Goal: Task Accomplishment & Management: Manage account settings

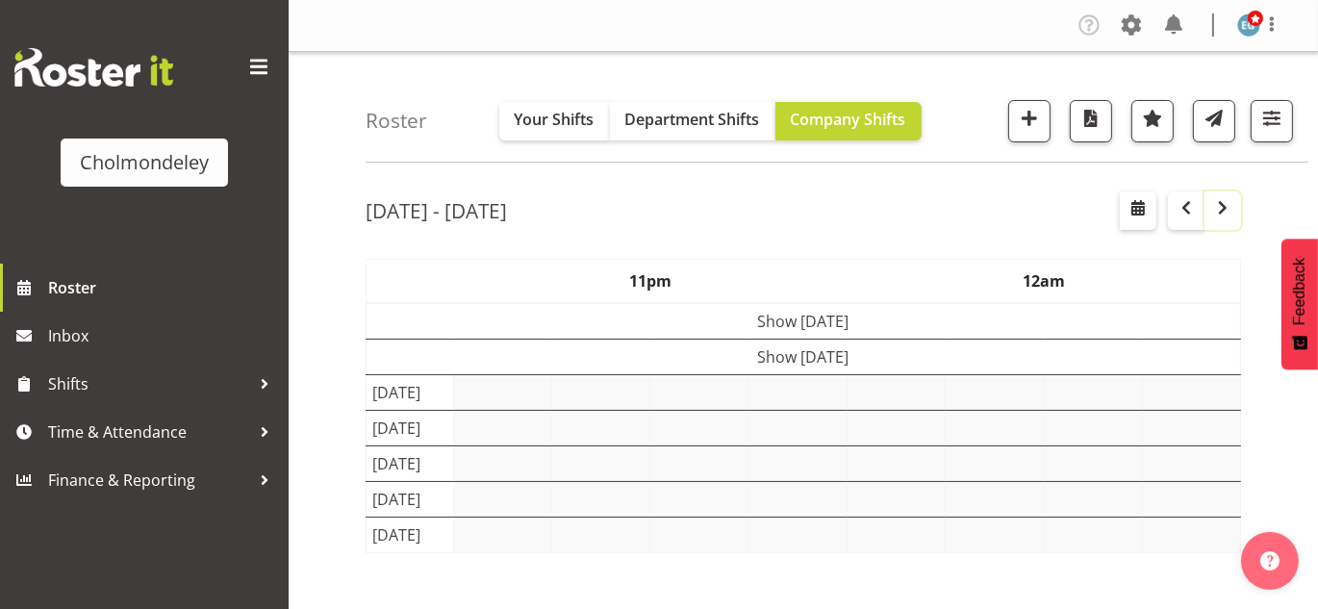
click at [1205, 207] on button "button" at bounding box center [1223, 210] width 37 height 38
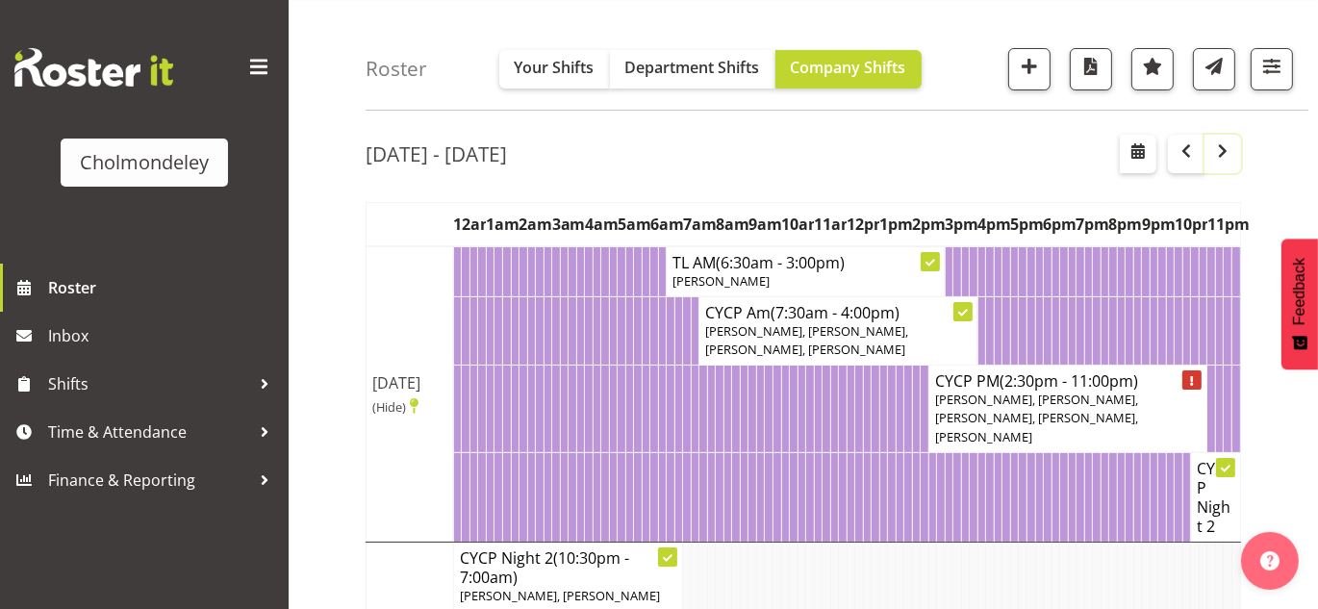
scroll to position [54, 0]
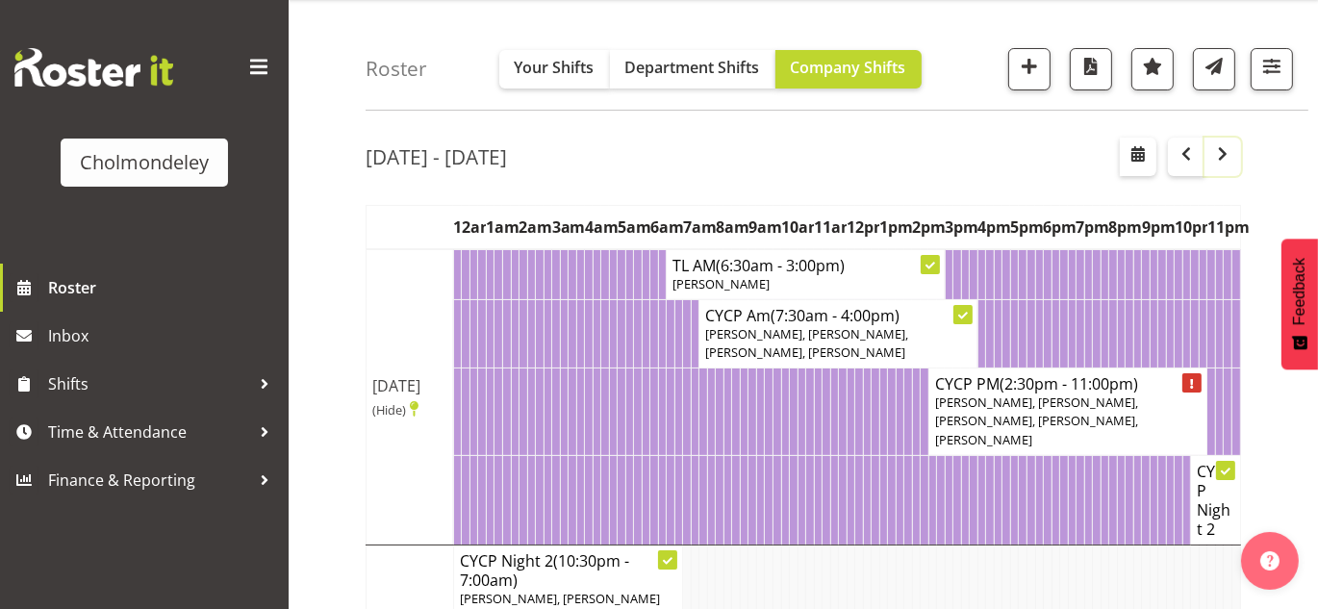
click at [1222, 148] on span "button" at bounding box center [1222, 153] width 23 height 23
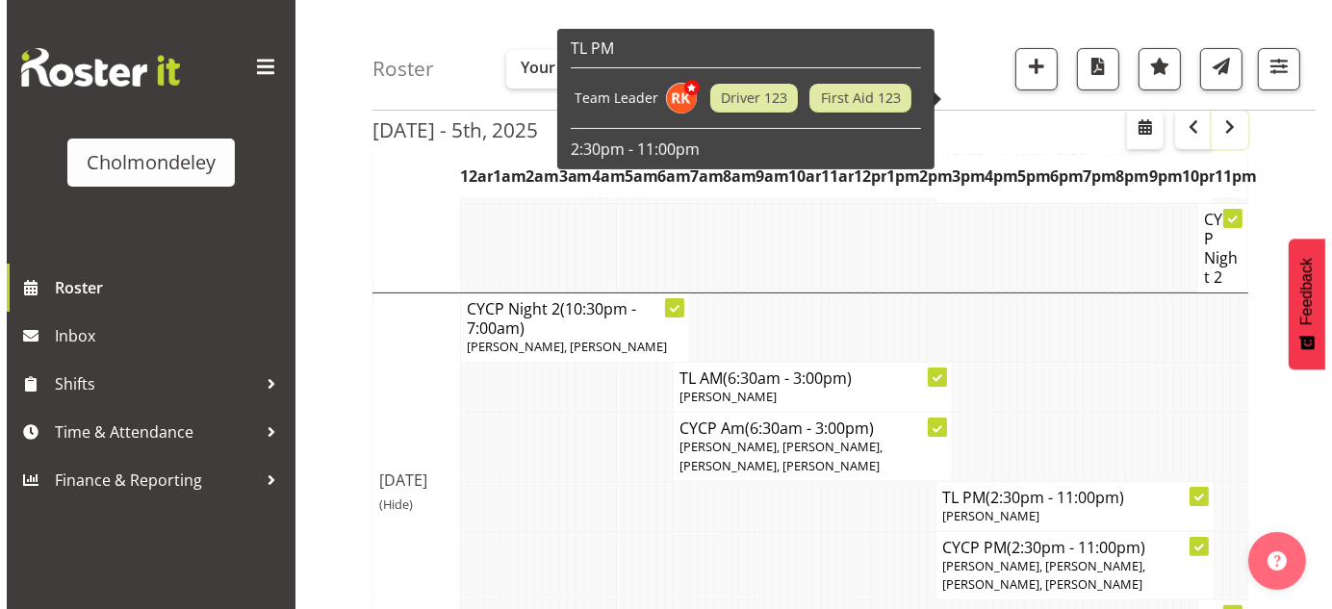
scroll to position [368, 0]
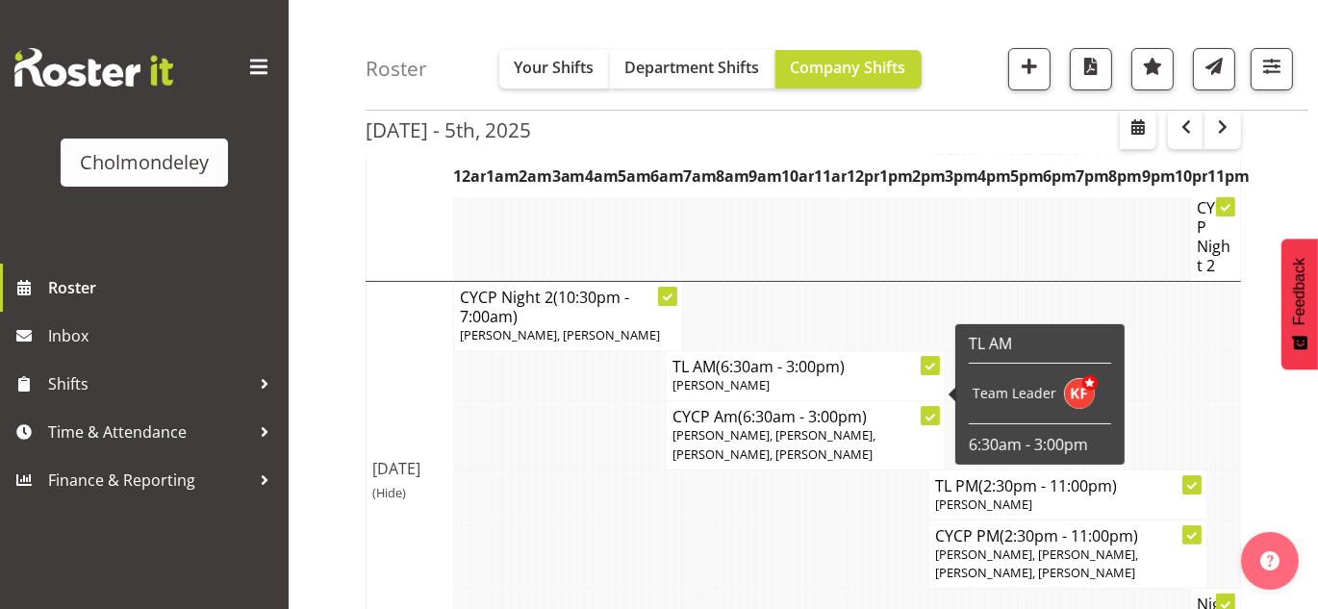
click at [931, 413] on icon at bounding box center [931, 418] width 10 height 10
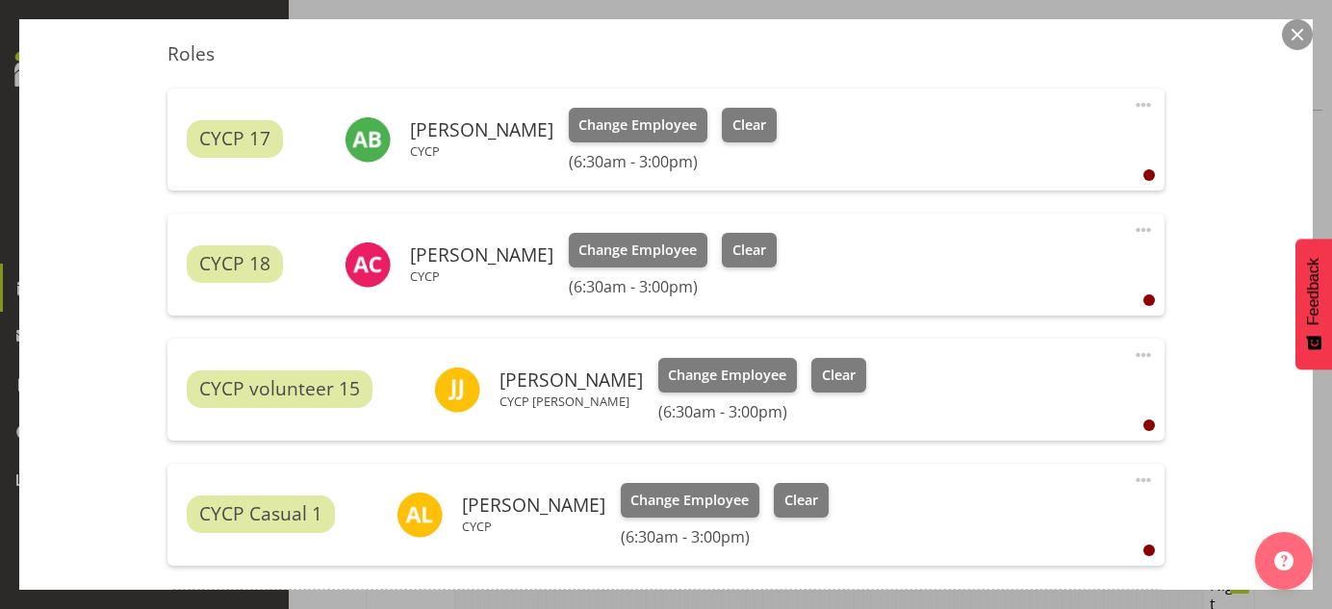
scroll to position [625, 0]
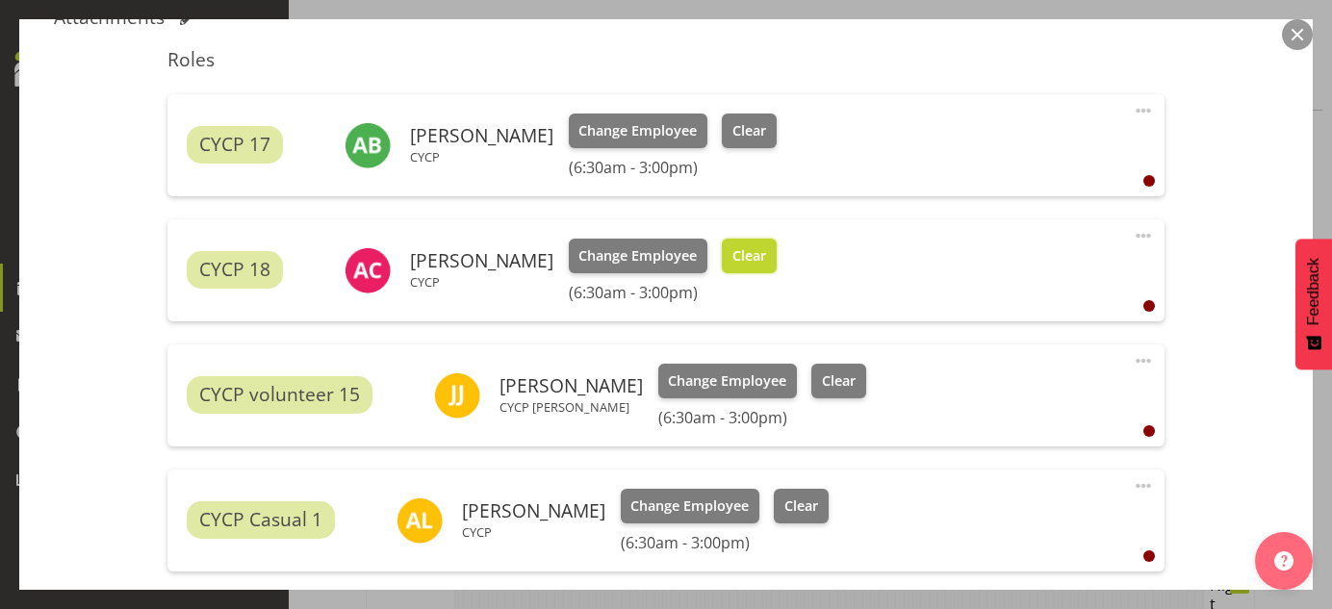
click at [760, 240] on button "Clear" at bounding box center [749, 256] width 55 height 35
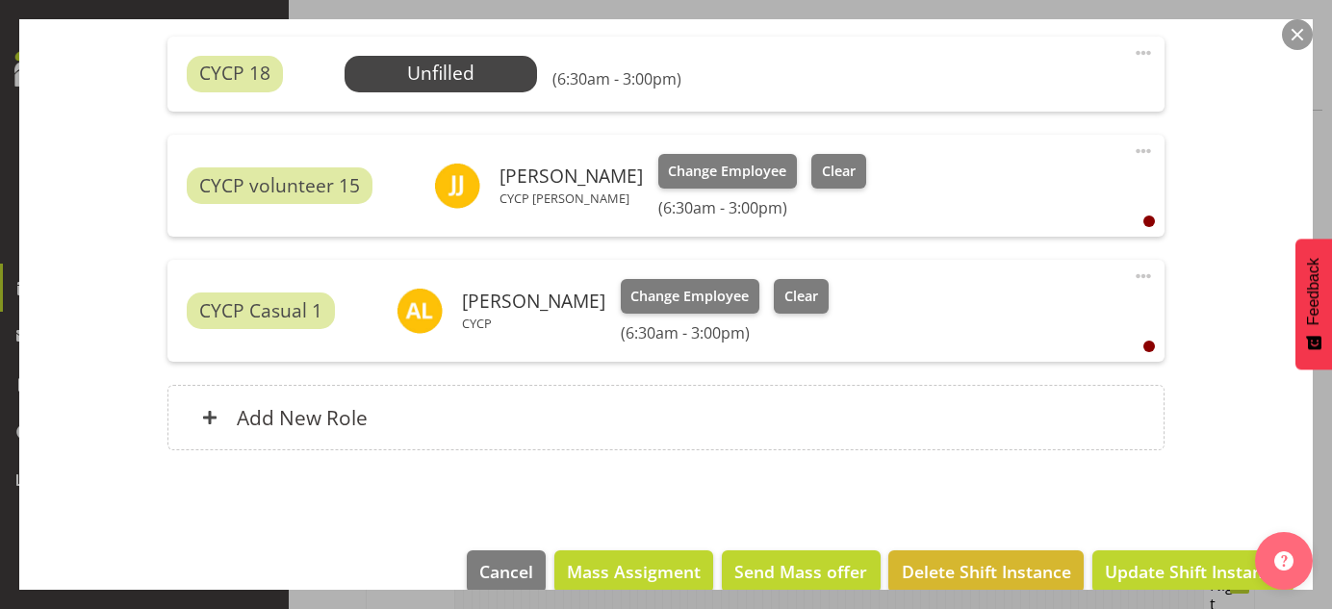
scroll to position [809, 0]
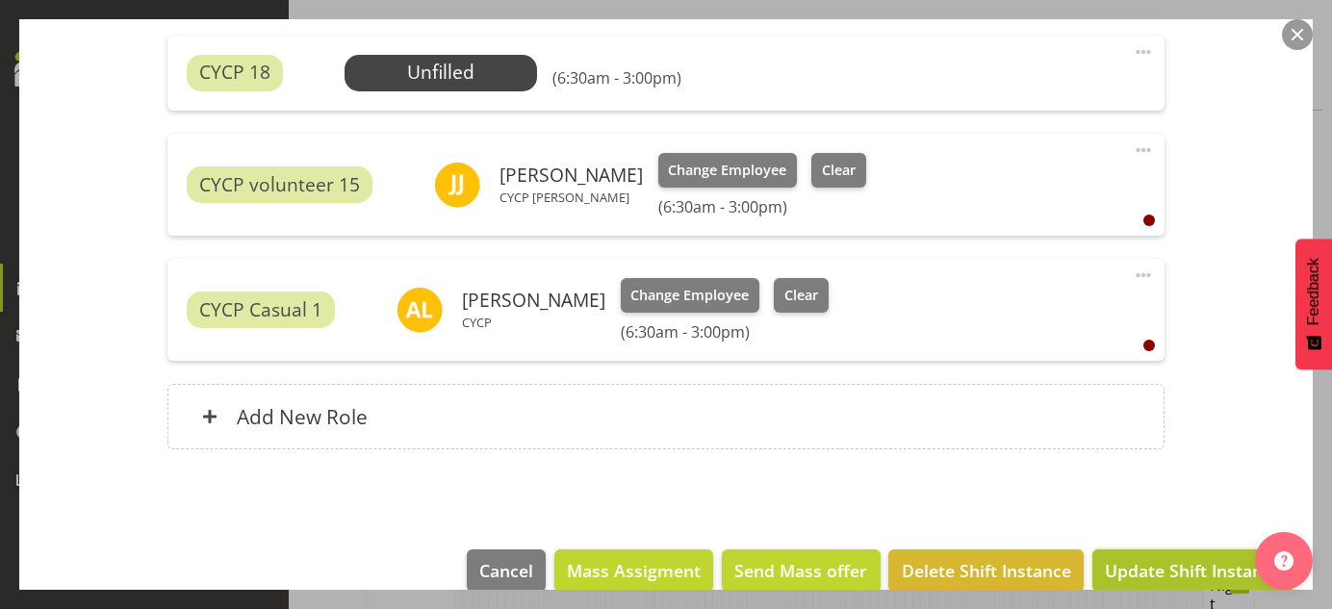
click at [1145, 567] on span "Update Shift Instance" at bounding box center [1193, 570] width 176 height 25
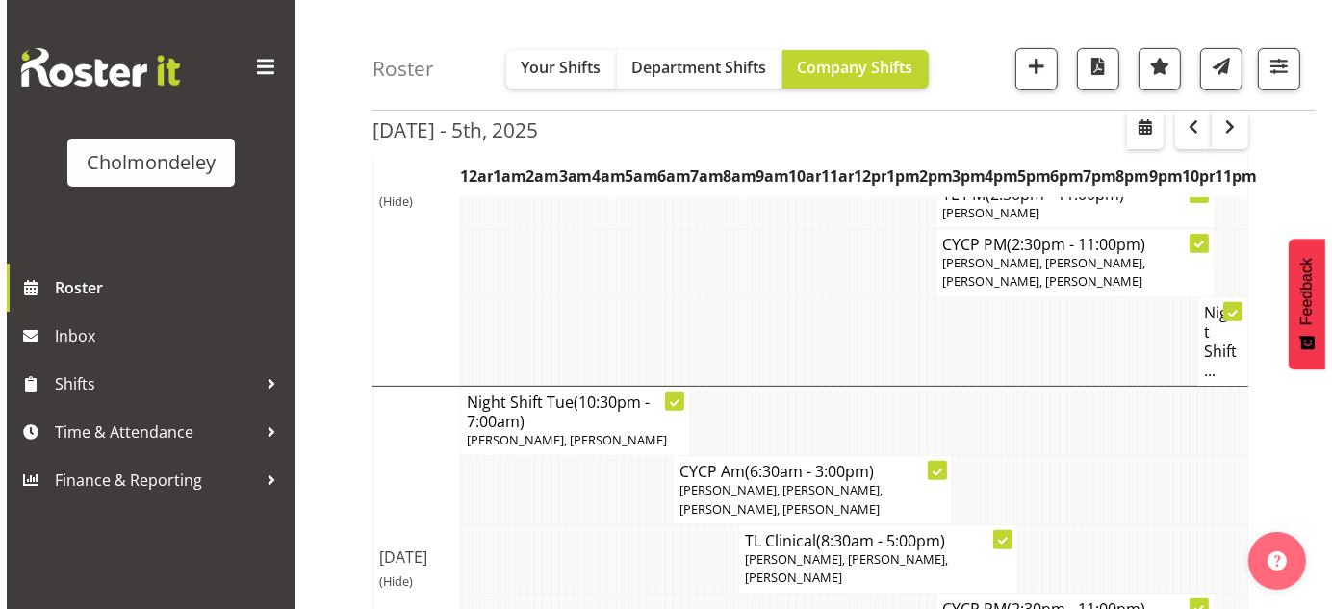
scroll to position [677, 0]
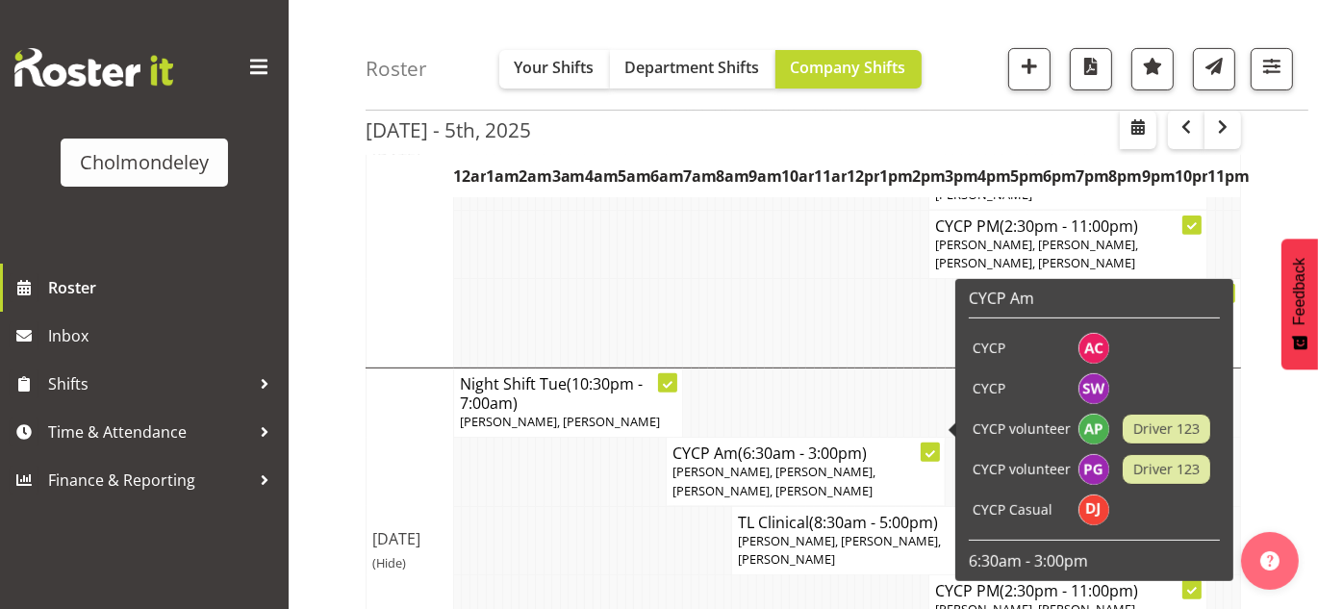
click at [934, 449] on icon at bounding box center [931, 454] width 10 height 10
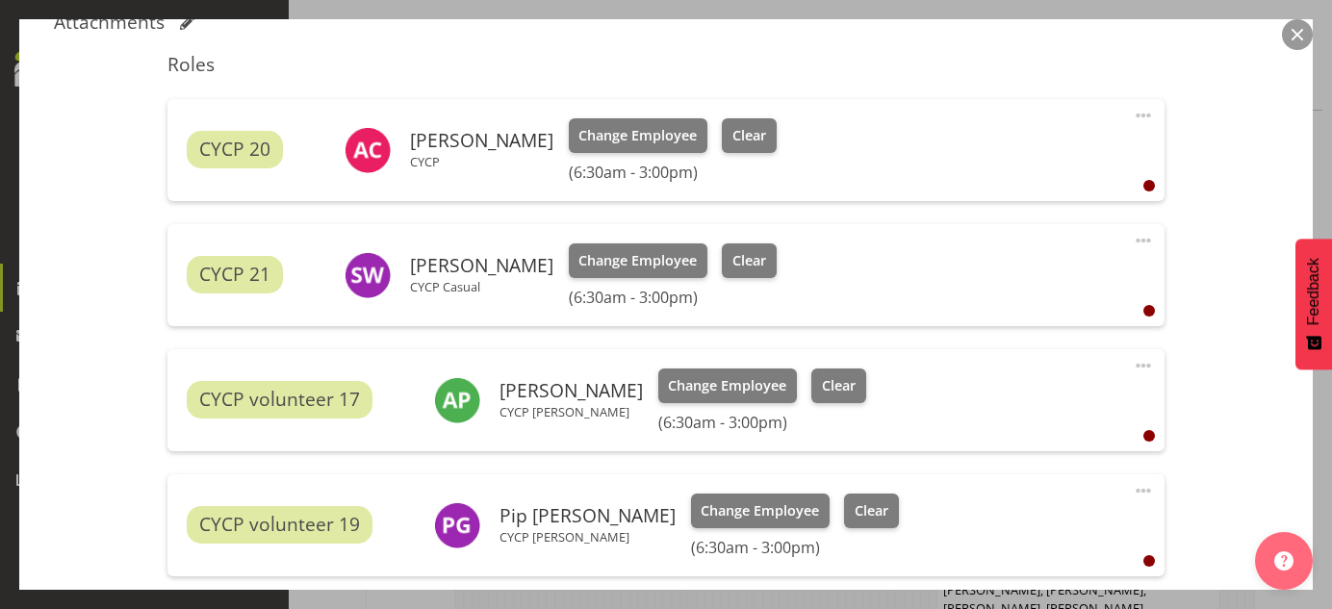
scroll to position [626, 0]
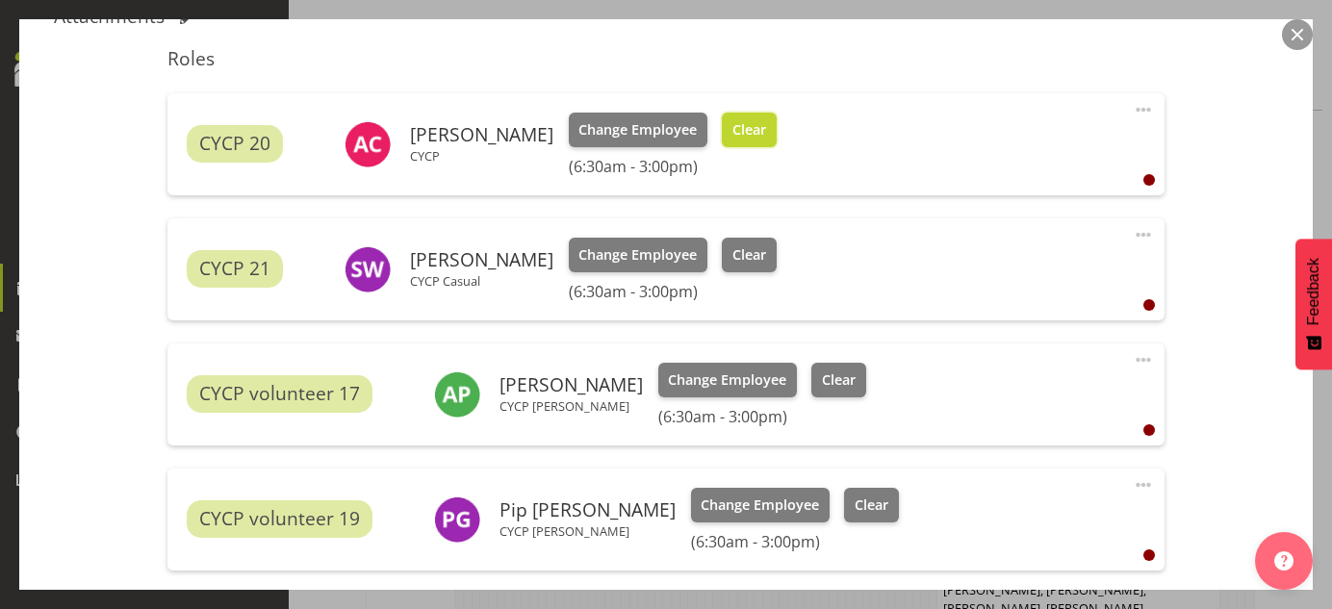
click at [738, 136] on span "Clear" at bounding box center [749, 129] width 34 height 21
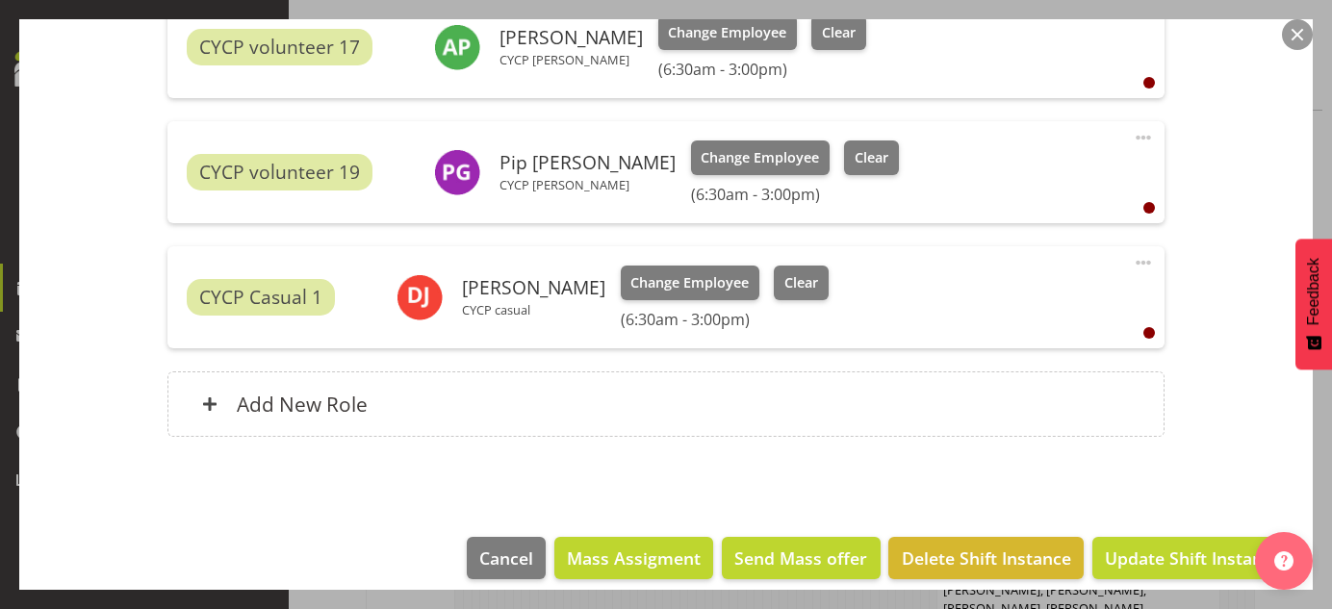
scroll to position [962, 0]
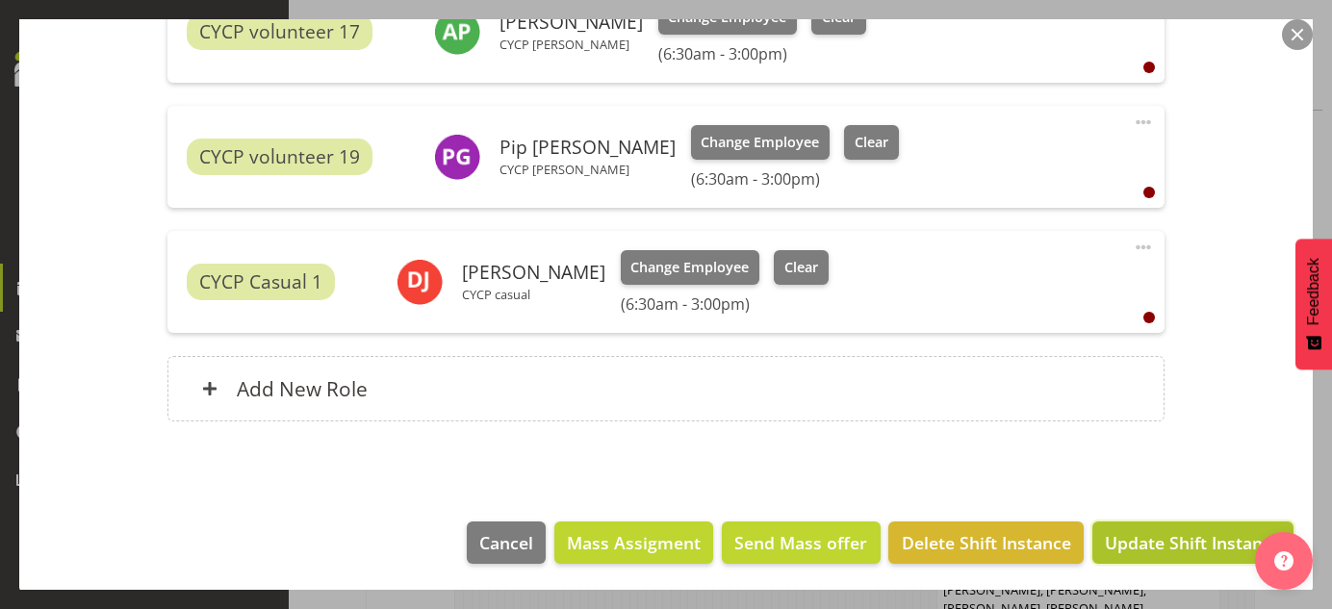
click at [1190, 539] on span "Update Shift Instance" at bounding box center [1193, 542] width 176 height 25
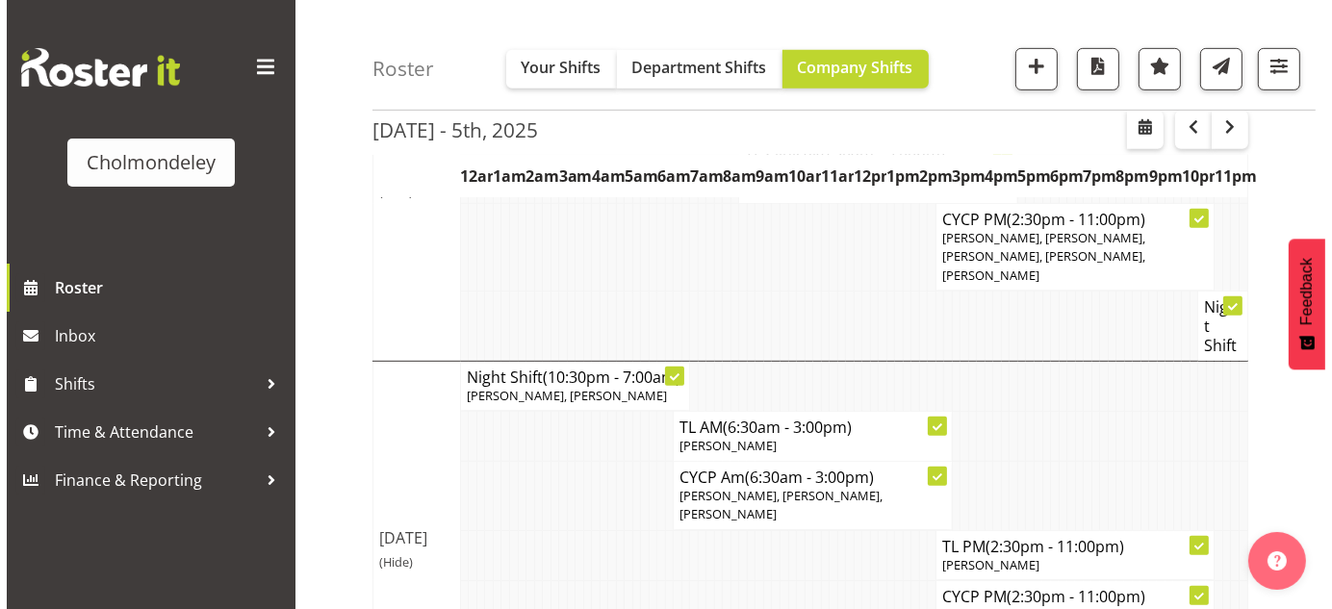
scroll to position [1047, 0]
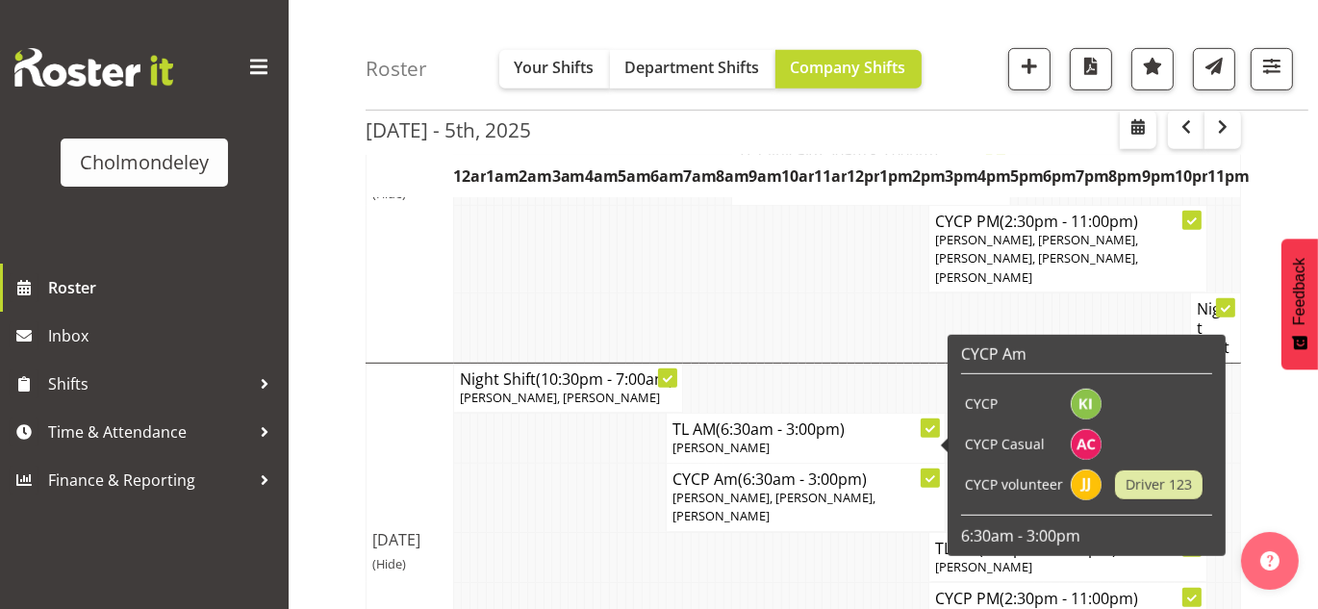
click at [930, 476] on icon at bounding box center [931, 479] width 10 height 7
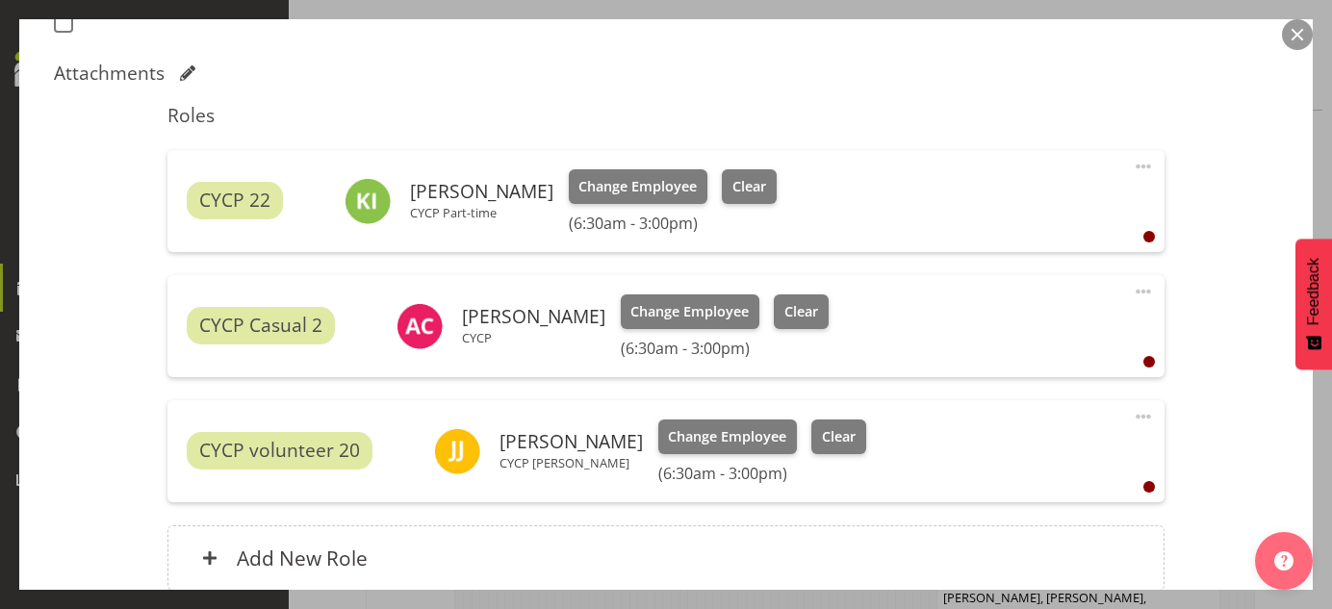
scroll to position [571, 0]
click at [818, 307] on button "Clear" at bounding box center [801, 310] width 55 height 35
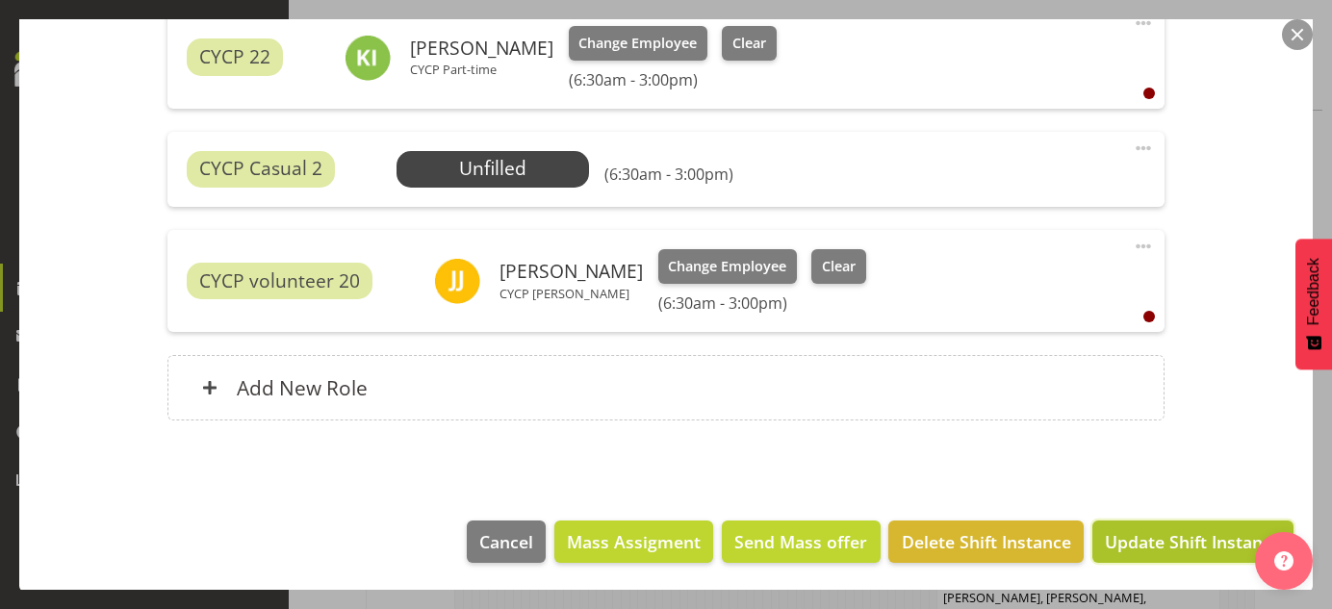
click at [1164, 535] on span "Update Shift Instance" at bounding box center [1193, 541] width 176 height 25
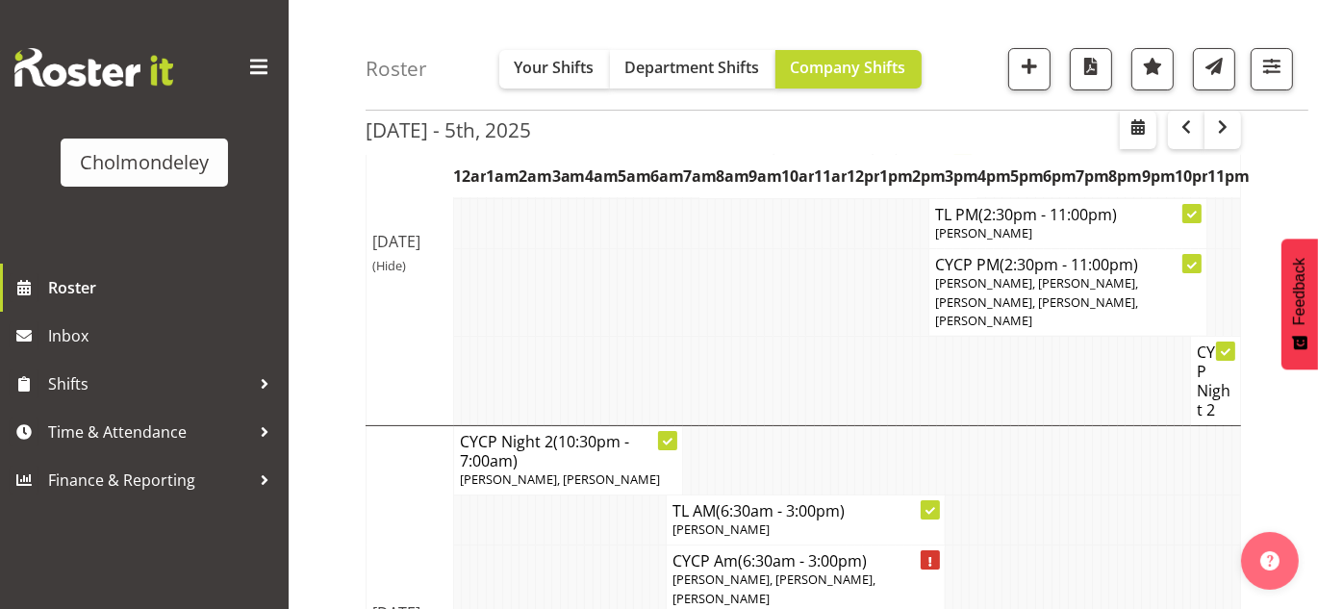
scroll to position [0, 0]
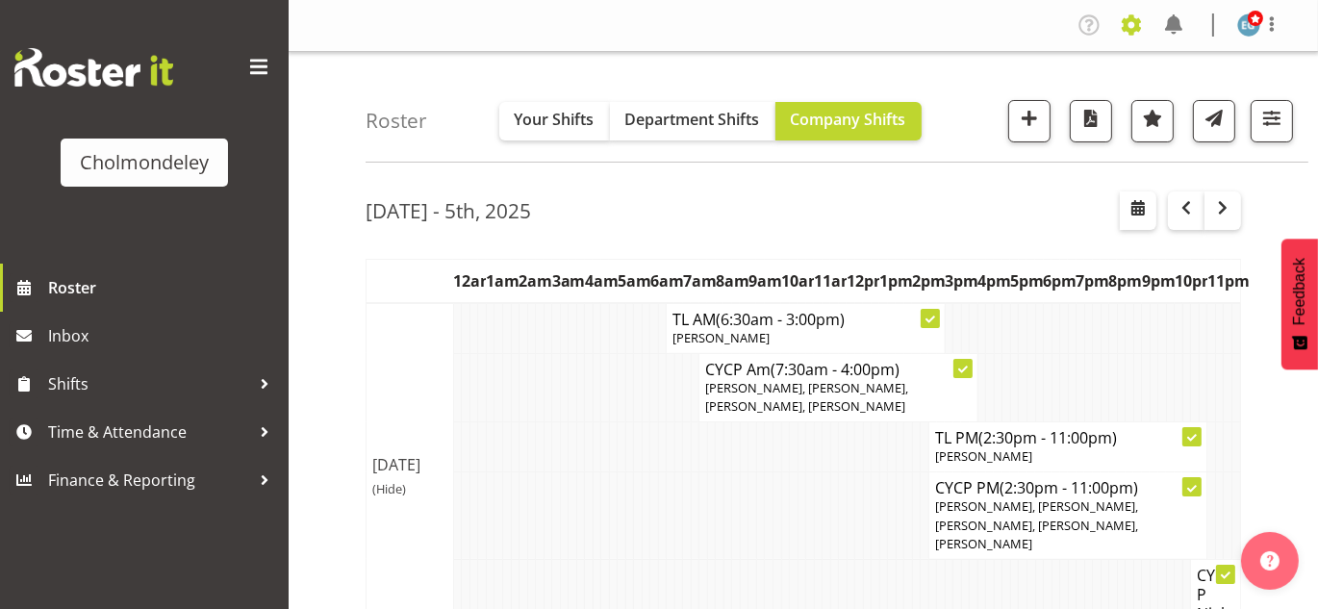
click at [1133, 33] on span at bounding box center [1131, 25] width 31 height 31
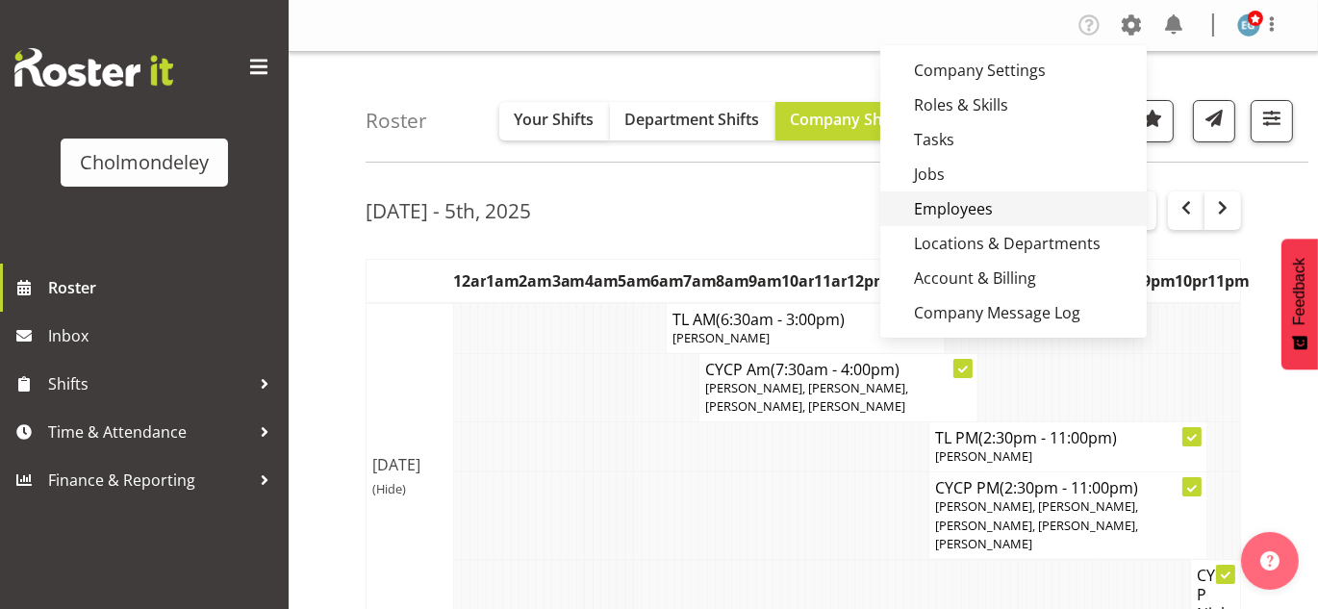
click at [960, 210] on link "Employees" at bounding box center [1013, 208] width 267 height 35
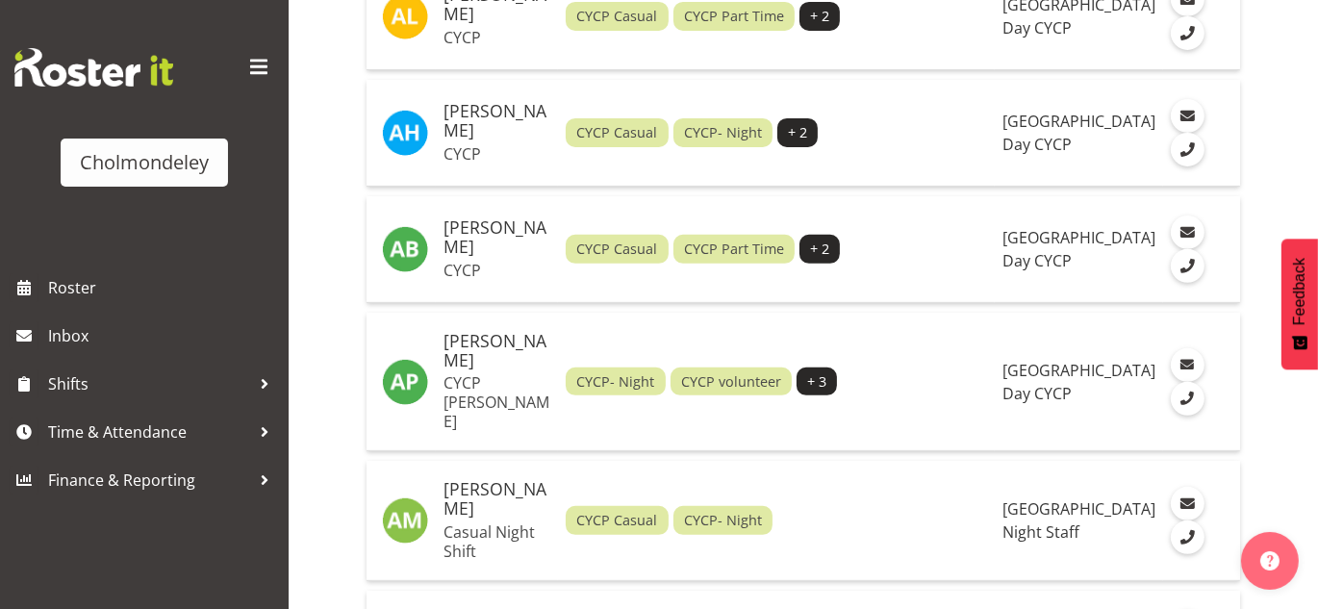
scroll to position [761, 0]
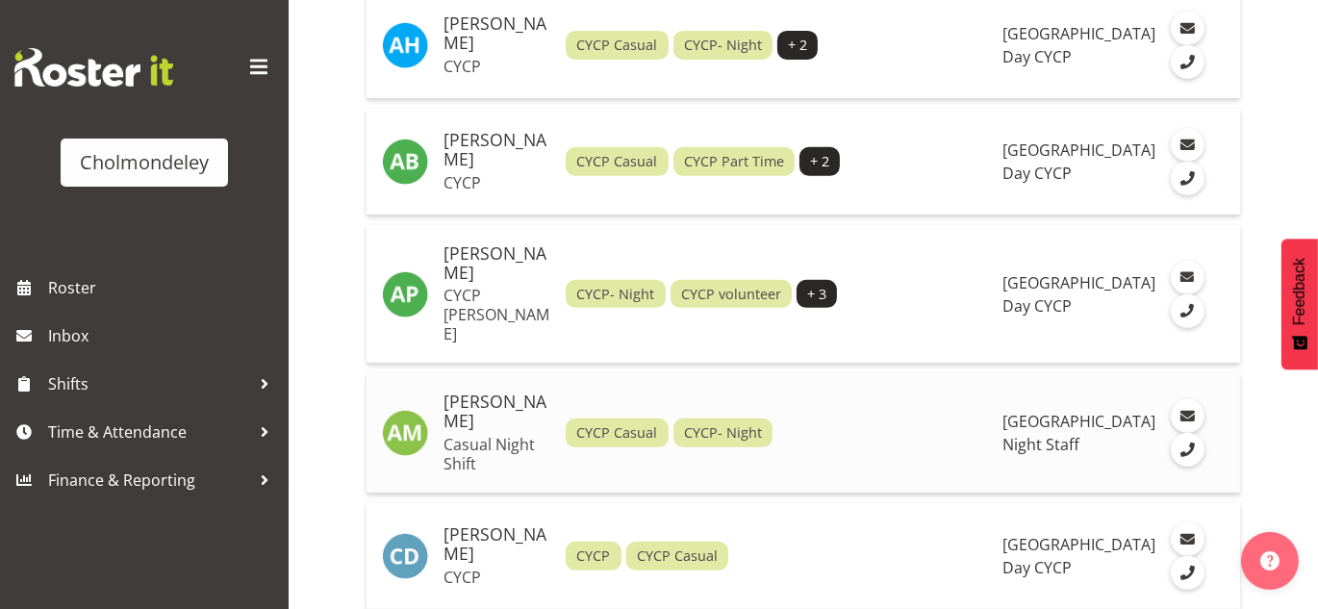
click at [506, 393] on h5 "[PERSON_NAME]" at bounding box center [497, 412] width 107 height 38
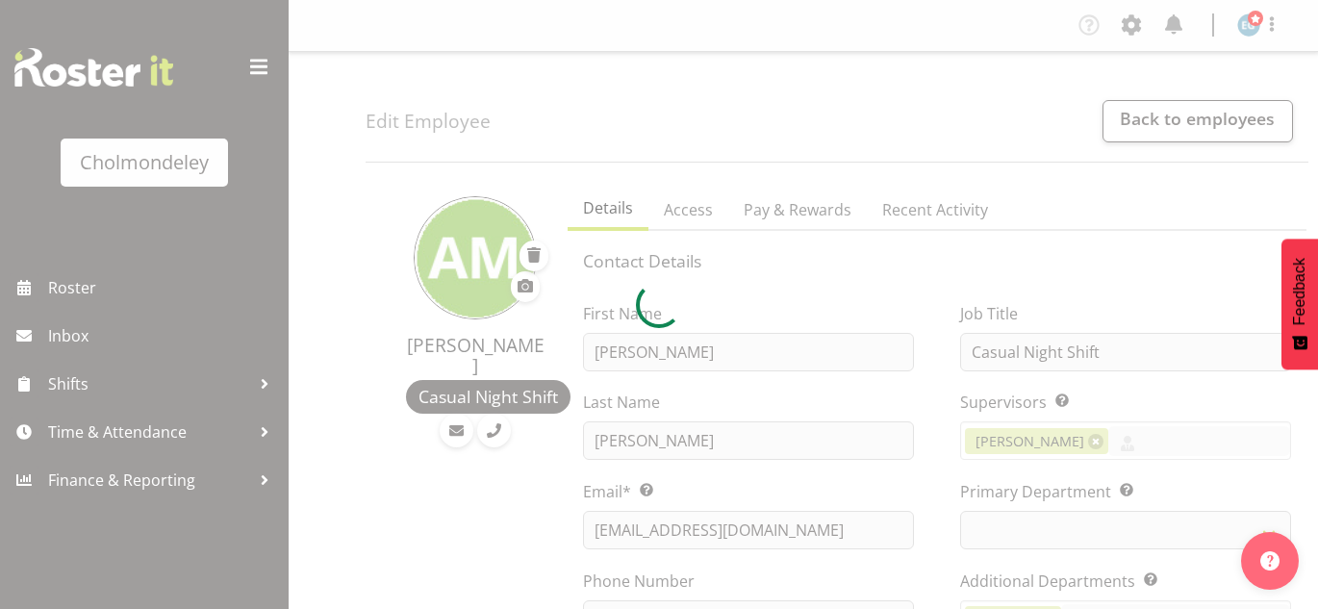
select select "shiftH"
select select "TimelineWeek"
select select "79"
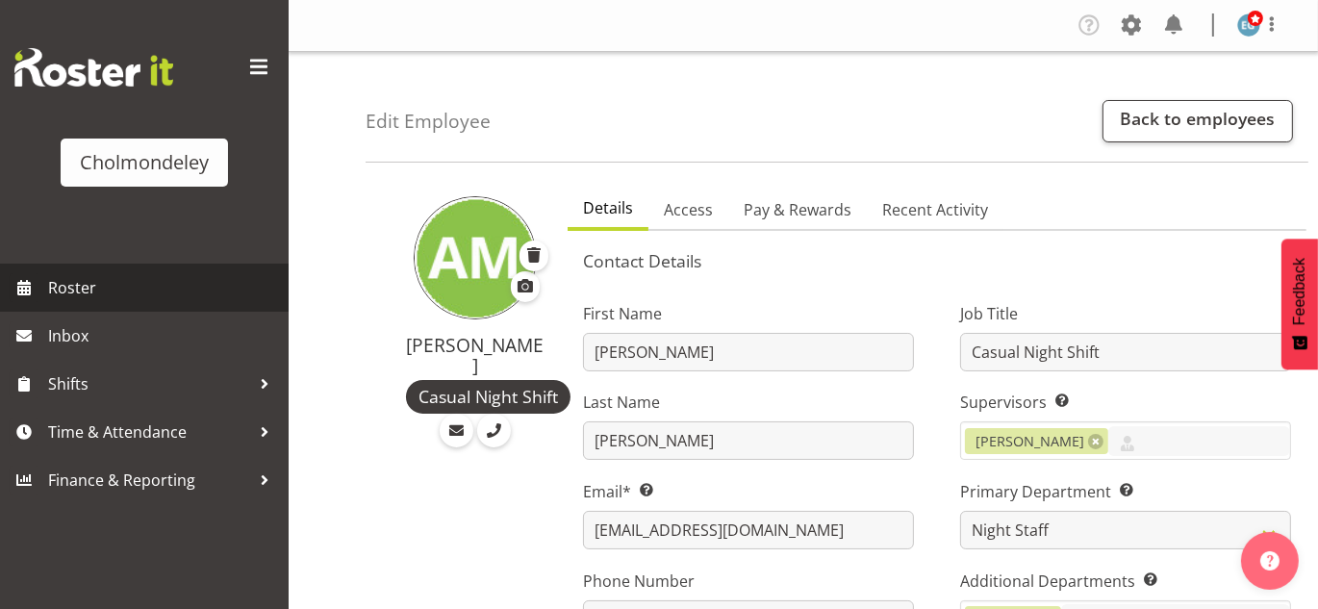
click at [74, 292] on span "Roster" at bounding box center [163, 287] width 231 height 29
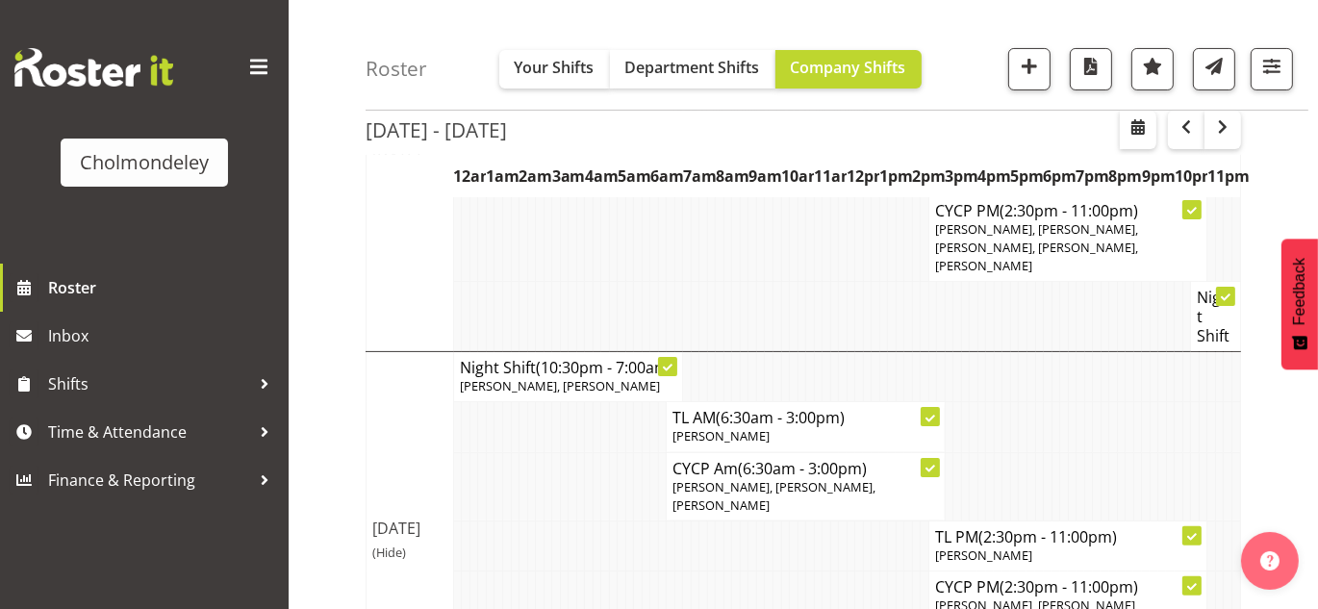
scroll to position [390, 0]
click at [1231, 126] on span "button" at bounding box center [1222, 126] width 23 height 23
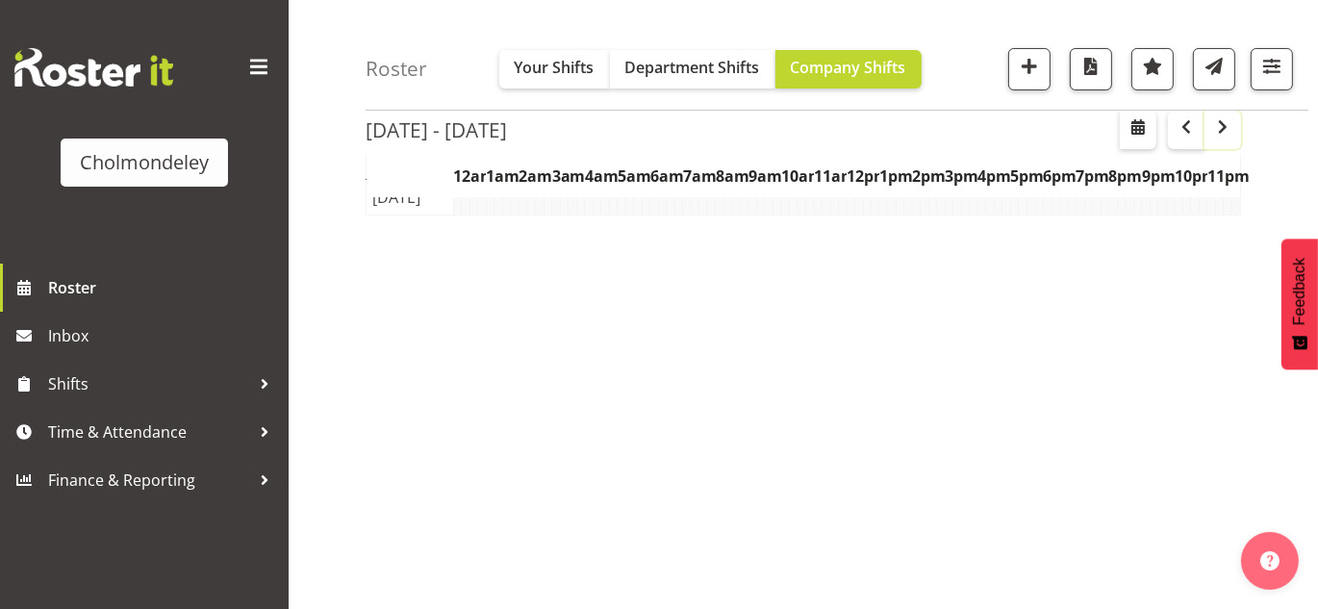
scroll to position [337, 0]
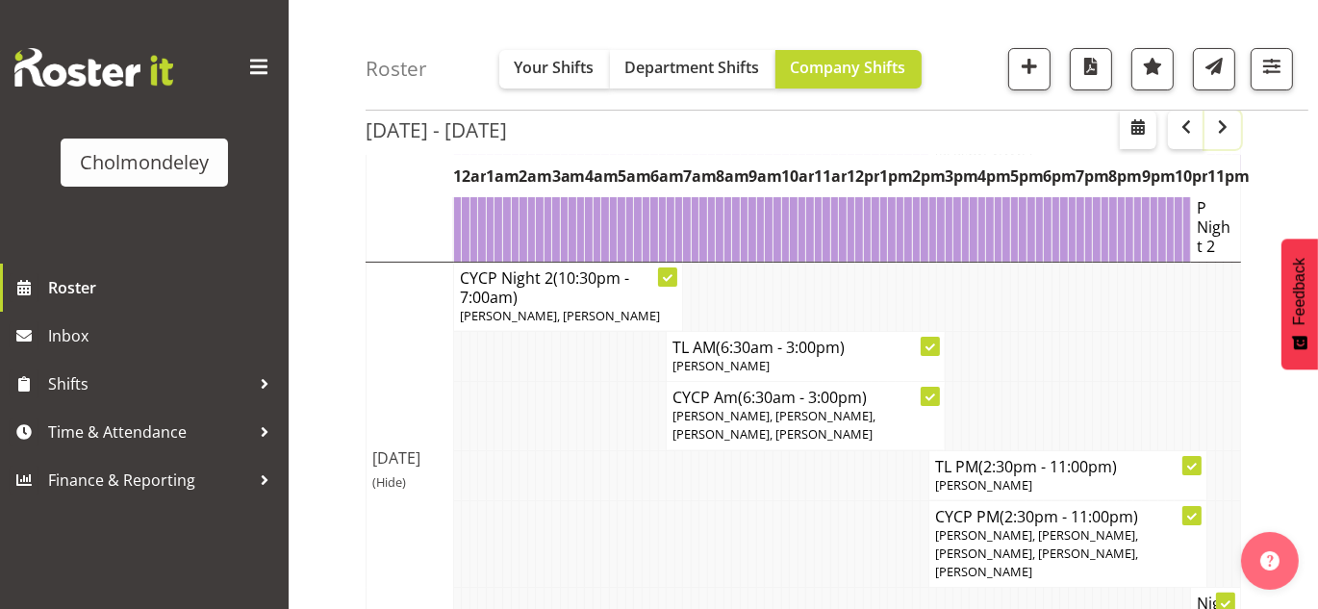
scroll to position [390, 0]
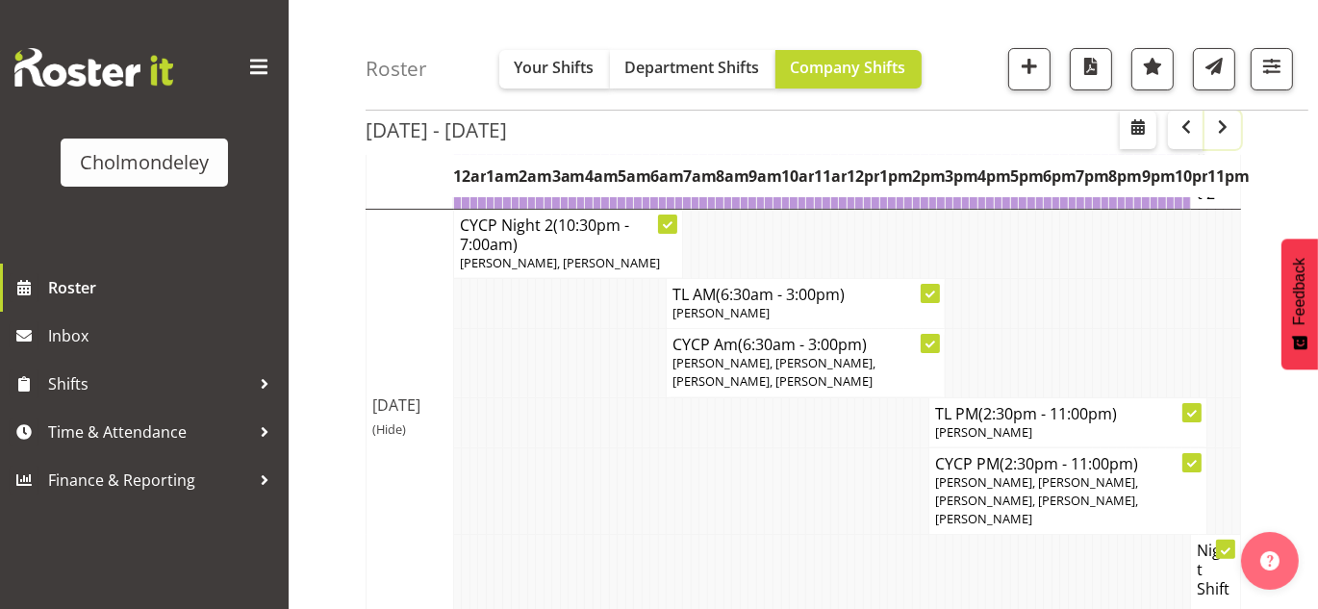
click at [1231, 126] on span "button" at bounding box center [1222, 126] width 23 height 23
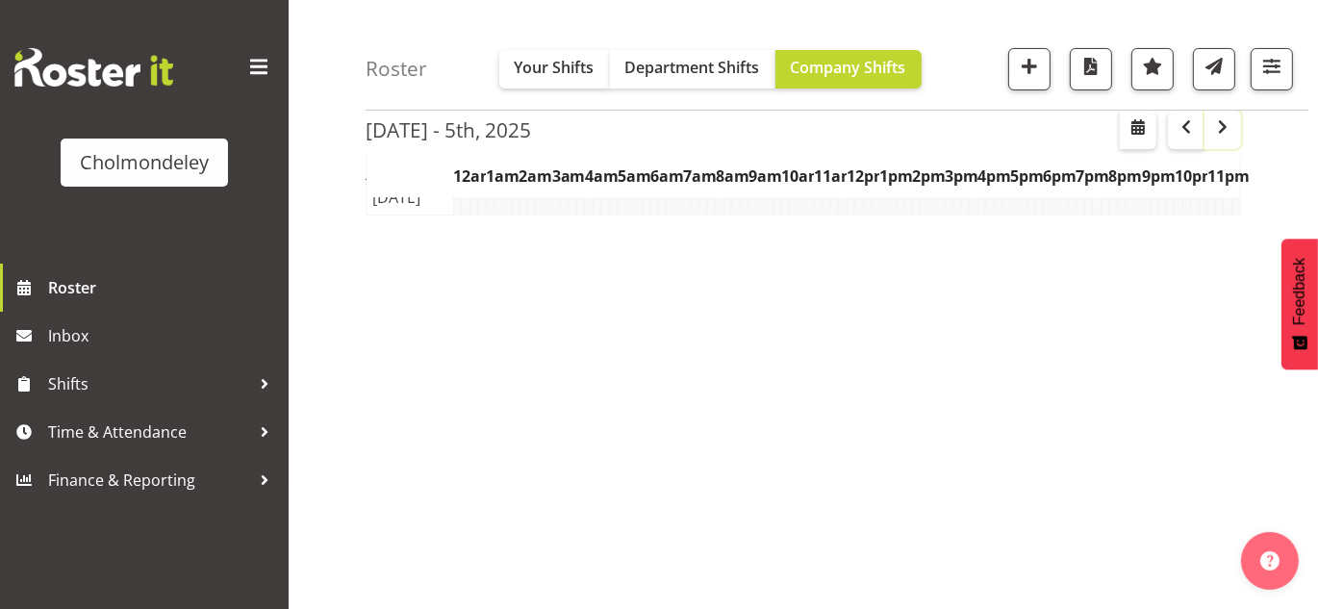
scroll to position [337, 0]
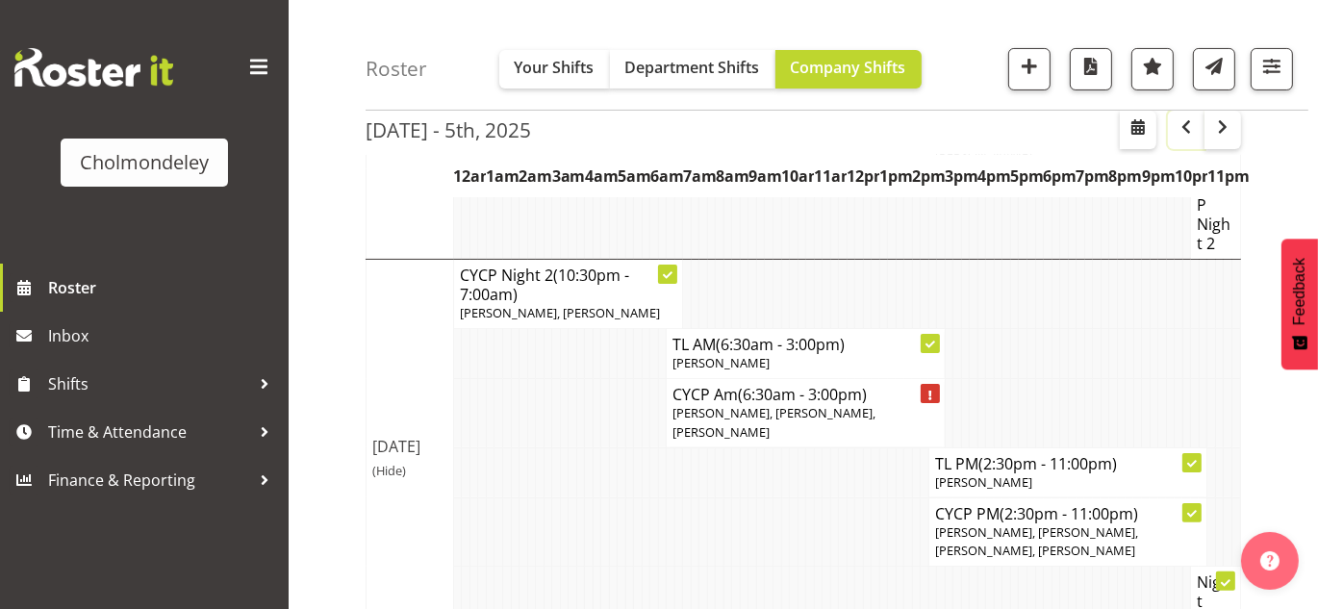
click at [1190, 135] on span "button" at bounding box center [1186, 126] width 23 height 23
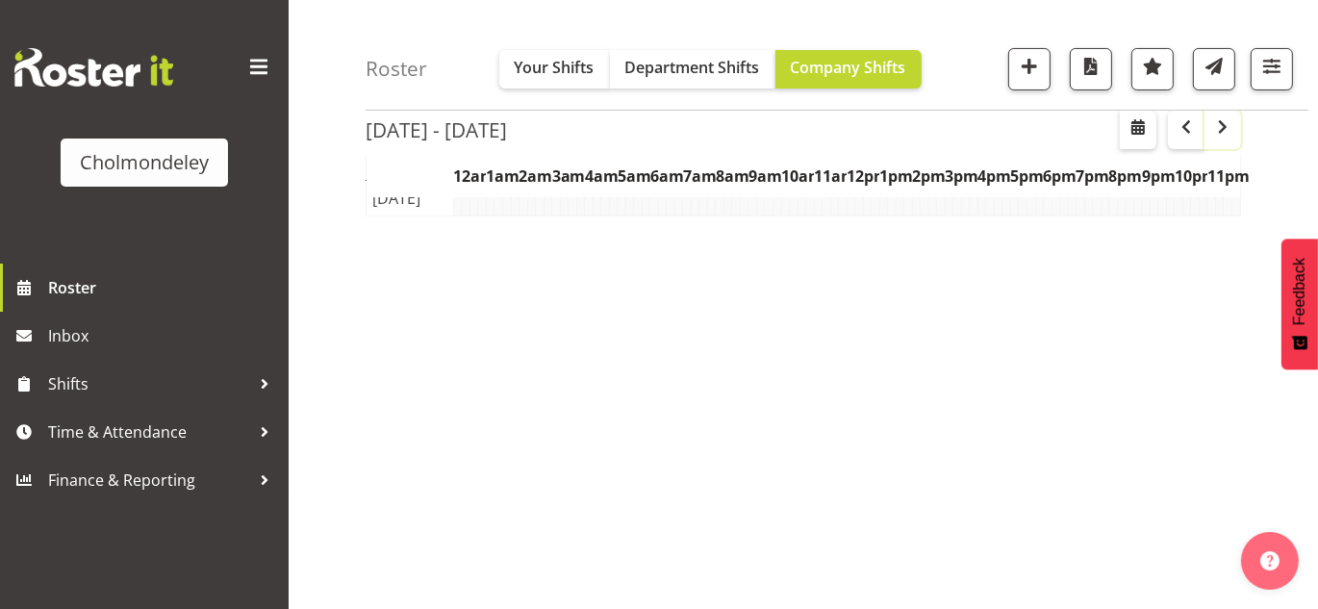
click at [1229, 130] on span "button" at bounding box center [1222, 126] width 23 height 23
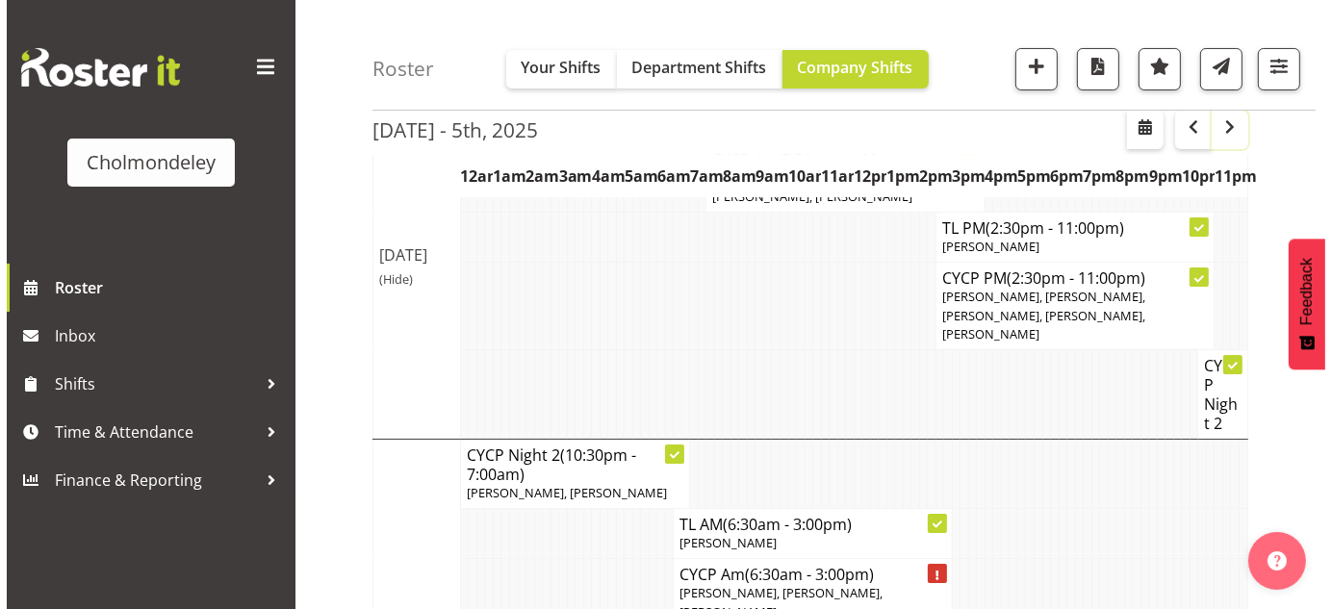
scroll to position [222, 0]
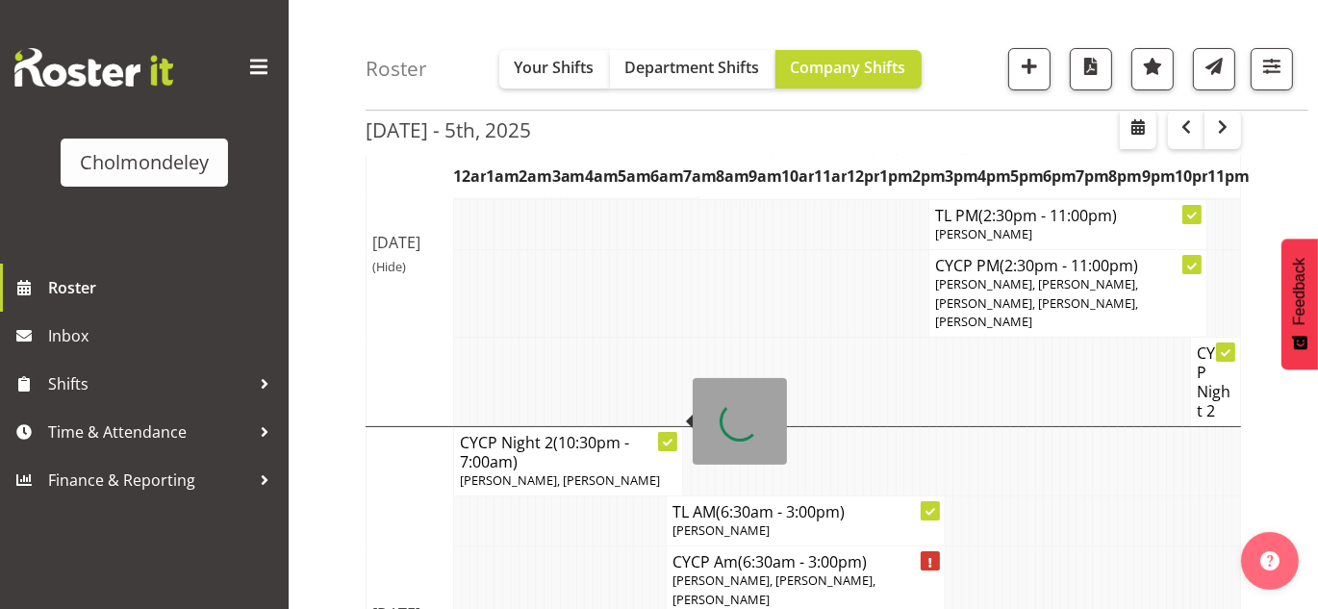
click at [672, 439] on icon at bounding box center [668, 442] width 10 height 7
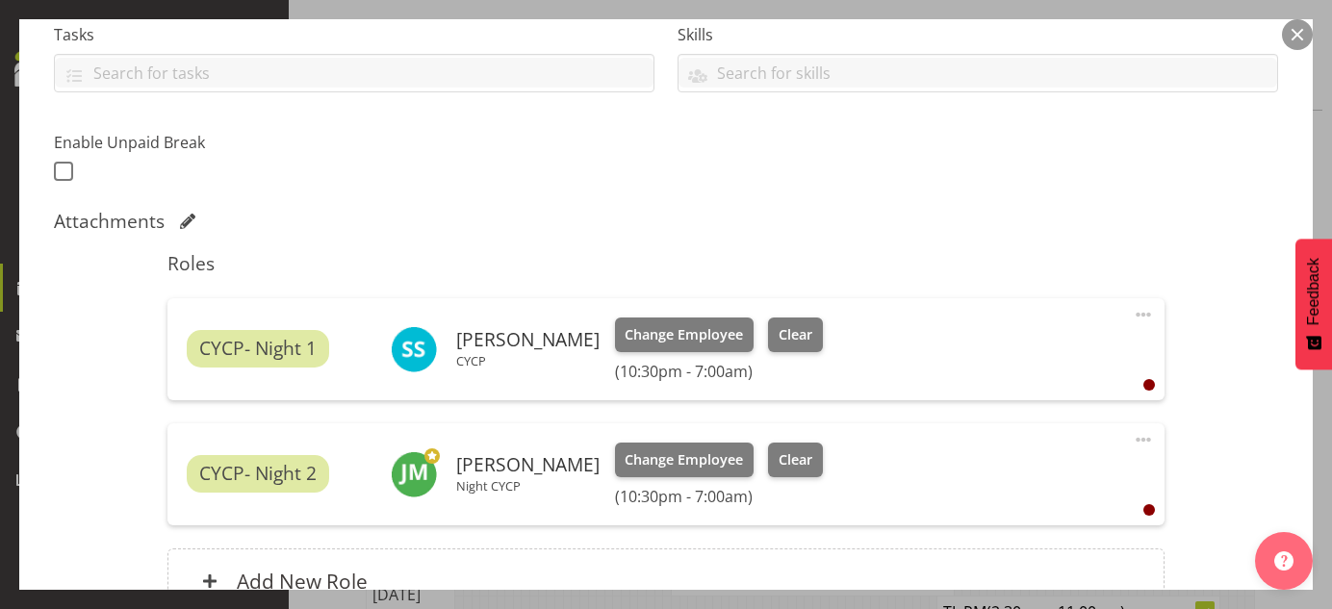
scroll to position [431, 0]
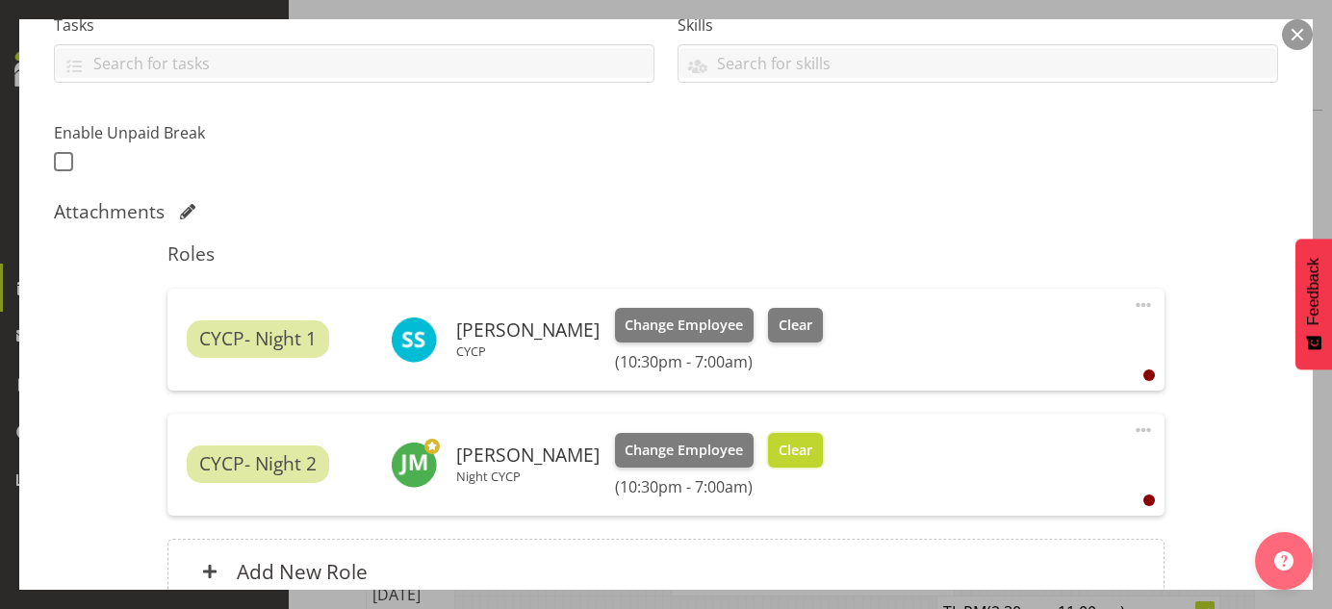
click at [797, 445] on span "Clear" at bounding box center [795, 450] width 34 height 21
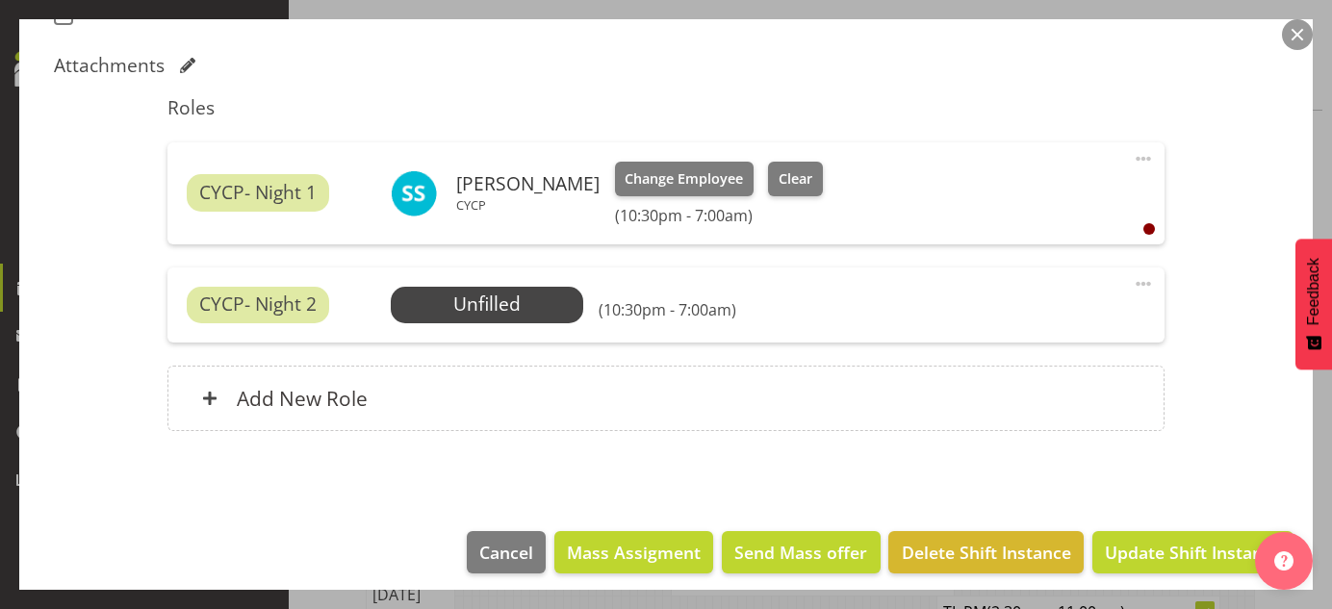
scroll to position [587, 0]
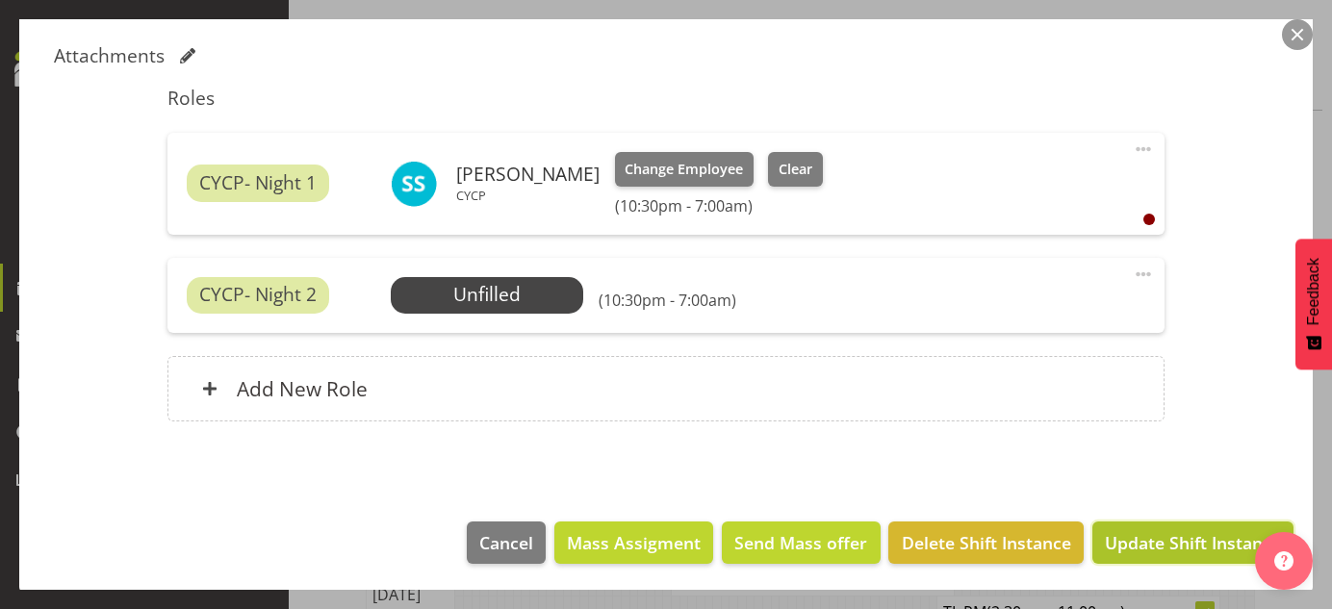
click at [1236, 523] on button "Update Shift Instance" at bounding box center [1192, 542] width 201 height 42
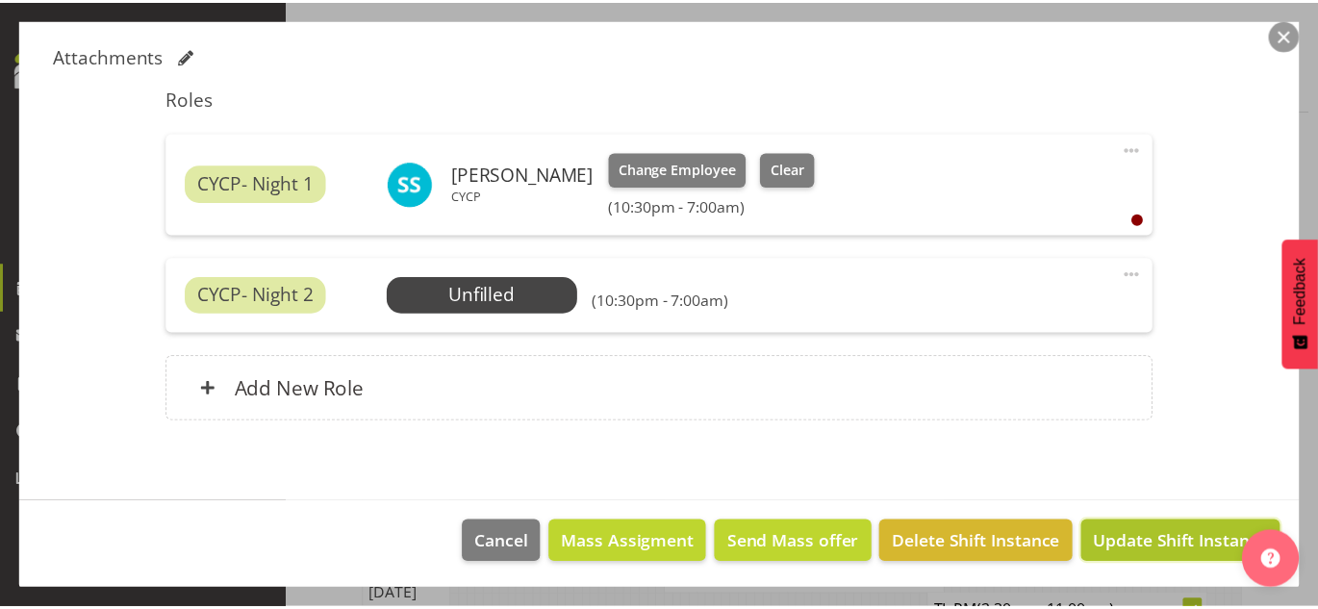
scroll to position [511, 0]
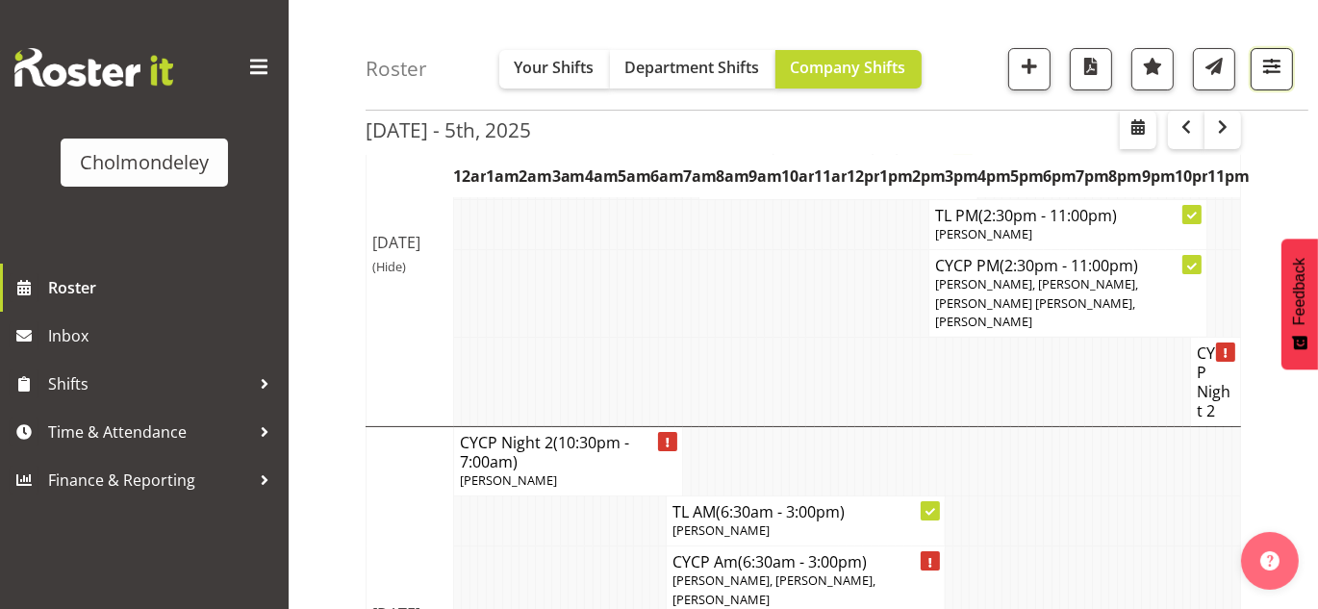
click at [1269, 67] on span "button" at bounding box center [1271, 66] width 25 height 25
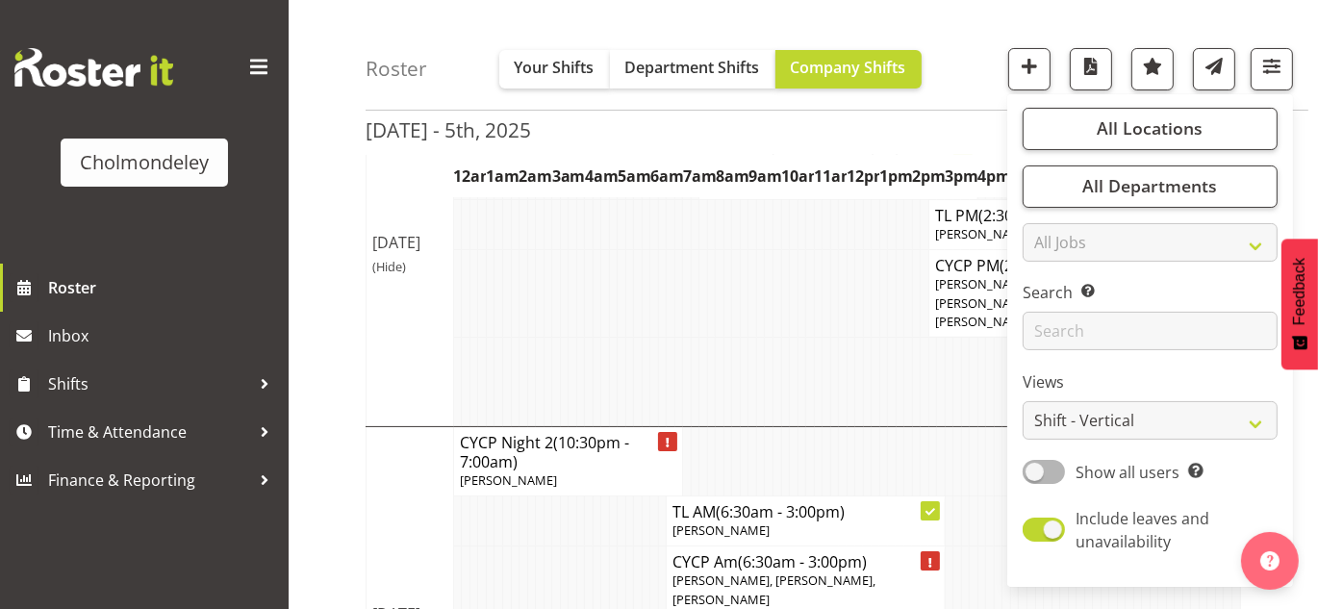
click at [970, 62] on div "Roster Your Shifts Department Shifts Company Shifts All Locations Clear Cholmon…" at bounding box center [837, 55] width 943 height 111
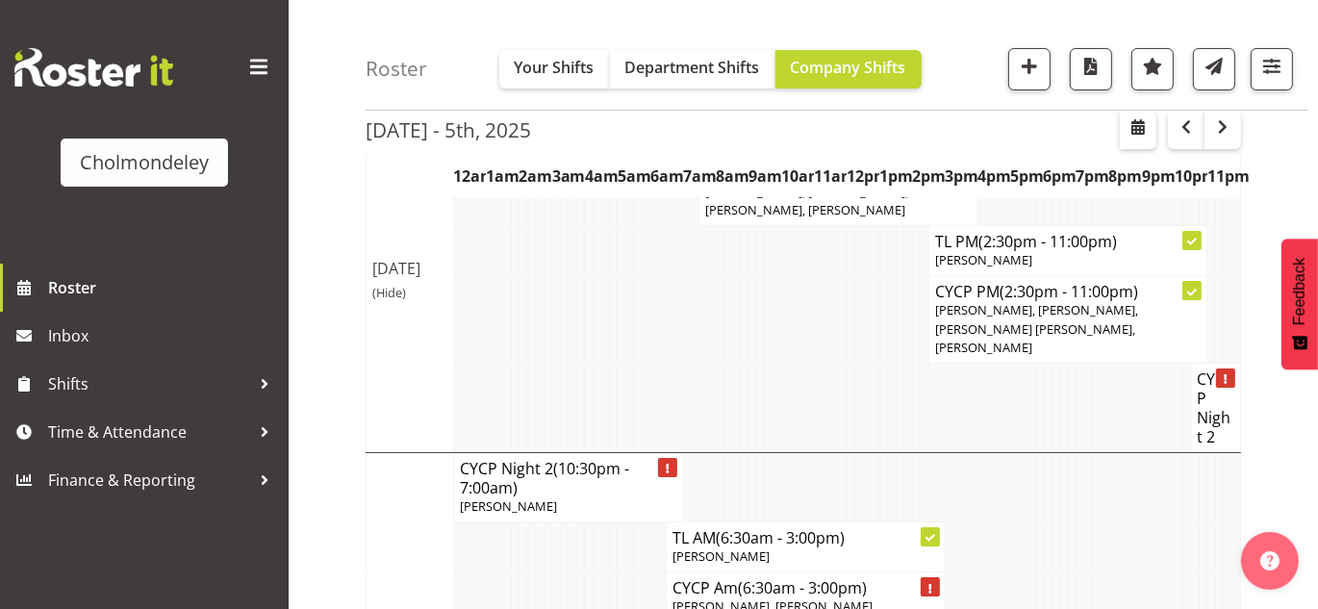
scroll to position [0, 0]
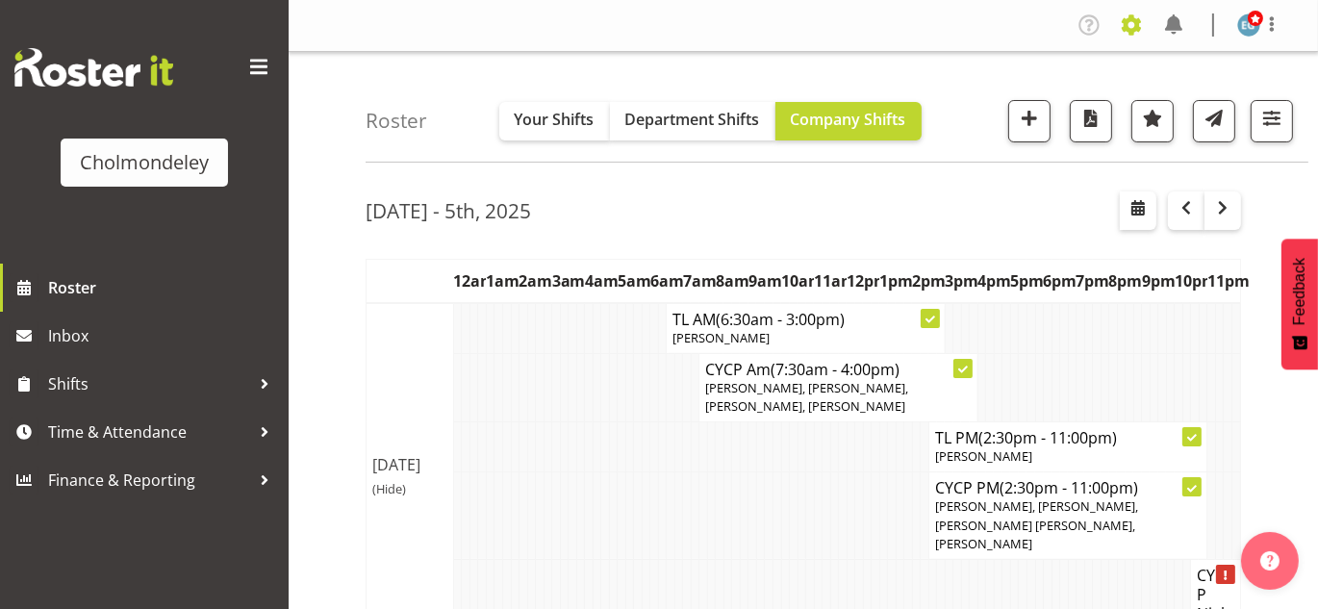
click at [1131, 22] on span at bounding box center [1131, 25] width 31 height 31
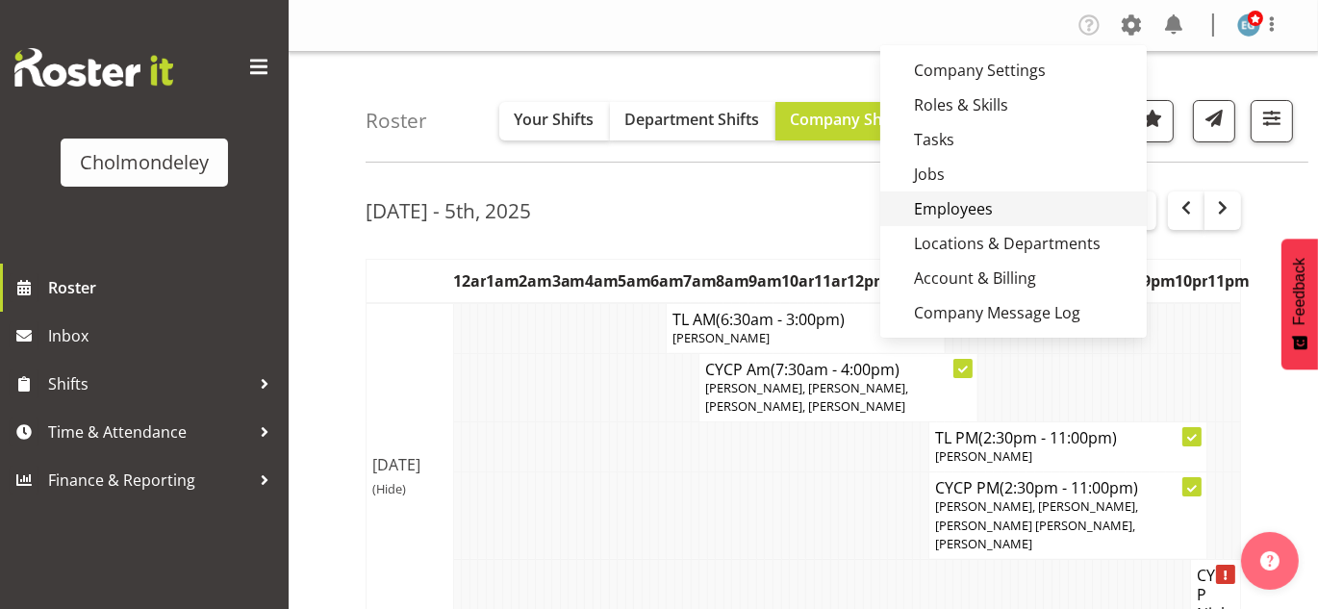
click at [976, 211] on link "Employees" at bounding box center [1013, 208] width 267 height 35
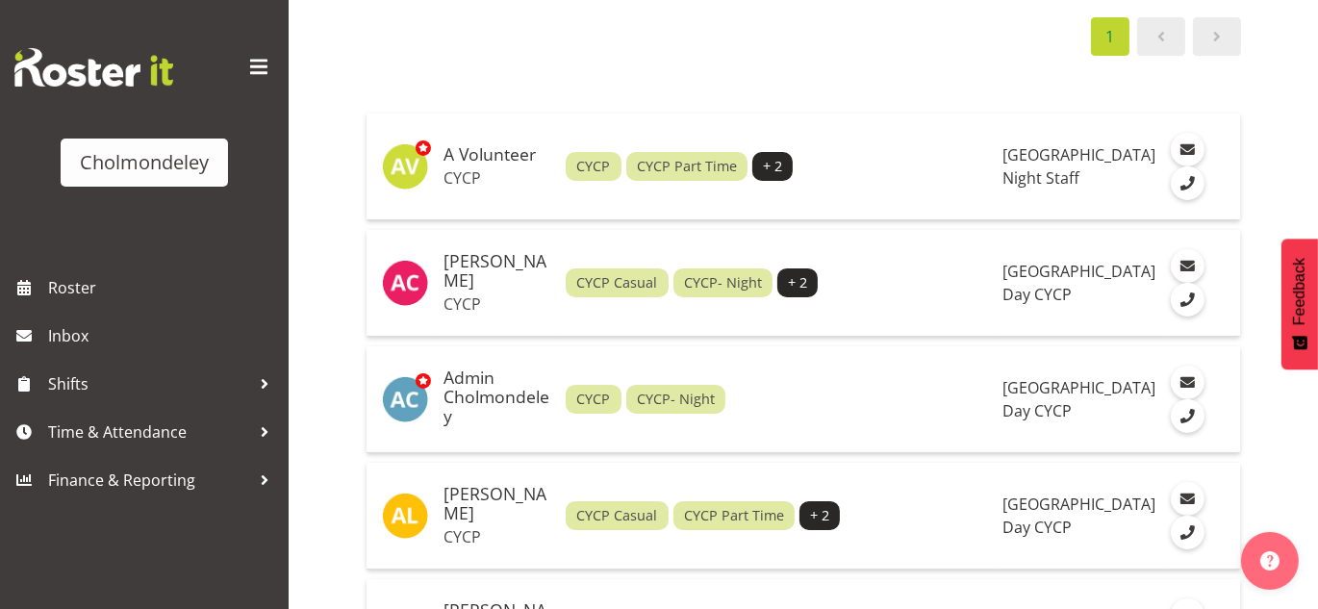
scroll to position [210, 0]
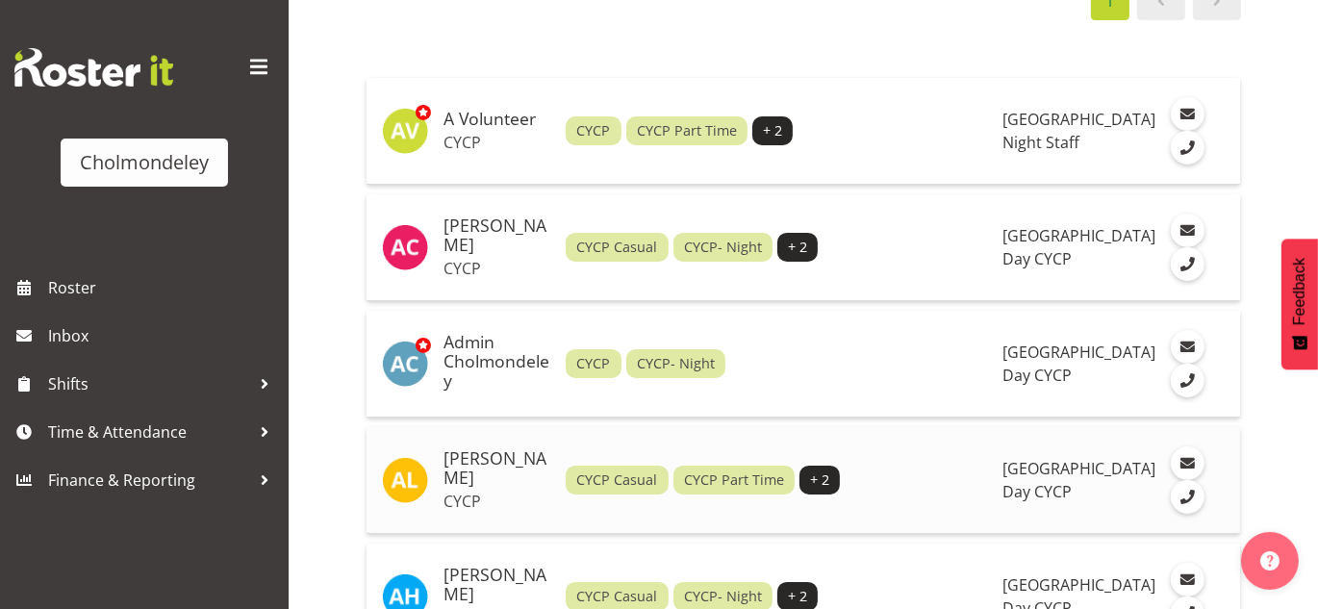
click at [458, 470] on h5 "Alexandra Landolt" at bounding box center [497, 468] width 107 height 38
click at [490, 564] on td "Alexzarn Harmer CYCP" at bounding box center [497, 597] width 122 height 107
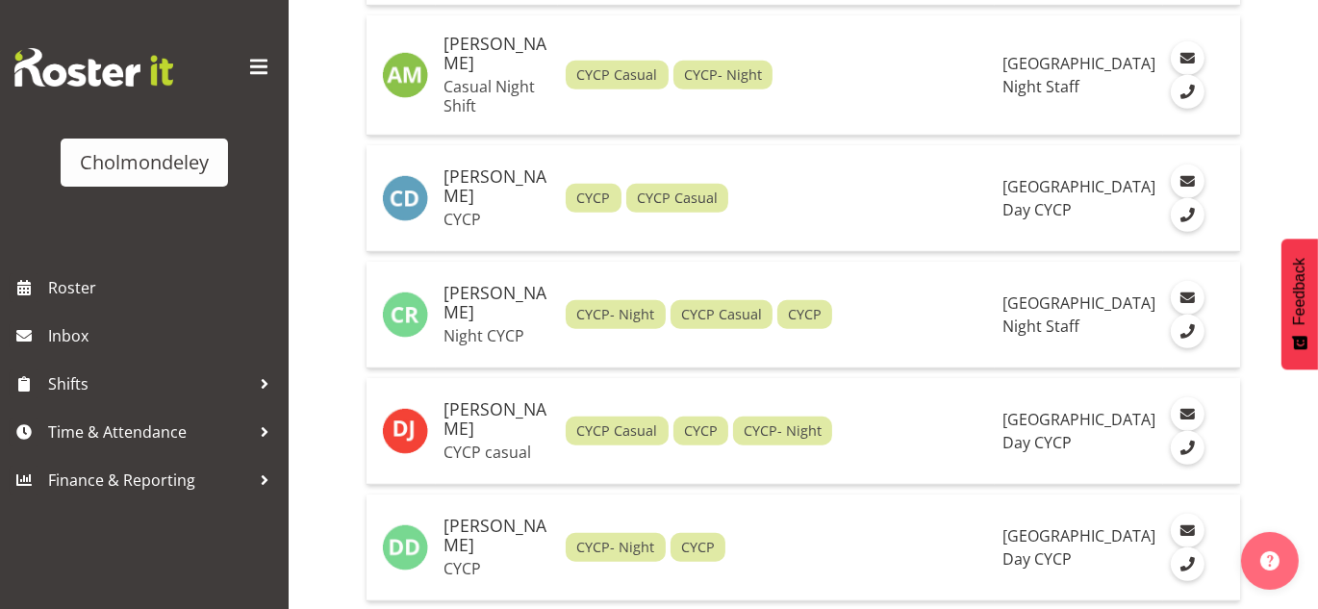
scroll to position [1155, 0]
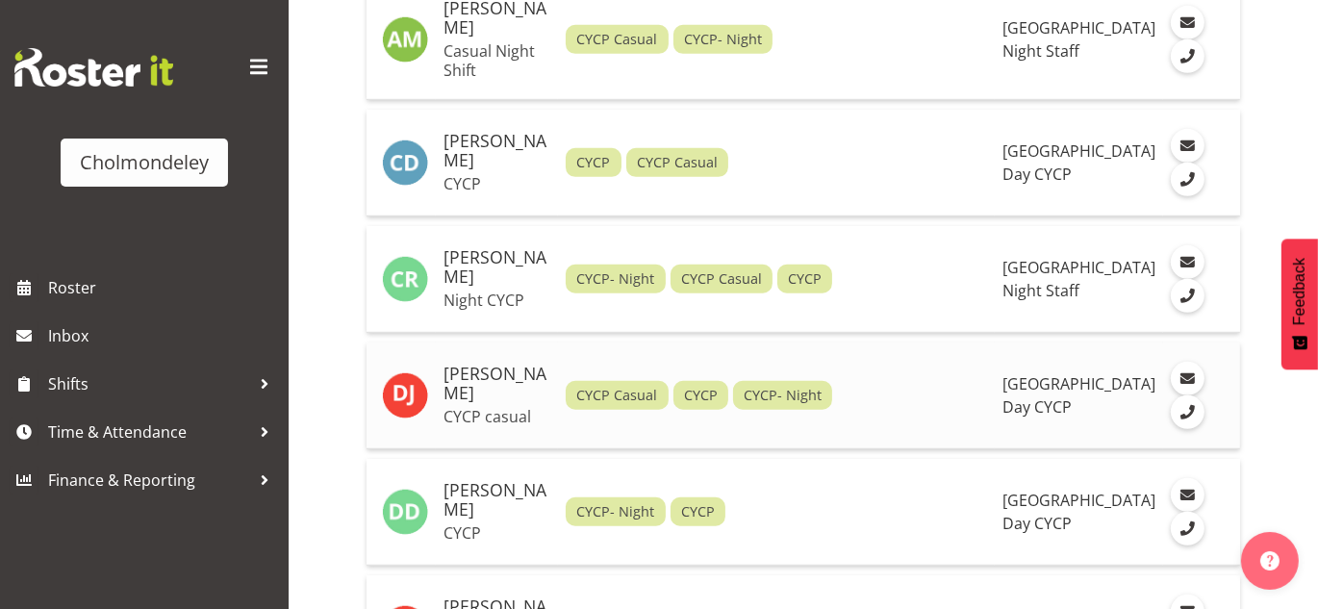
click at [488, 365] on h5 "Danielle Jeffery" at bounding box center [497, 384] width 107 height 38
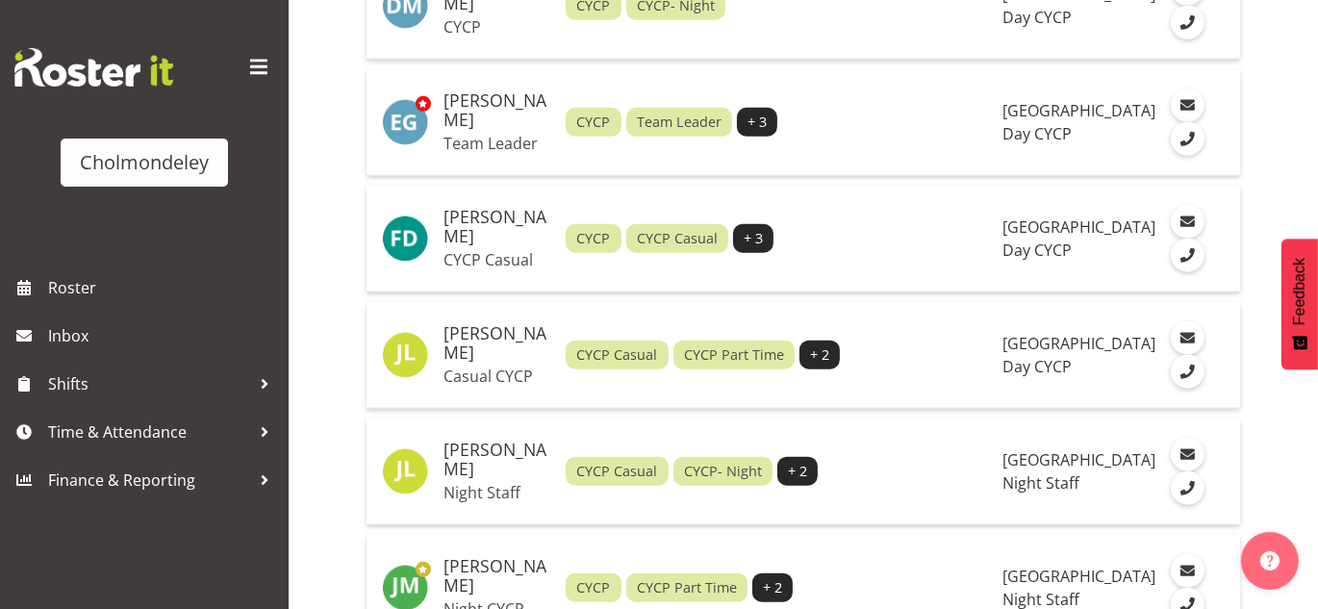
scroll to position [2003, 0]
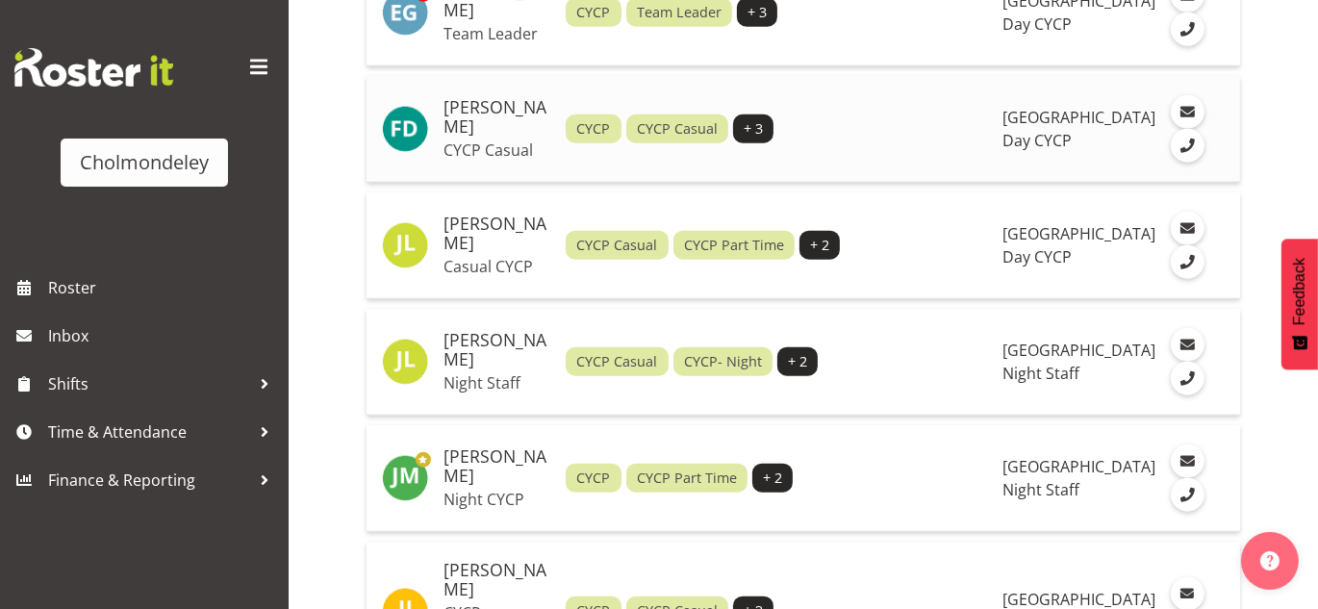
click at [492, 140] on p "CYCP Casual" at bounding box center [497, 149] width 107 height 19
click at [487, 225] on h5 "Jacinta Linstrom" at bounding box center [497, 234] width 107 height 38
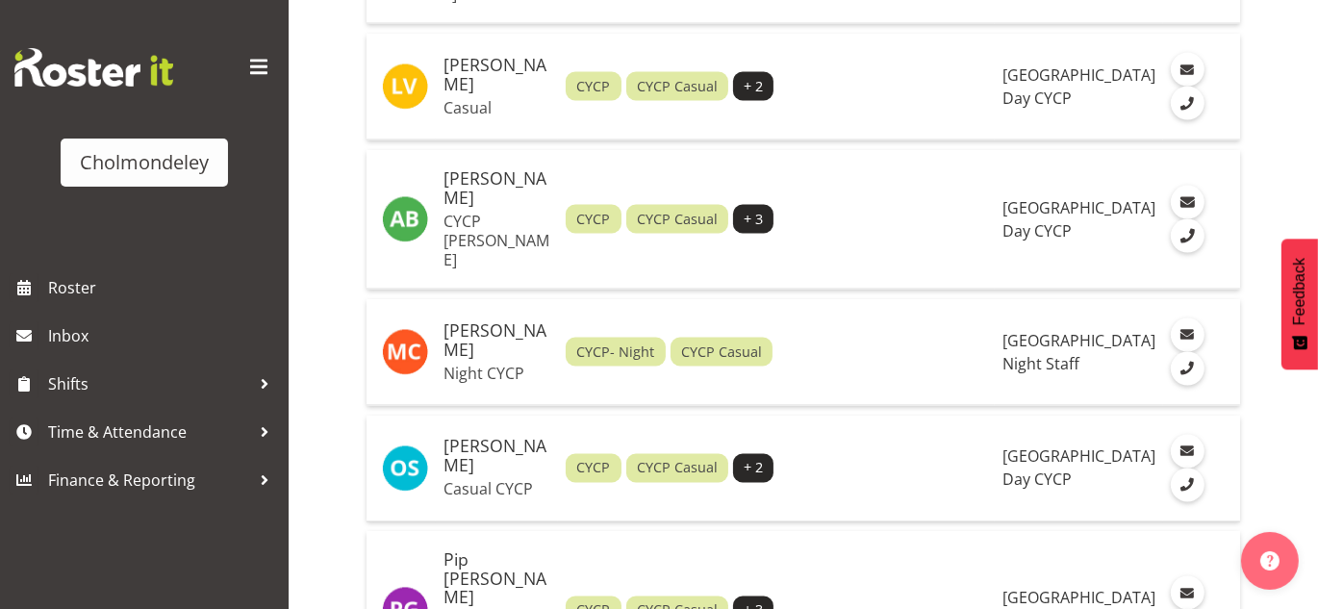
scroll to position [3218, 0]
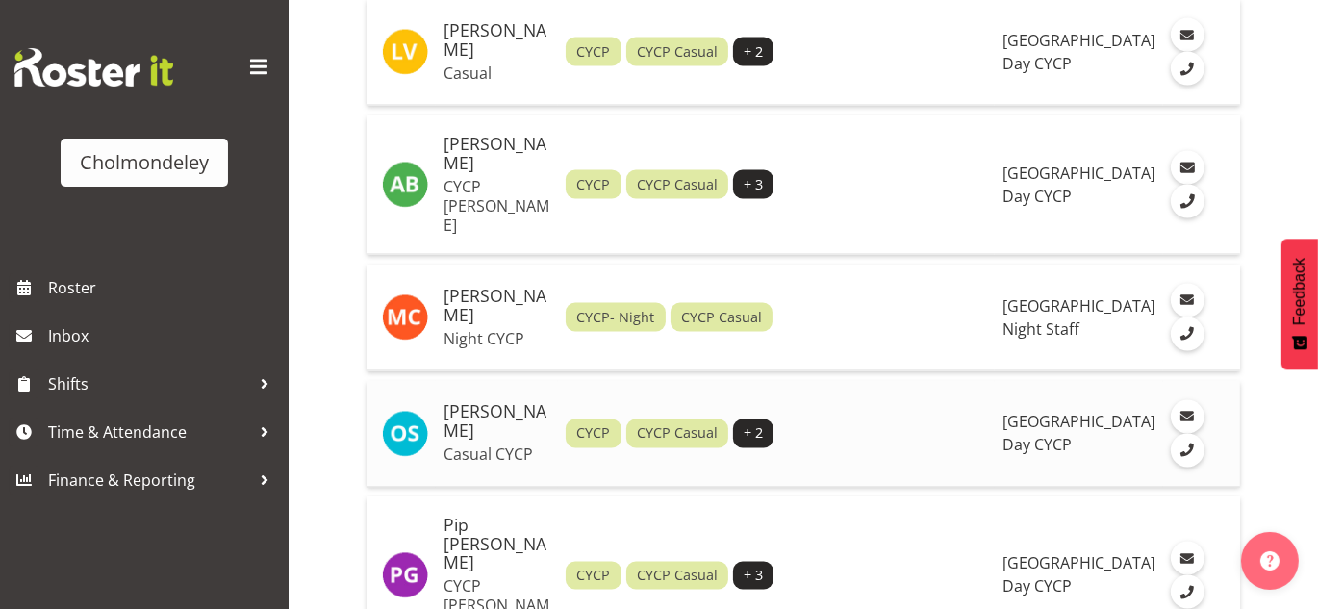
click at [478, 403] on h5 "Otis Swallow" at bounding box center [497, 422] width 107 height 38
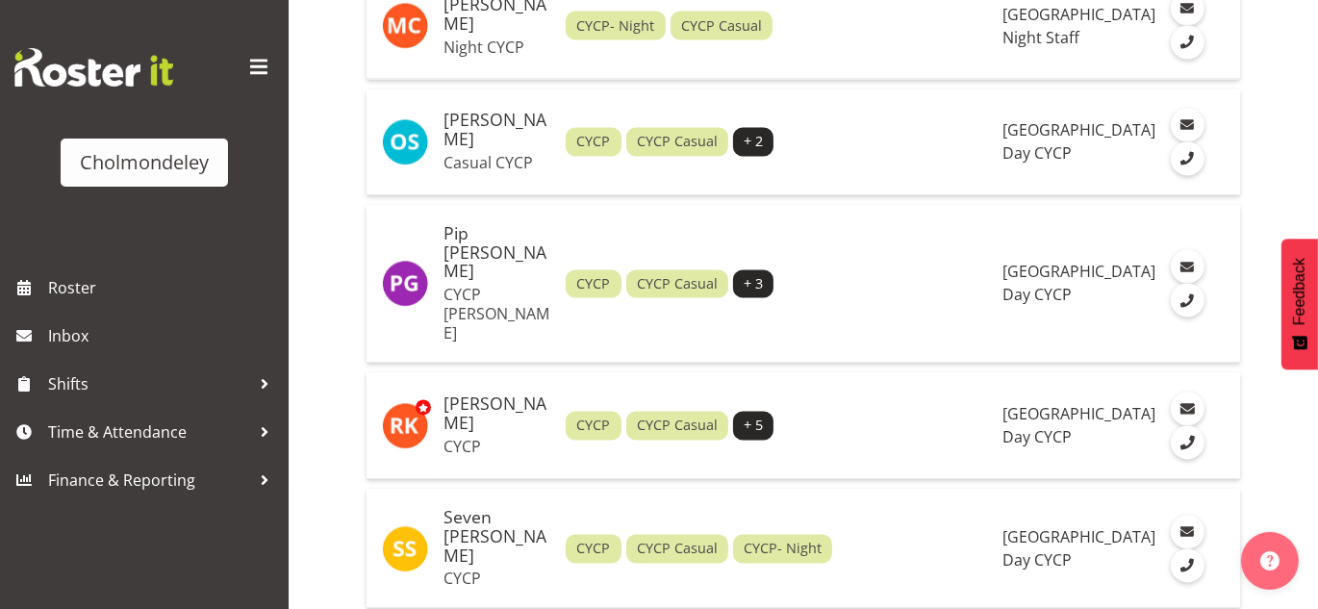
scroll to position [3544, 0]
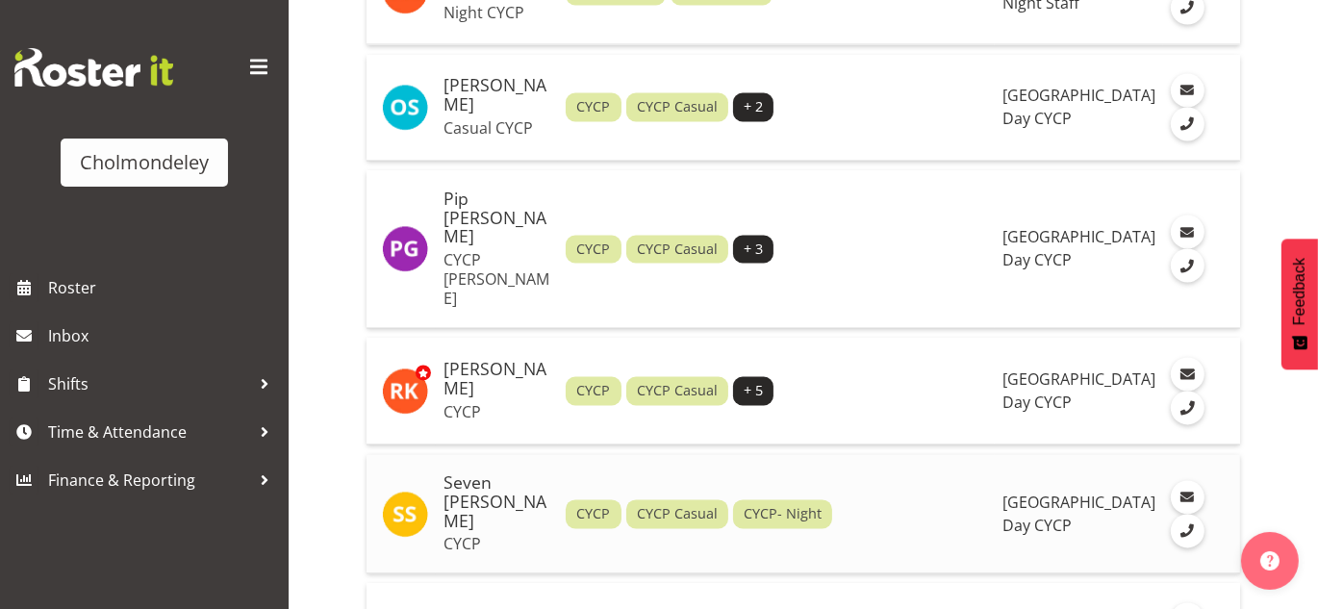
click at [488, 535] on p "CYCP" at bounding box center [497, 544] width 107 height 19
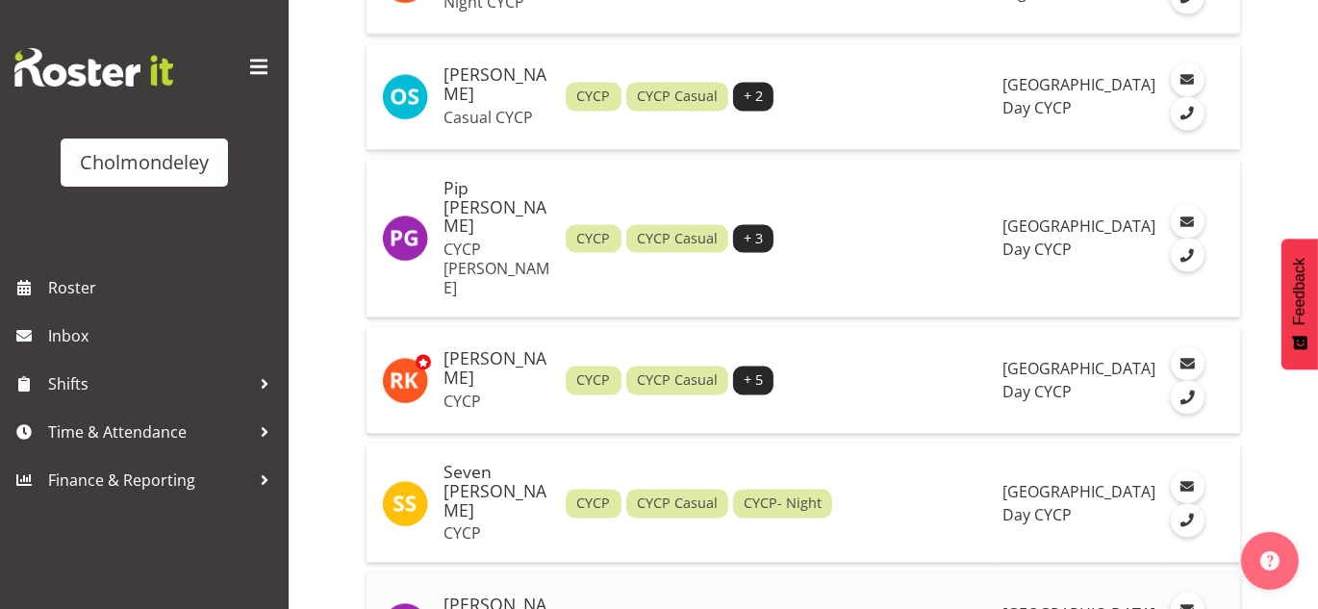
click at [479, 597] on h5 "[PERSON_NAME]" at bounding box center [497, 616] width 107 height 38
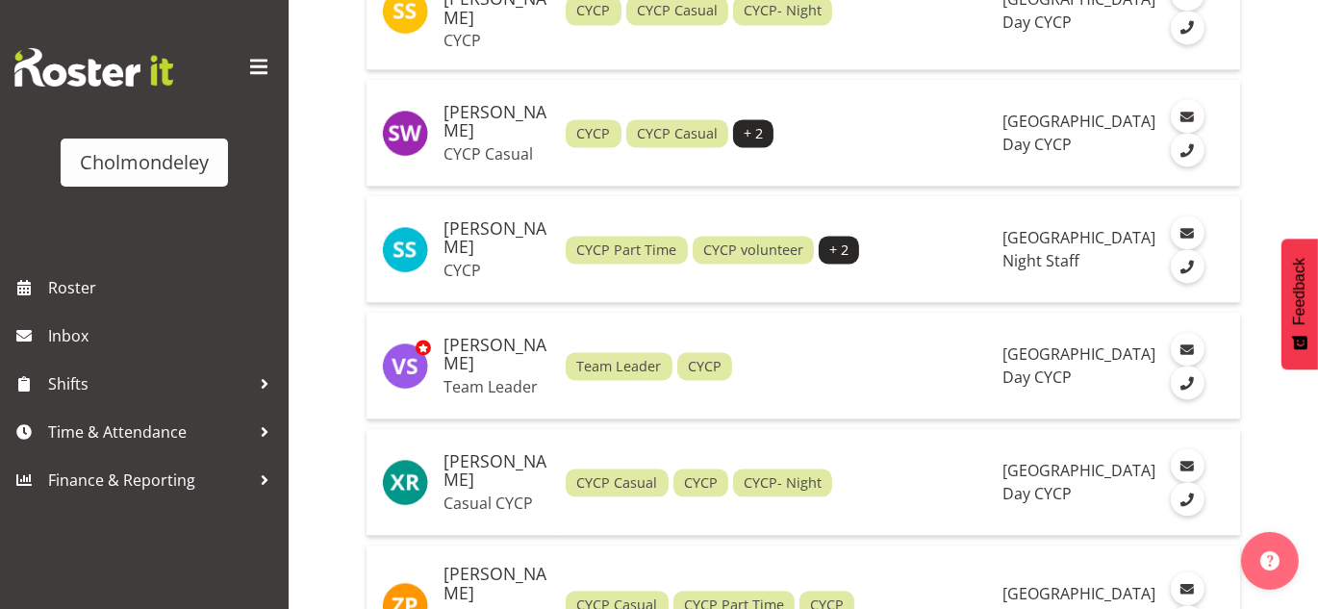
scroll to position [4053, 0]
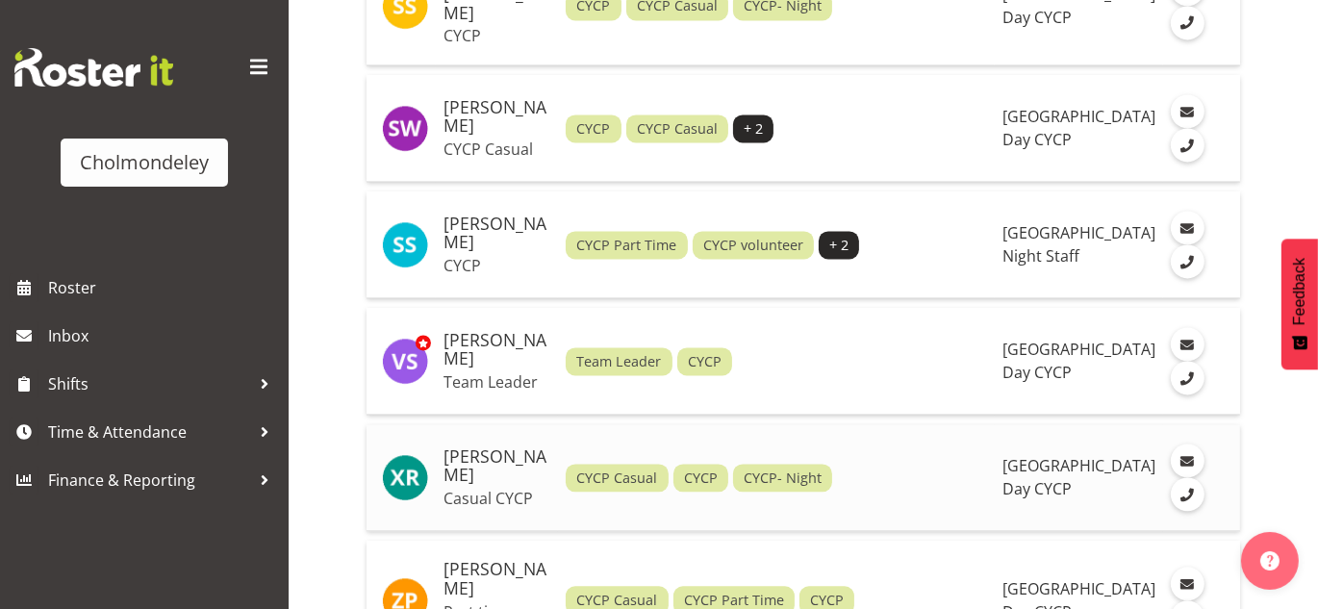
click at [482, 447] on h5 "[PERSON_NAME]" at bounding box center [497, 466] width 107 height 38
click at [481, 560] on h5 "[PERSON_NAME]" at bounding box center [497, 579] width 107 height 38
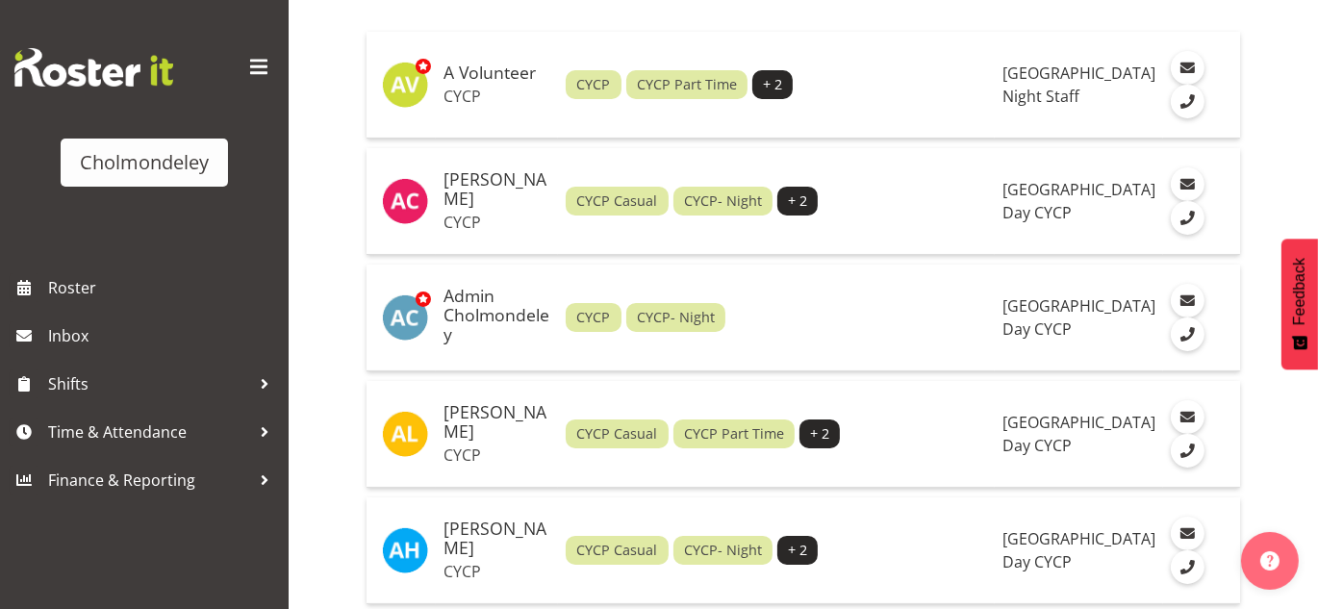
scroll to position [0, 0]
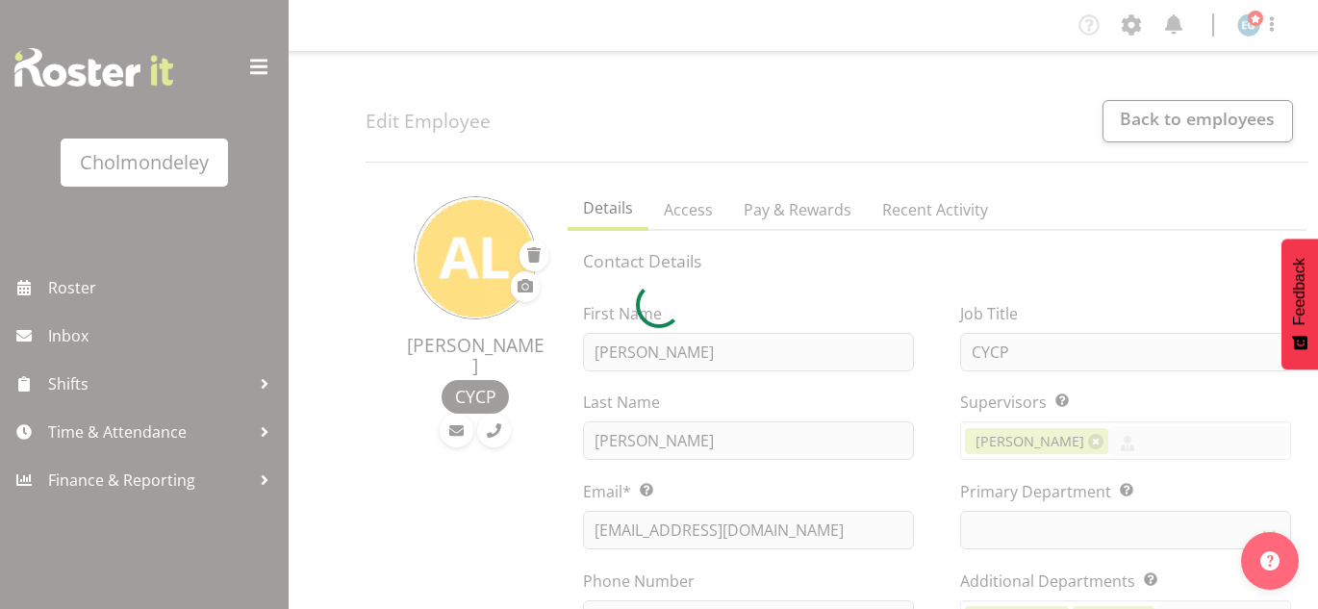
select select "shift"
select select "TimelineWeek"
select select
select select "80"
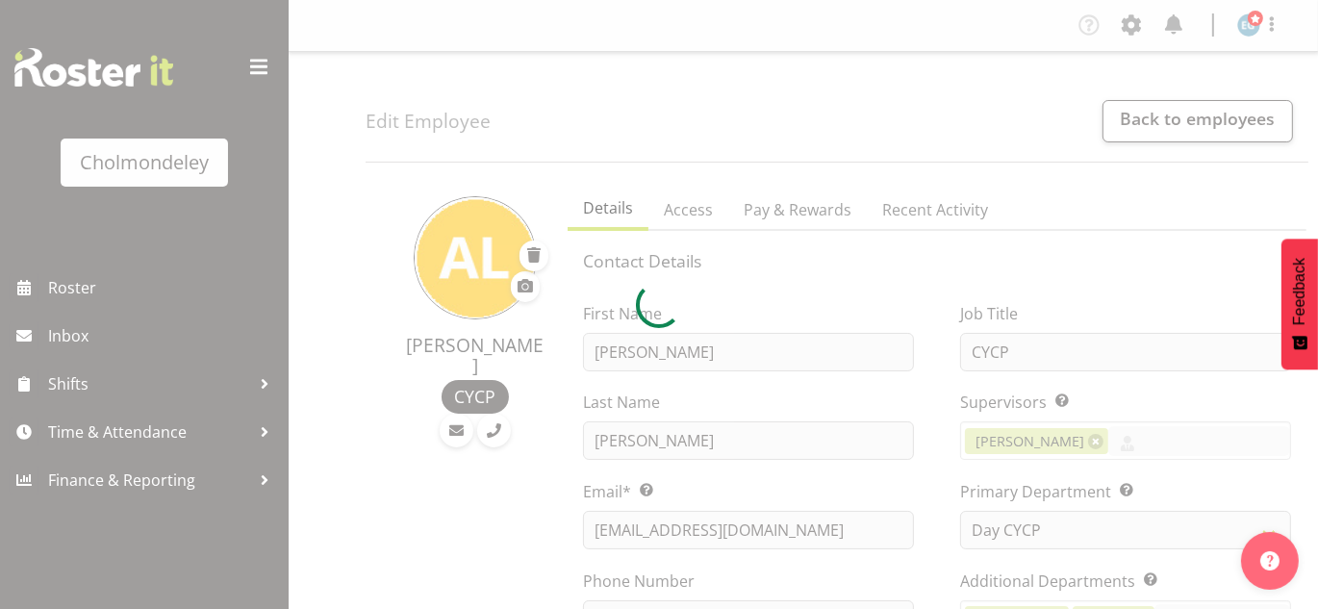
select select
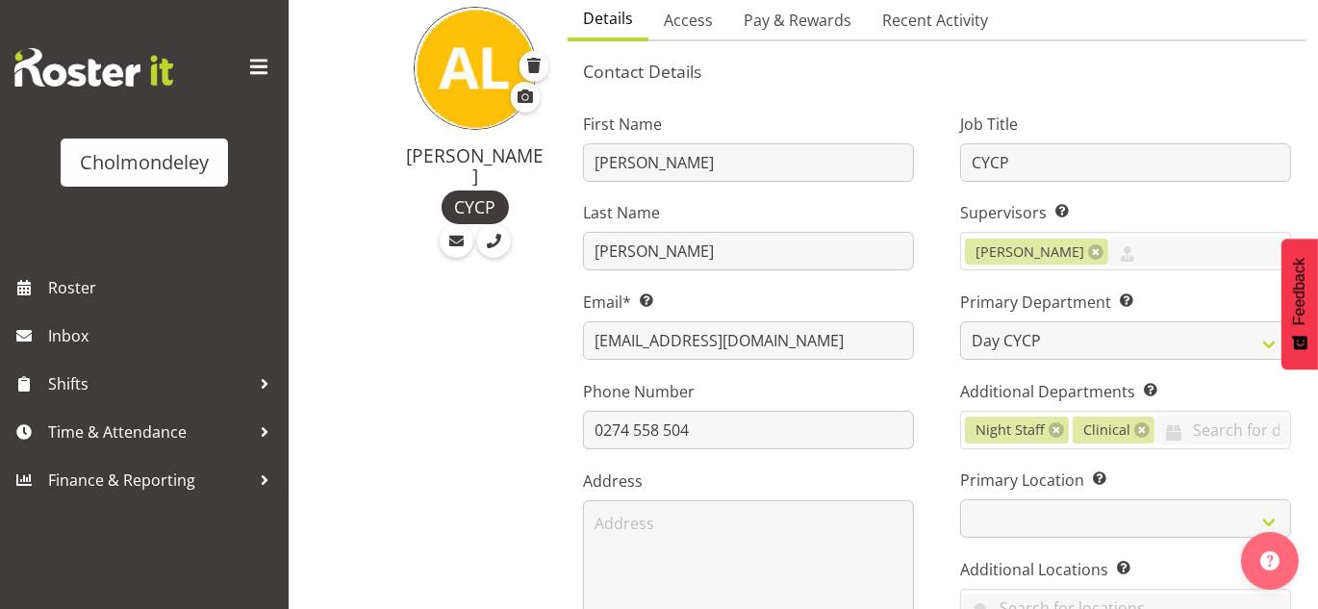
scroll to position [208, 0]
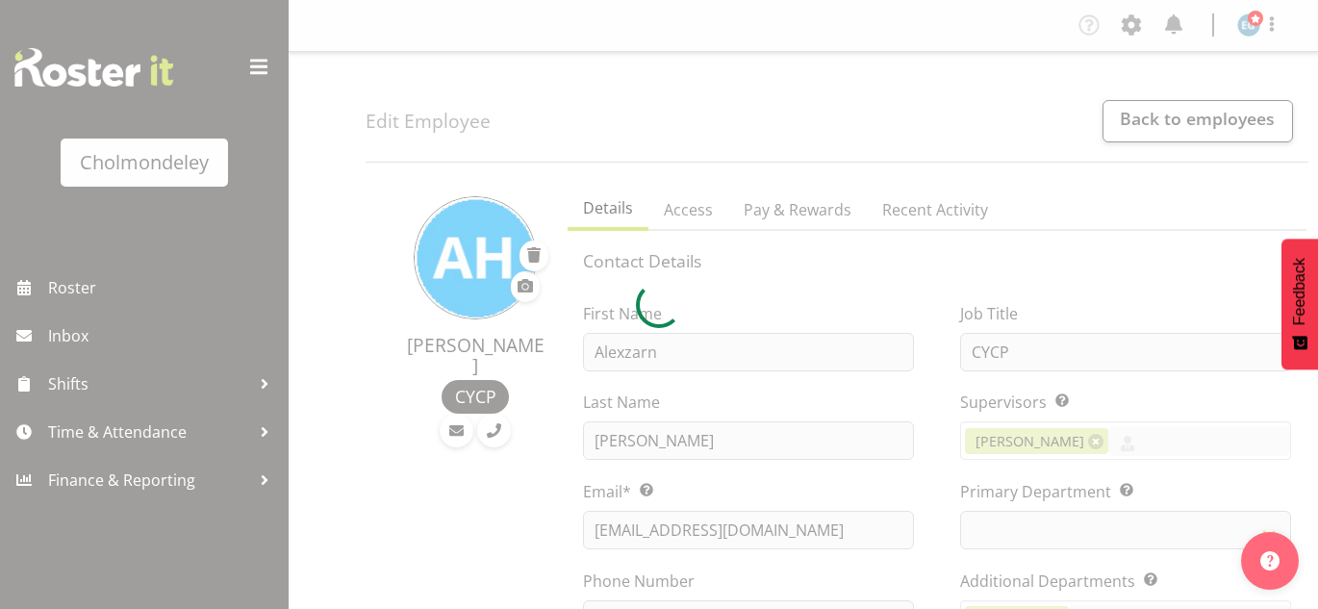
select select "shift"
select select "TimelineWeek"
select select
select select "80"
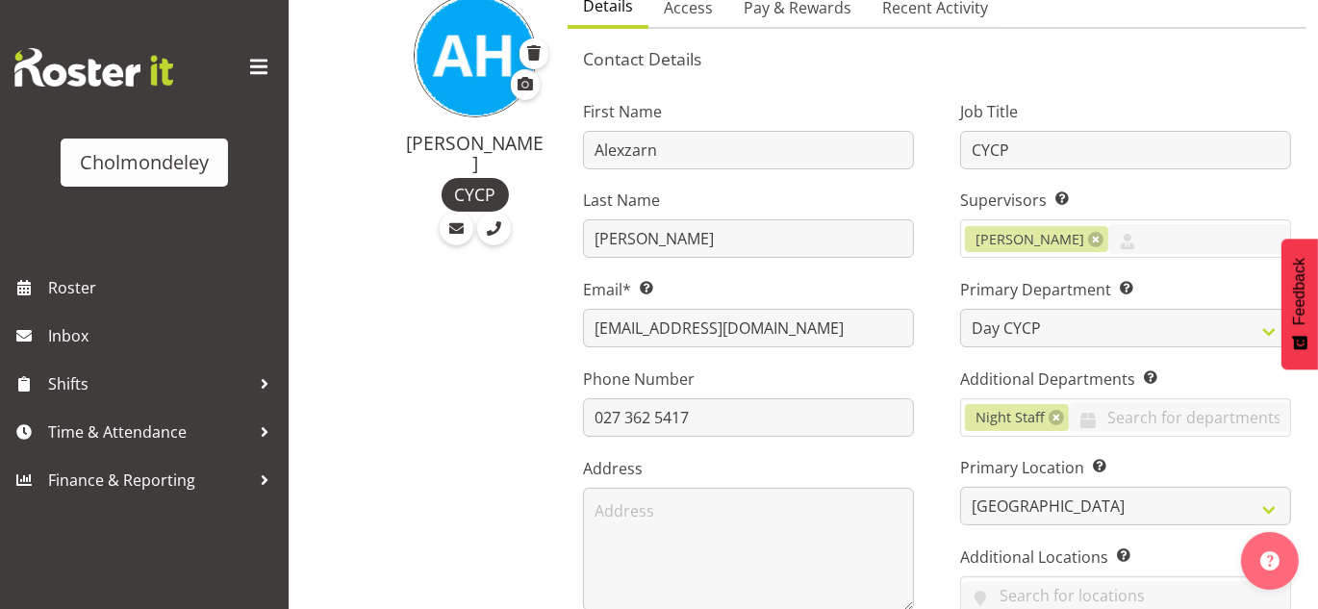
scroll to position [228, 0]
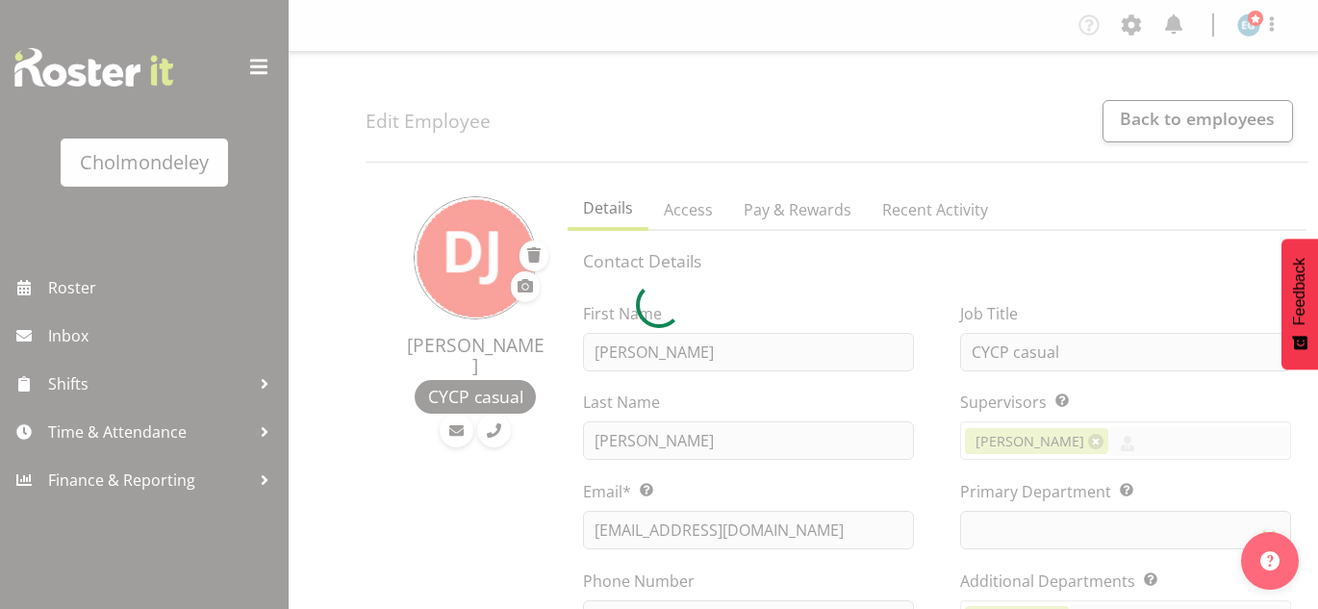
select select "shift"
select select "TimelineWeek"
select select
select select "80"
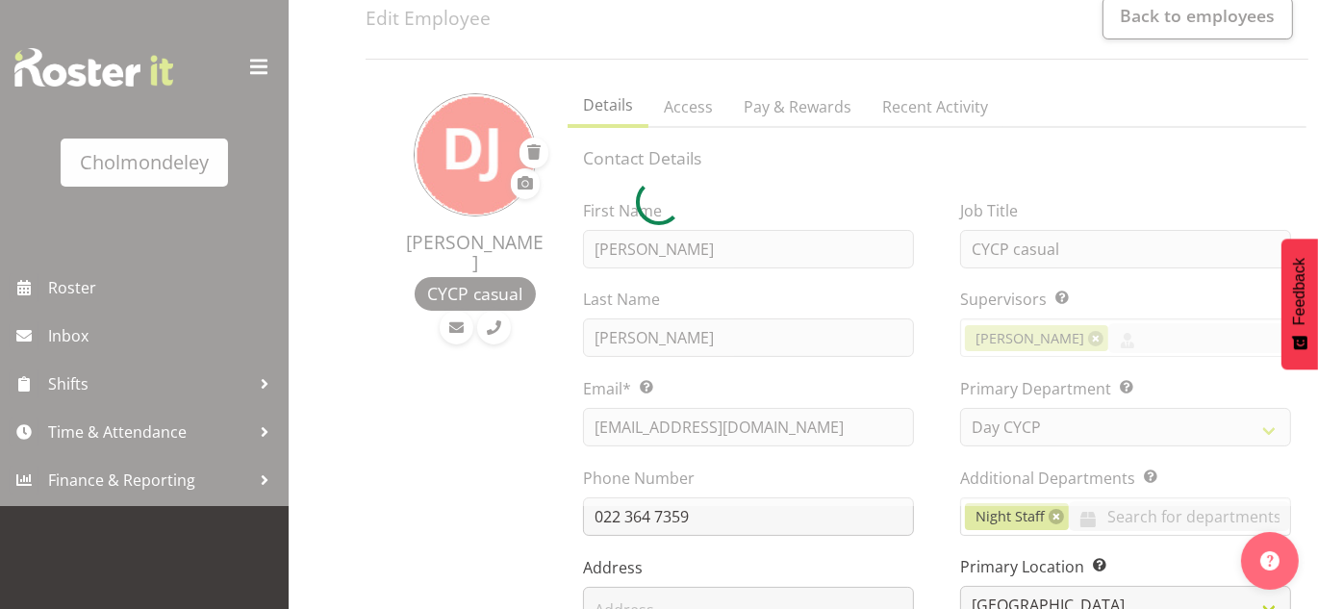
scroll to position [110, 0]
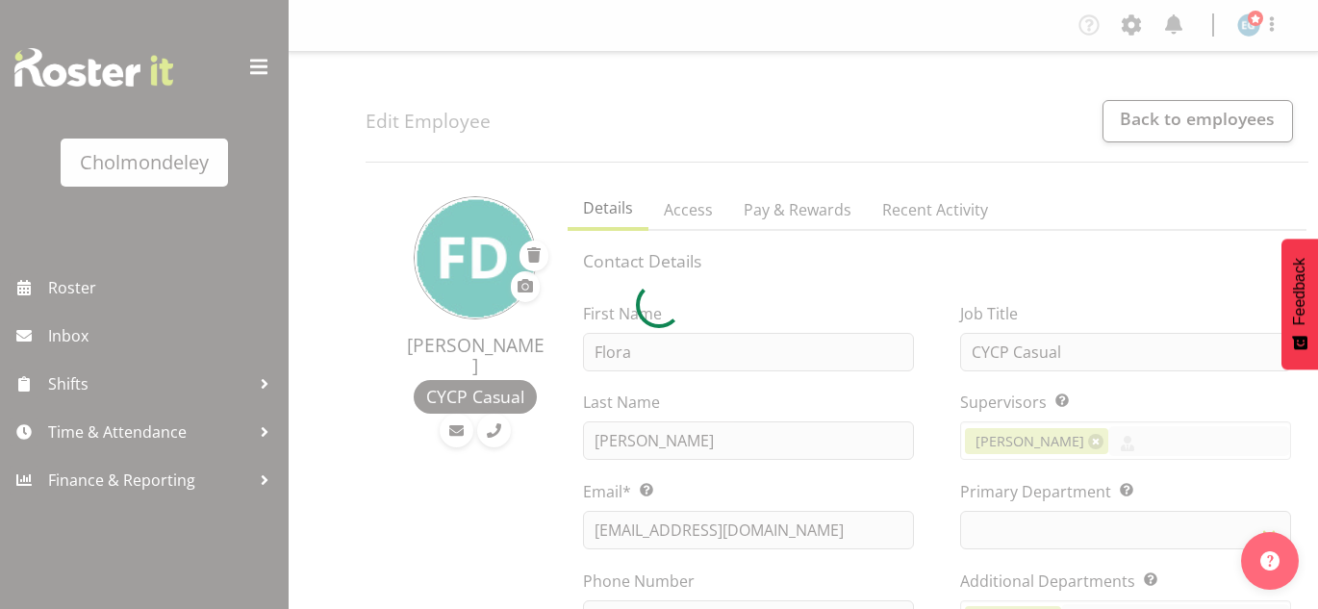
select select "shiftH"
select select "TimelineWeek"
select select
select select "80"
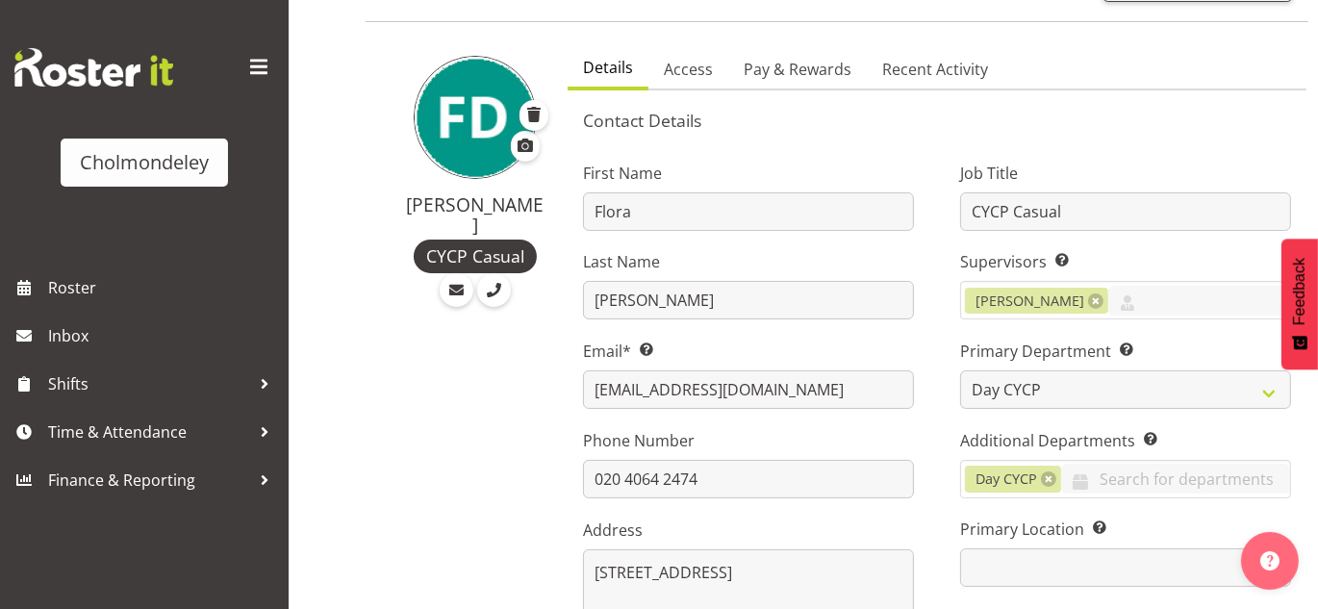
scroll to position [142, 0]
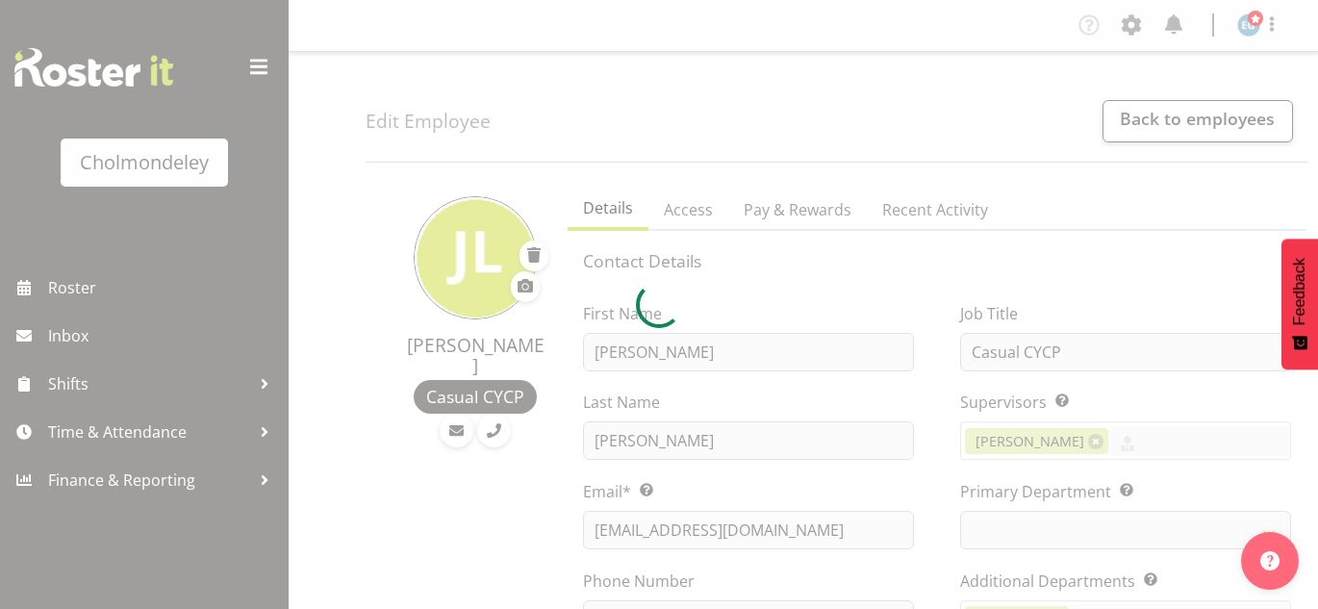
select select "shift"
select select "TimelineWeek"
select select
select select "80"
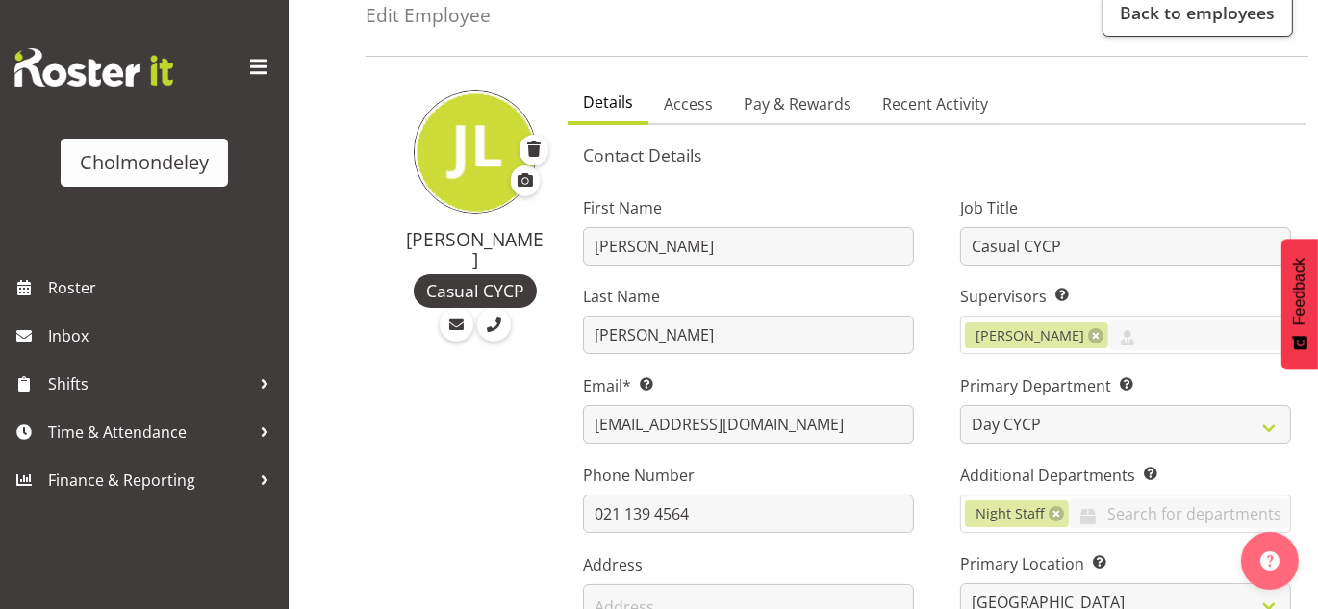
scroll to position [119, 0]
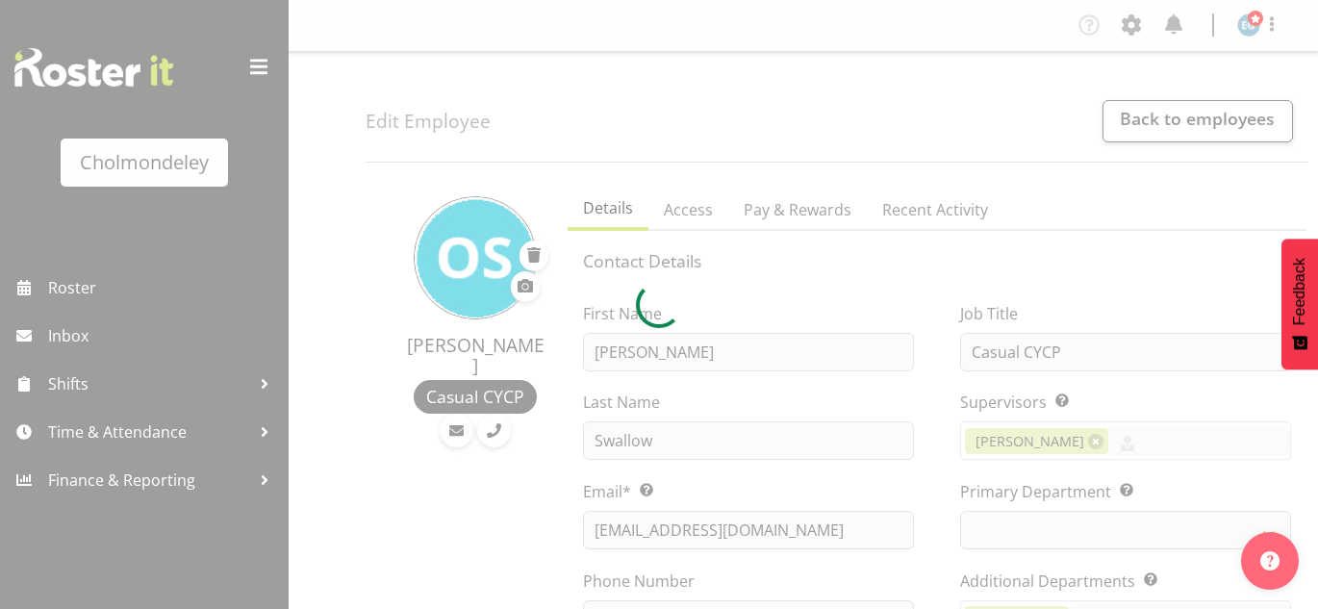
select select "shift"
select select "TimelineWeek"
select select "80"
select select "81"
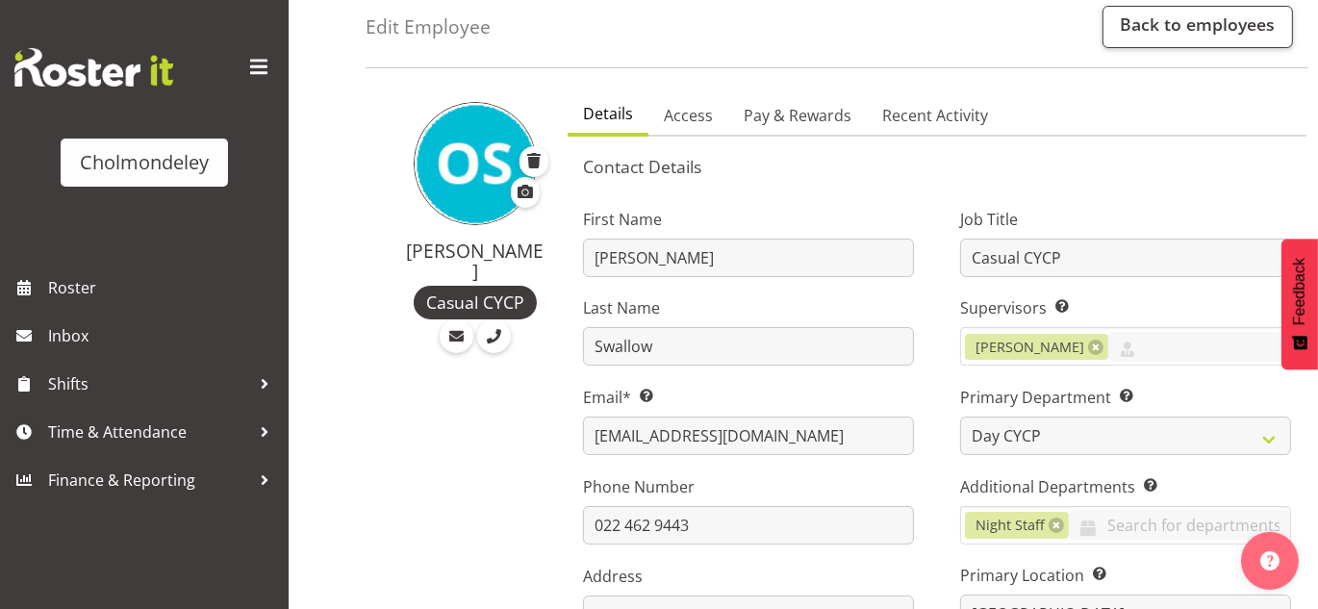
scroll to position [113, 0]
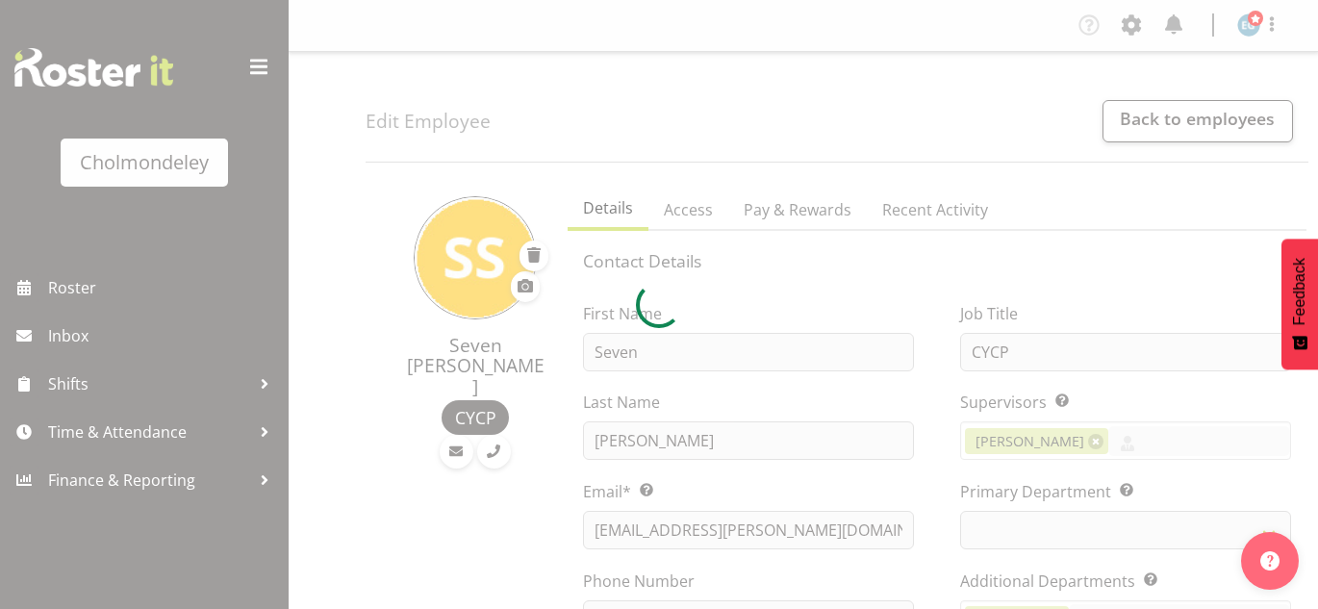
select select "shift"
select select "TimelineWeek"
select select
select select "80"
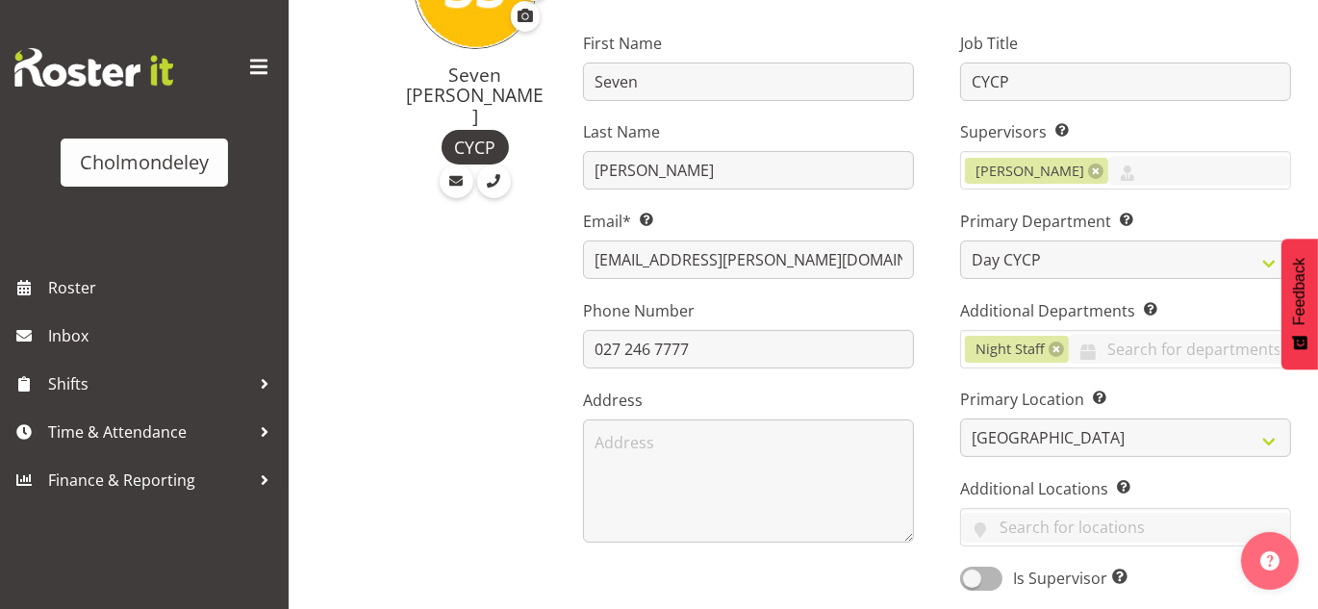
scroll to position [272, 0]
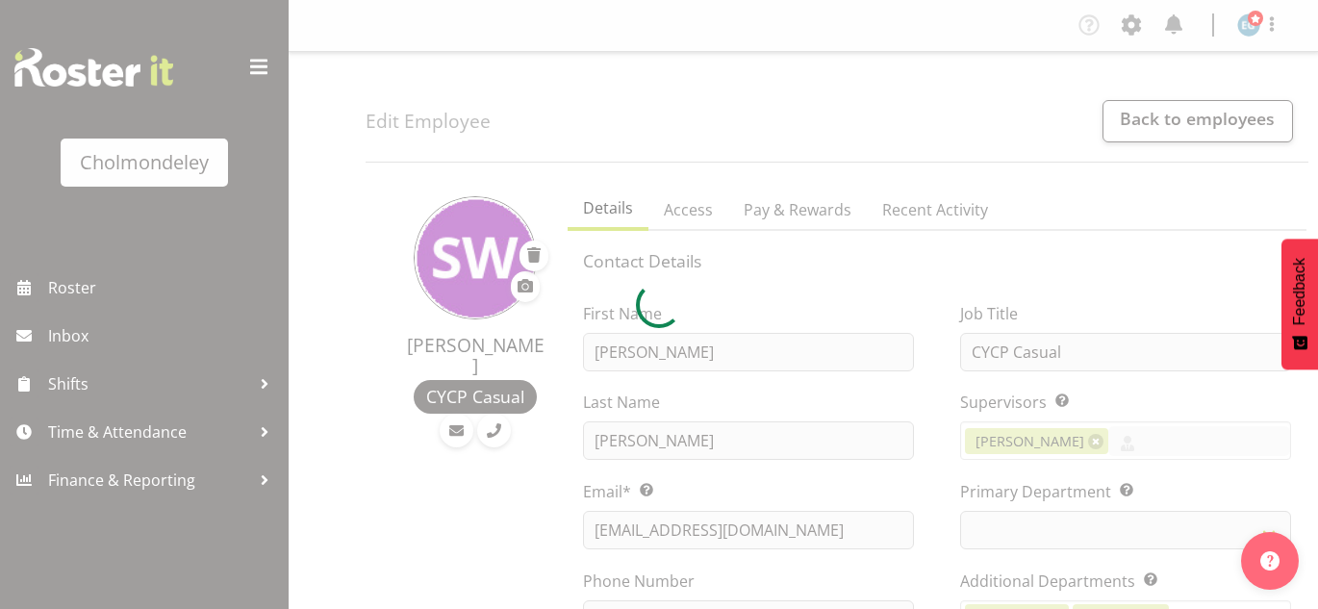
select select "shift"
select select "TimelineWeek"
select select
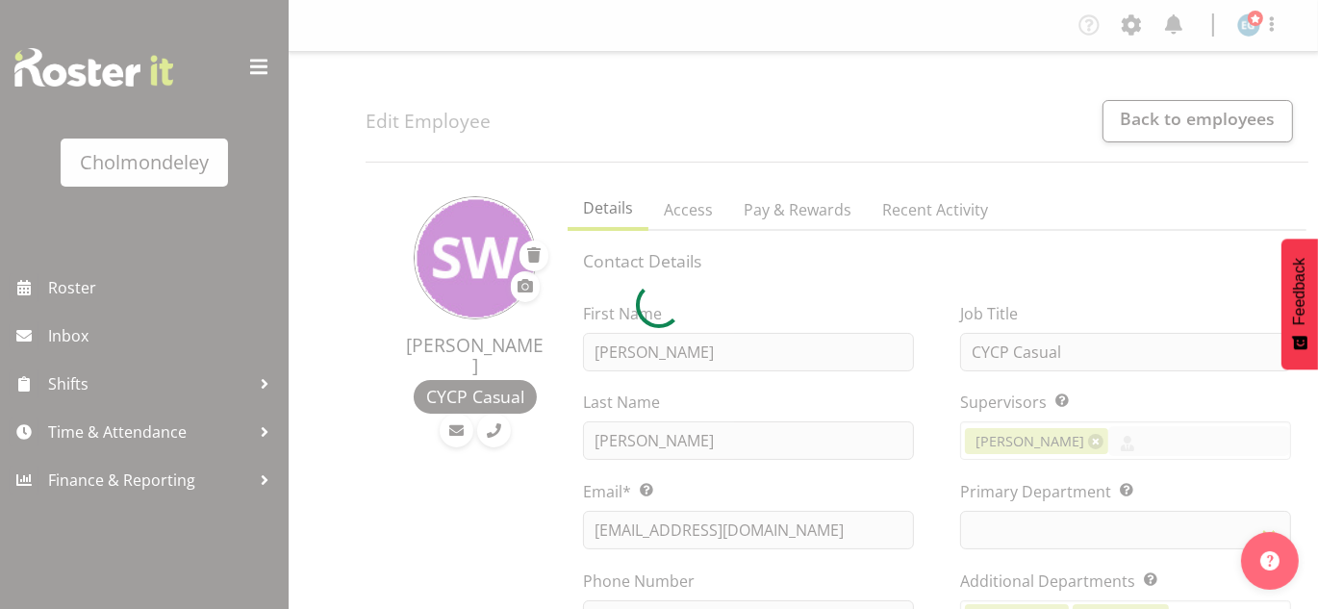
select select
select select "80"
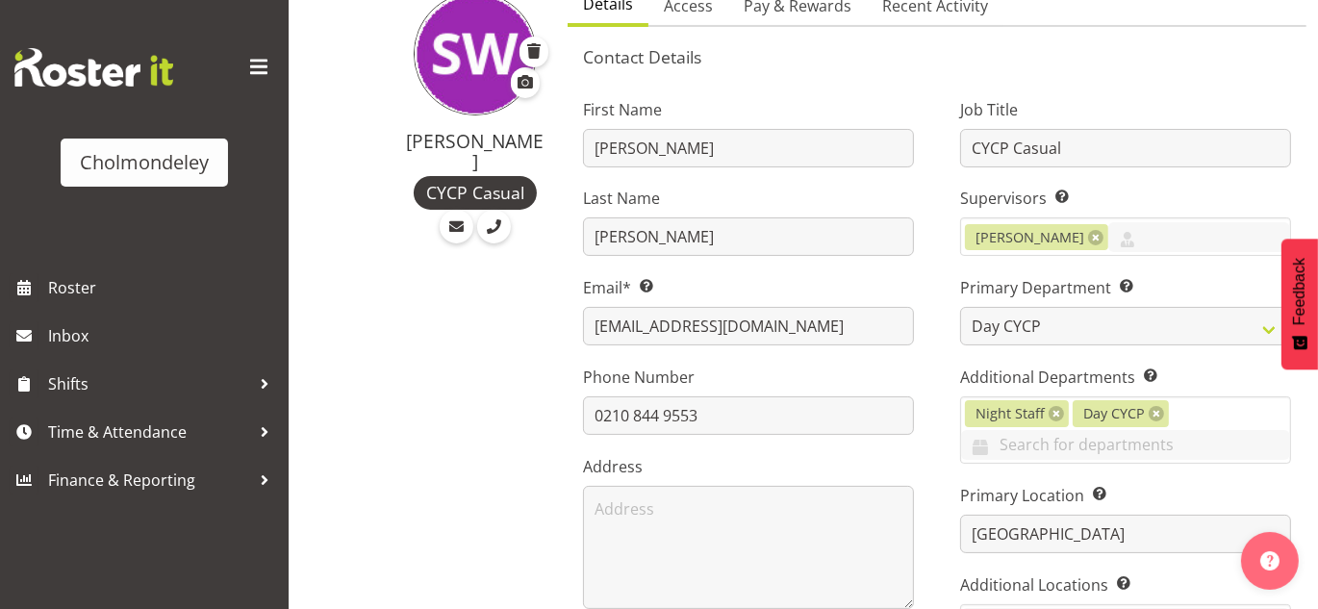
scroll to position [211, 0]
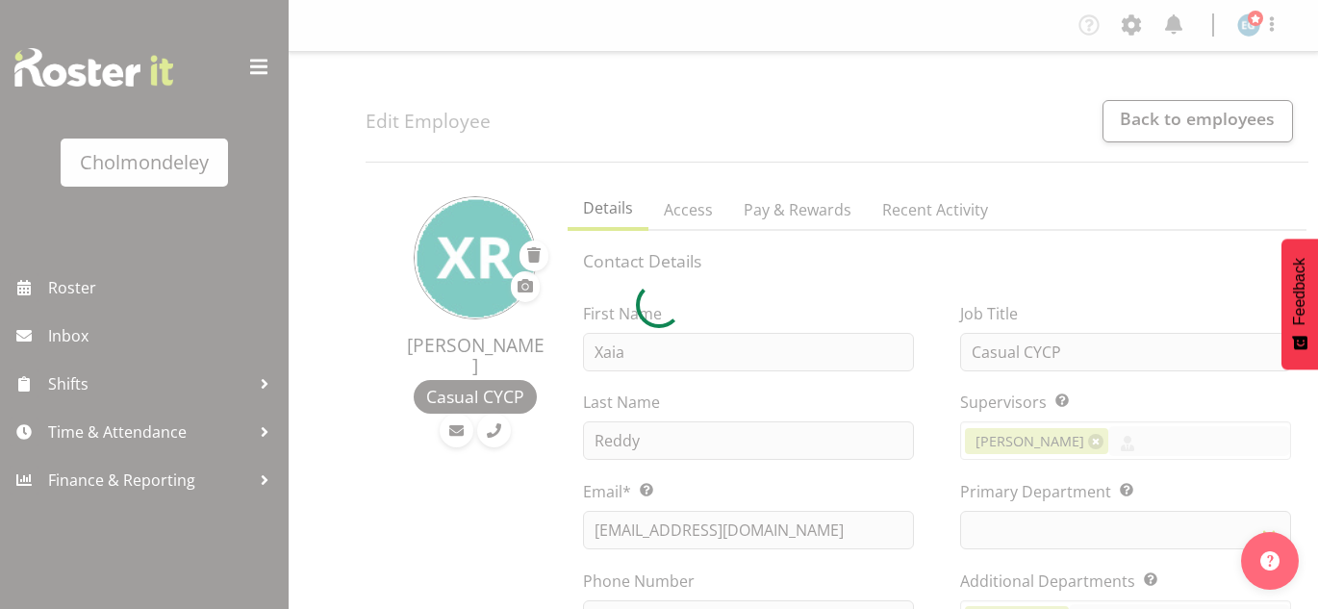
select select "shift"
select select "TimelineWeek"
select select
select select "80"
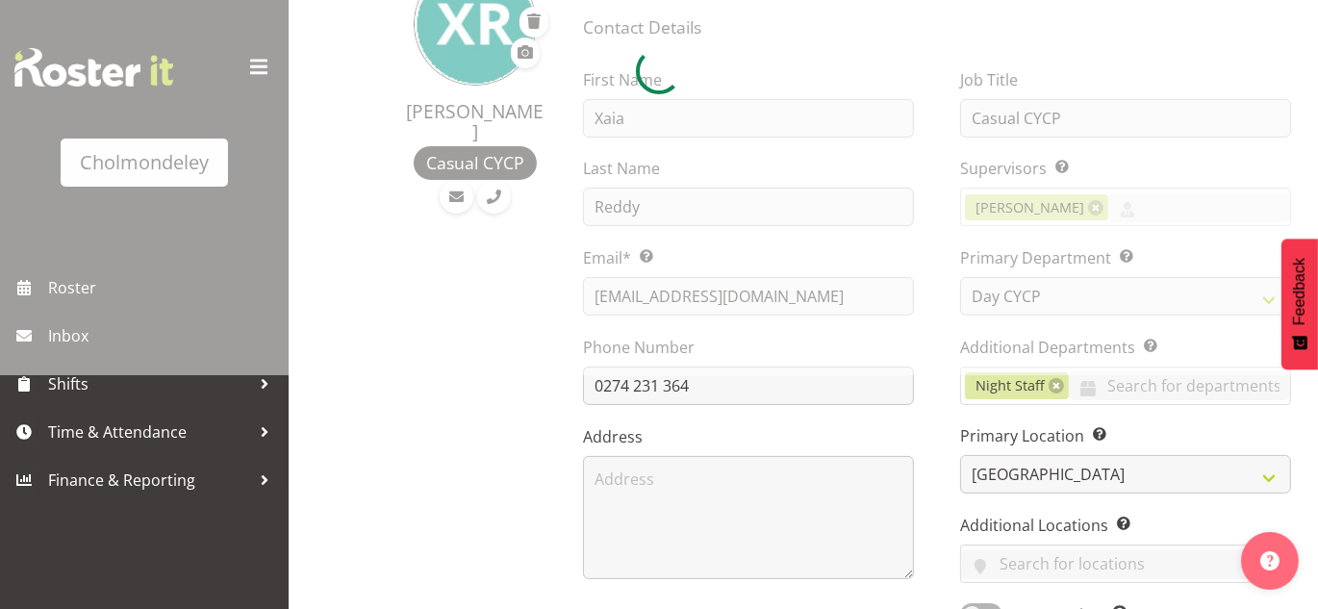
scroll to position [236, 0]
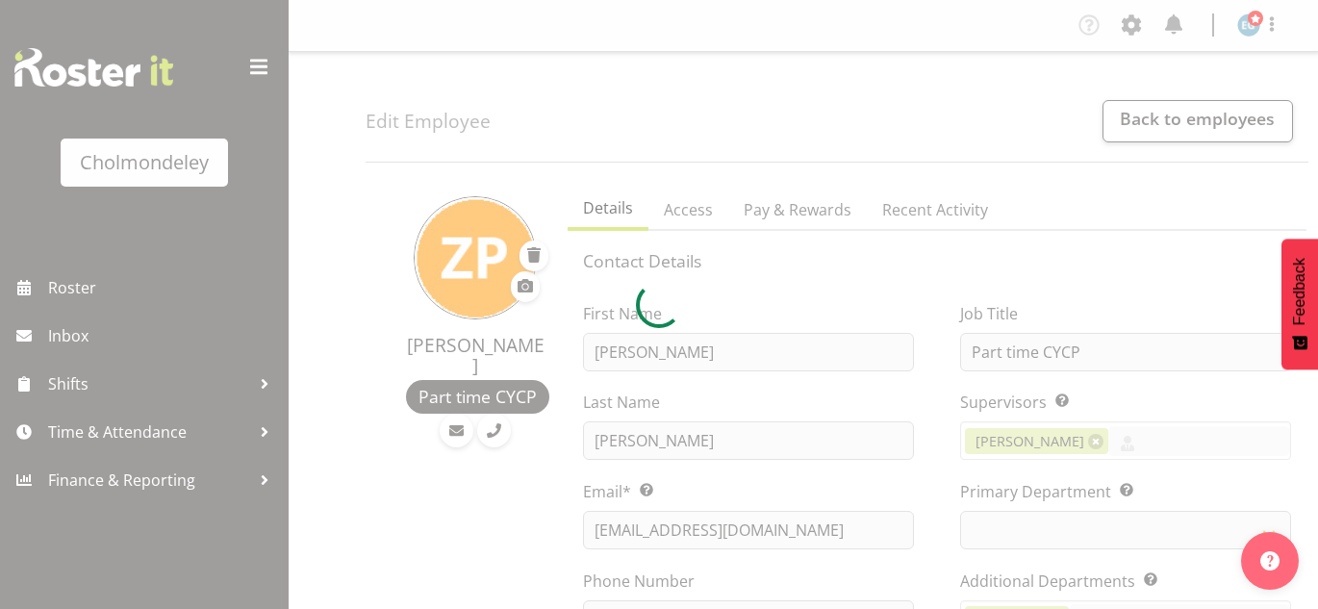
select select "shift"
select select "TimelineWeek"
select select
select select "80"
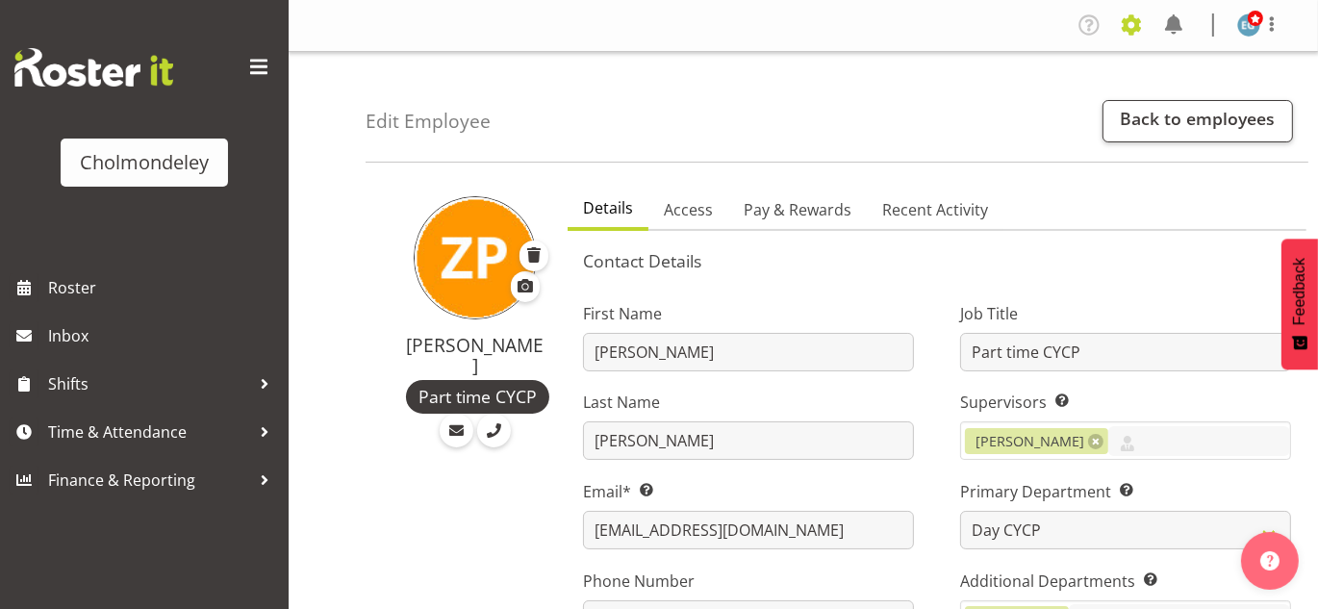
click at [1141, 29] on span at bounding box center [1131, 25] width 31 height 31
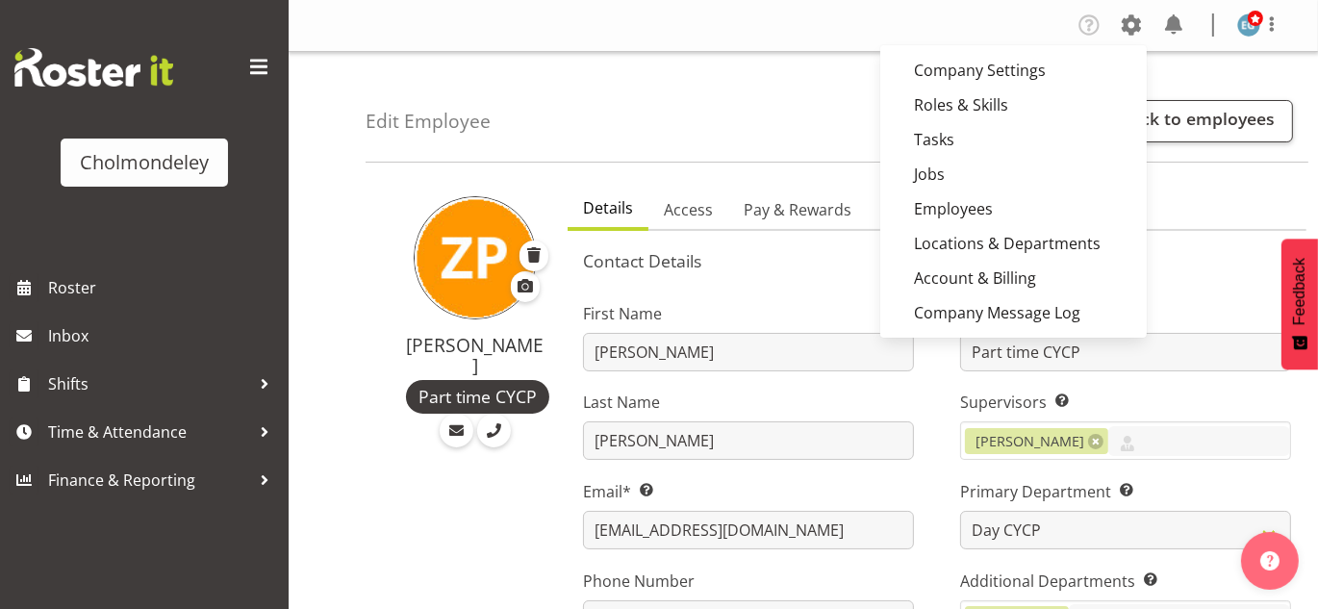
click at [808, 38] on nav "Company Settings Roles & Skills Tasks Jobs Employees Locations & Departments Ac…" at bounding box center [803, 26] width 991 height 32
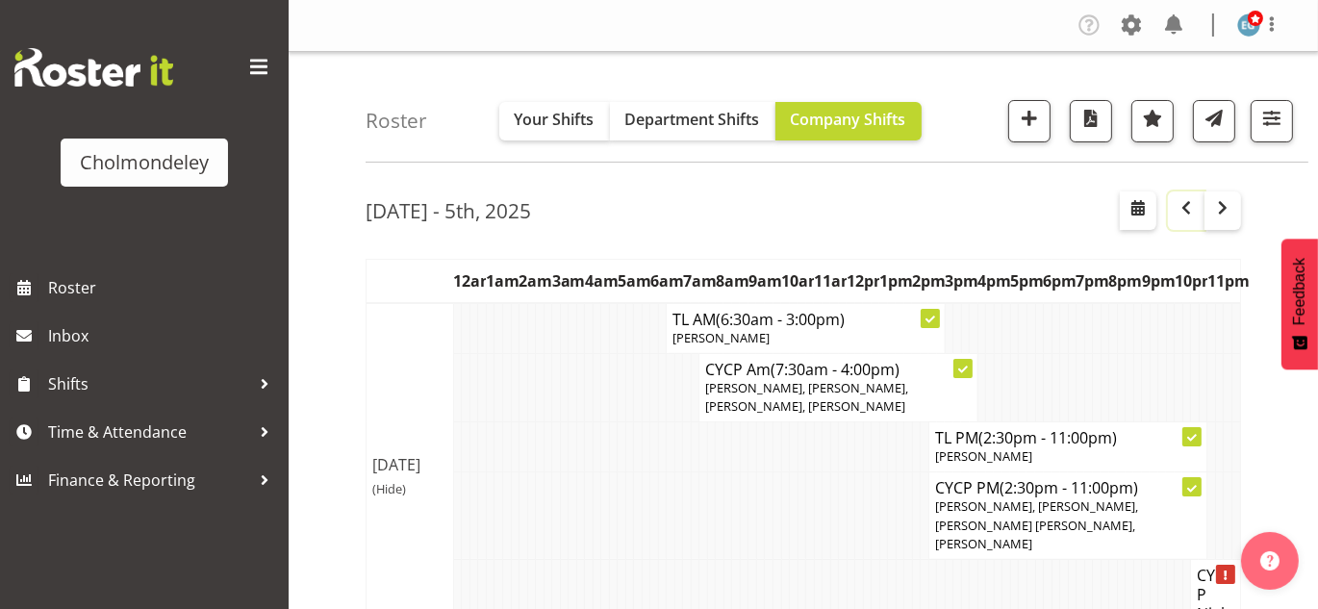
click at [1182, 200] on span "button" at bounding box center [1186, 207] width 23 height 23
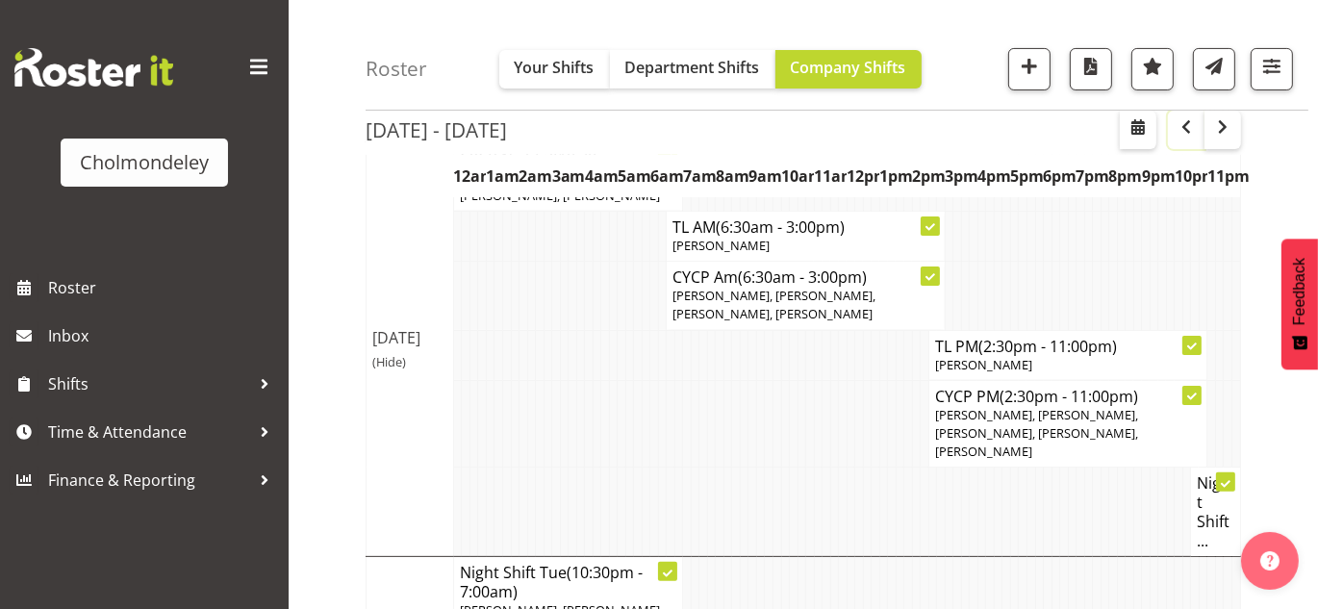
scroll to position [461, 0]
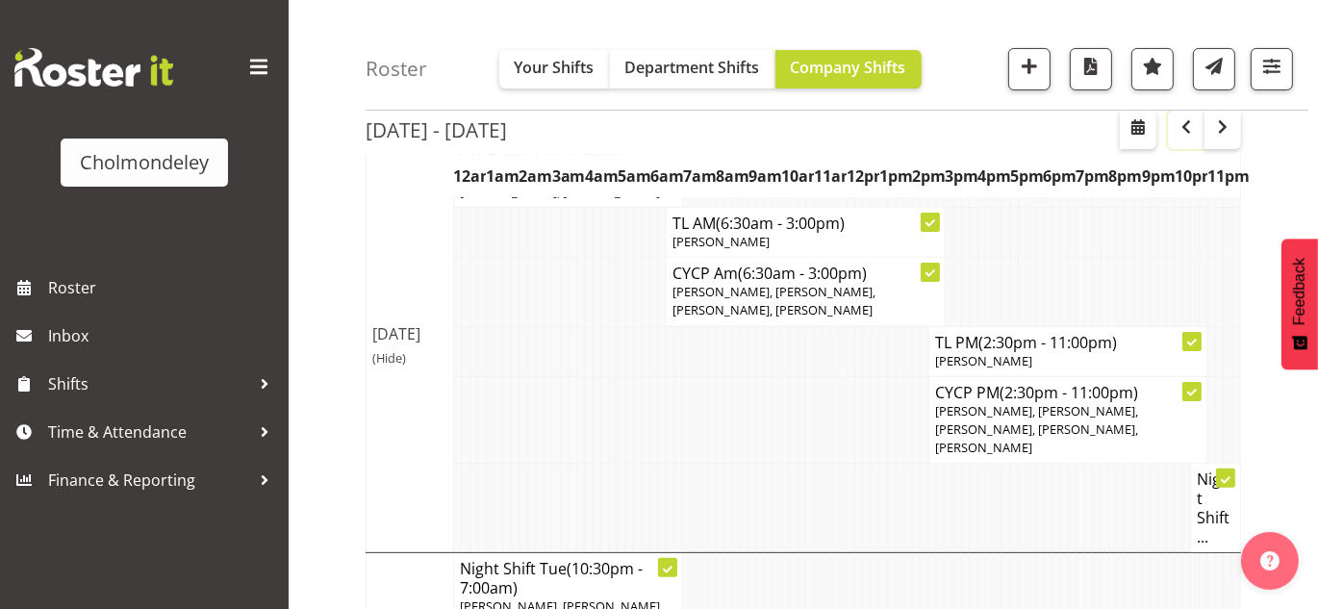
click at [1184, 137] on span "button" at bounding box center [1186, 126] width 23 height 23
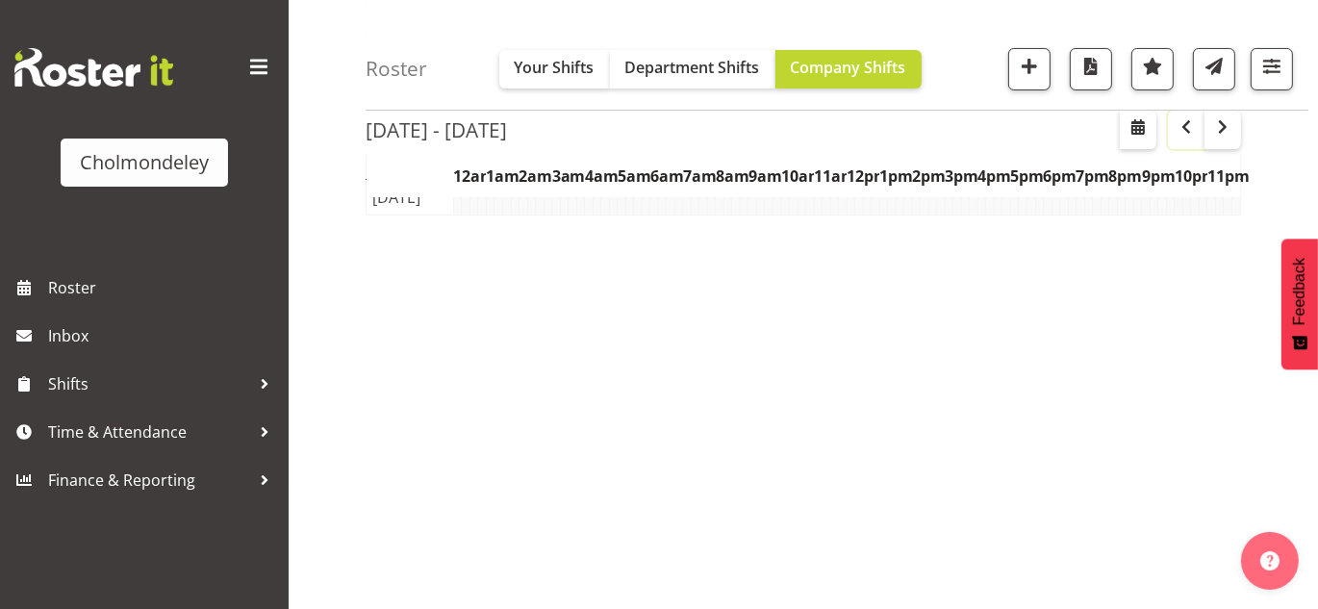
scroll to position [337, 0]
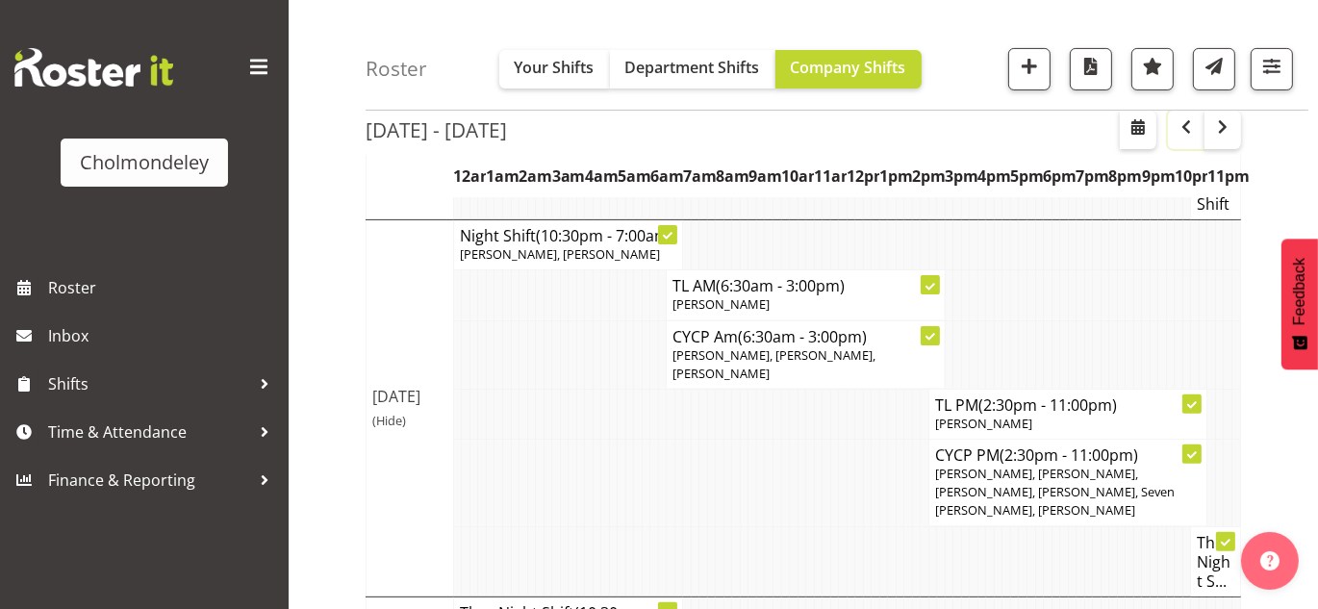
scroll to position [551, 0]
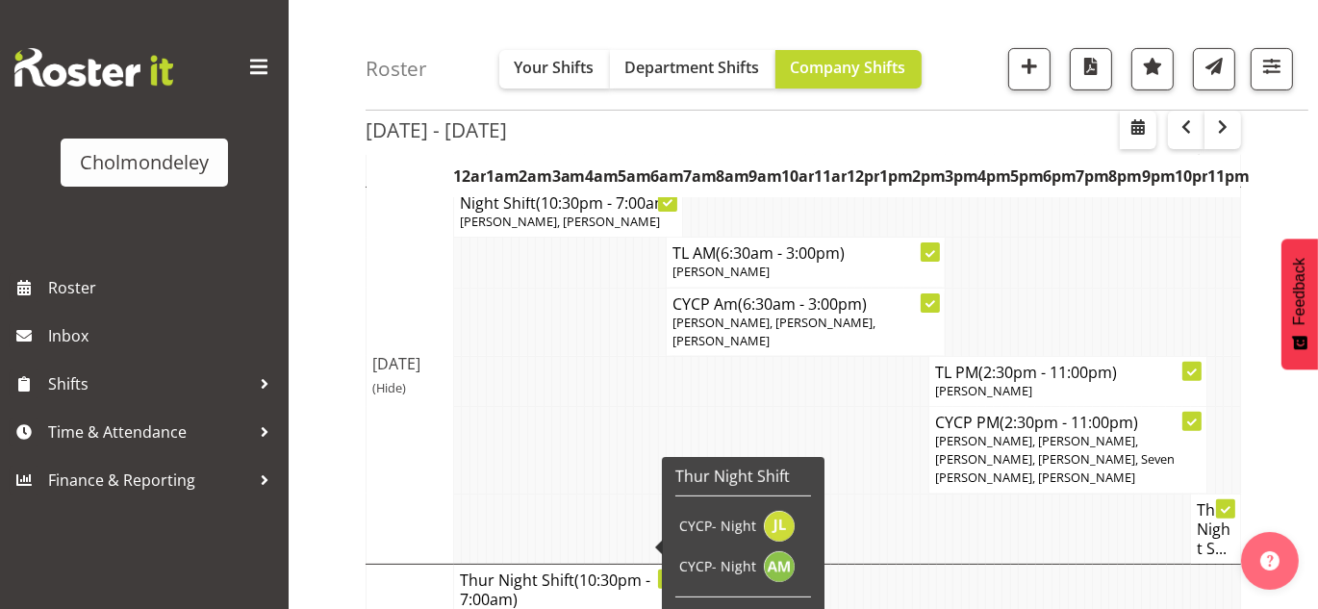
click at [1283, 167] on div "Sep 15th - 21st, 2025 September 15 - 21, 2025 Today Day Week Fortnight Month ca…" at bounding box center [842, 536] width 953 height 1821
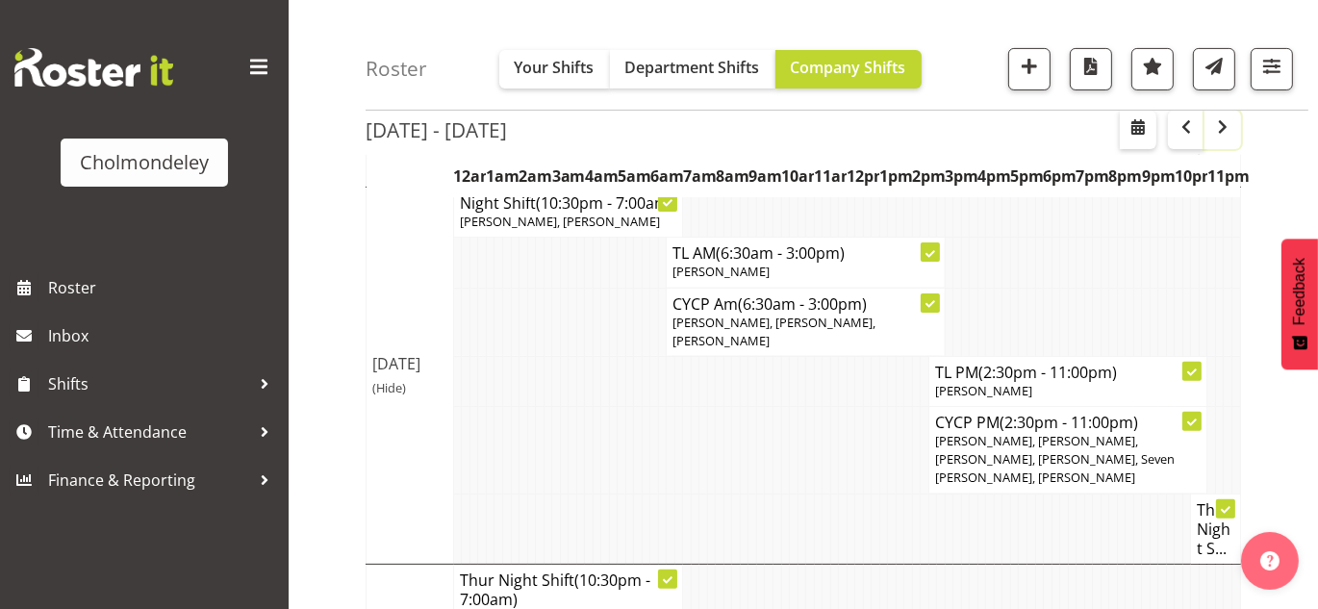
click at [1221, 131] on span "button" at bounding box center [1222, 126] width 23 height 23
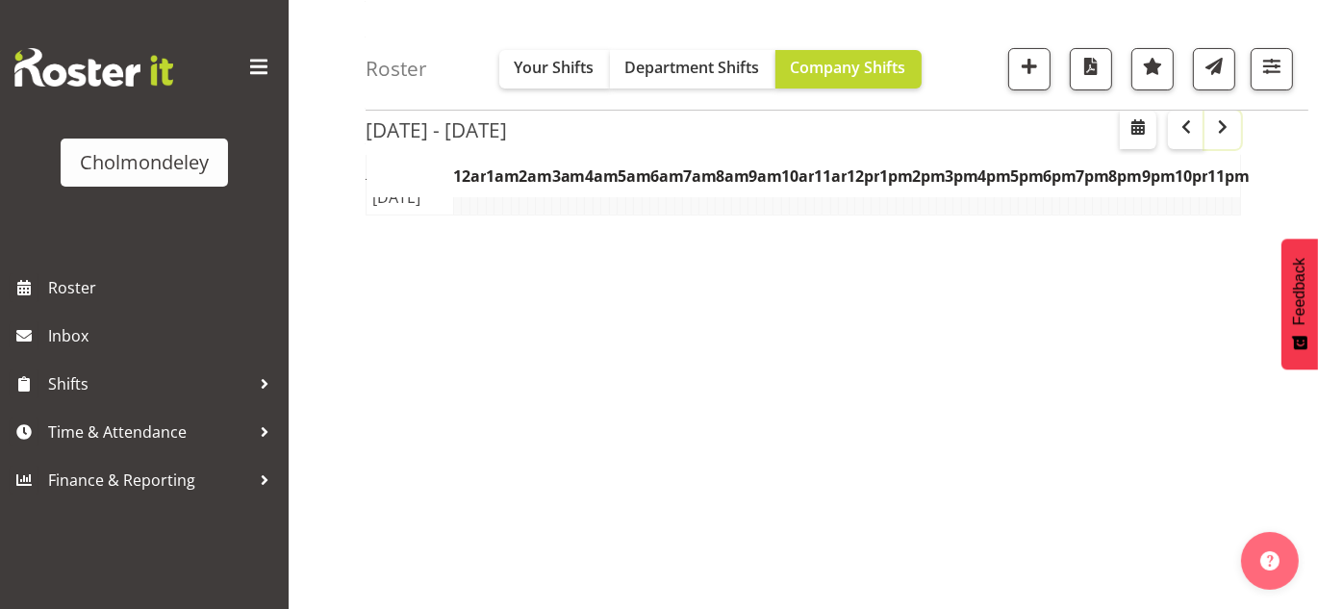
scroll to position [337, 0]
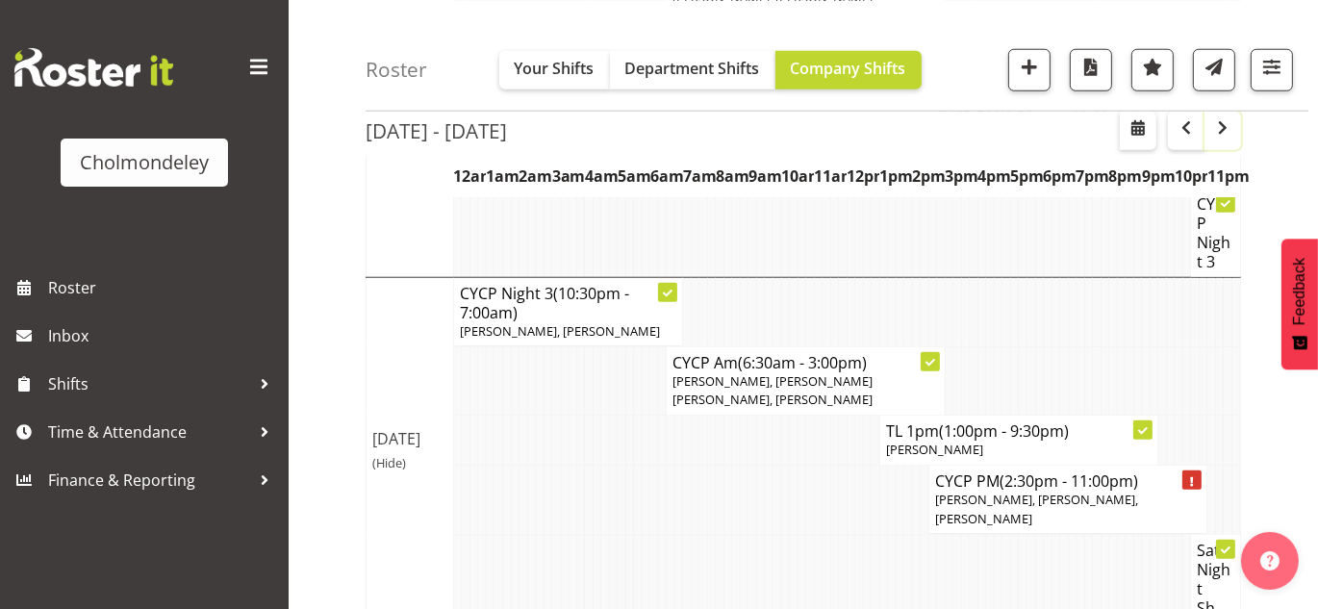
scroll to position [1852, 0]
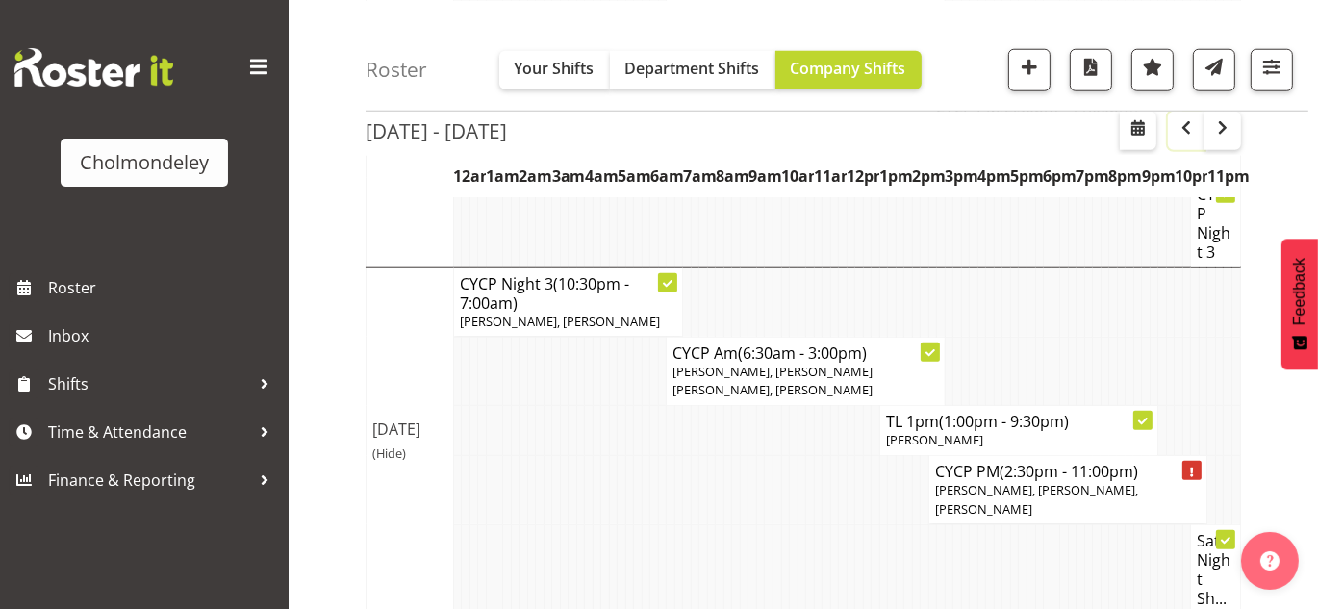
click at [1180, 127] on span "button" at bounding box center [1186, 126] width 23 height 23
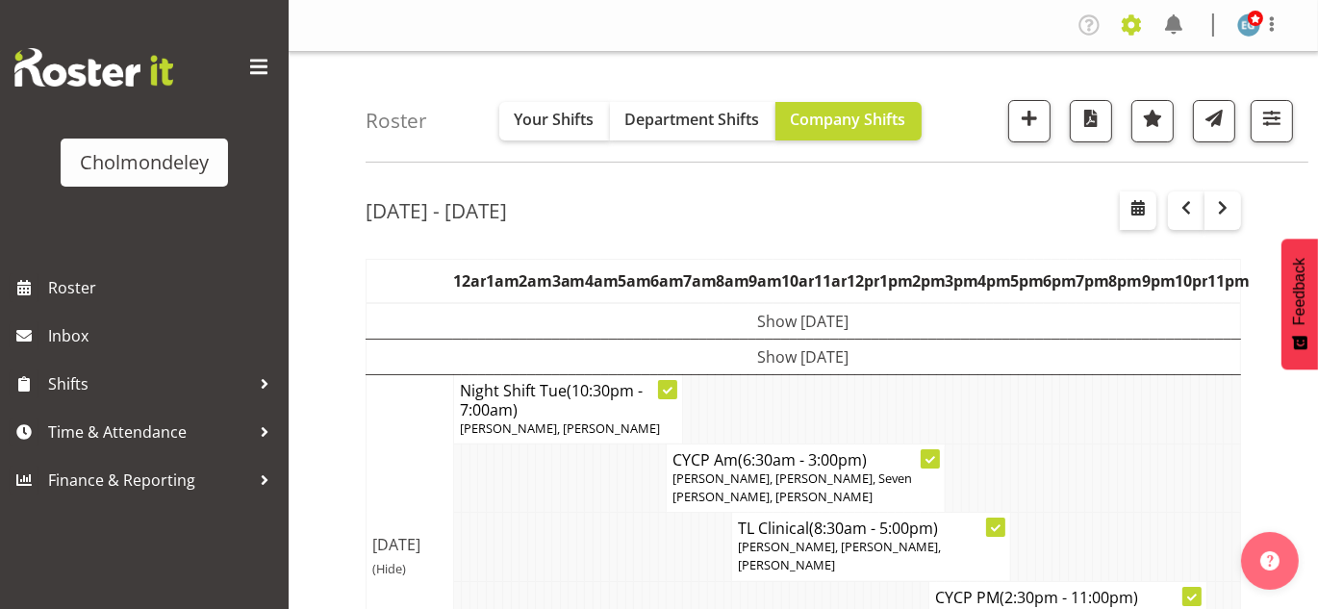
click at [1126, 32] on span at bounding box center [1131, 25] width 31 height 31
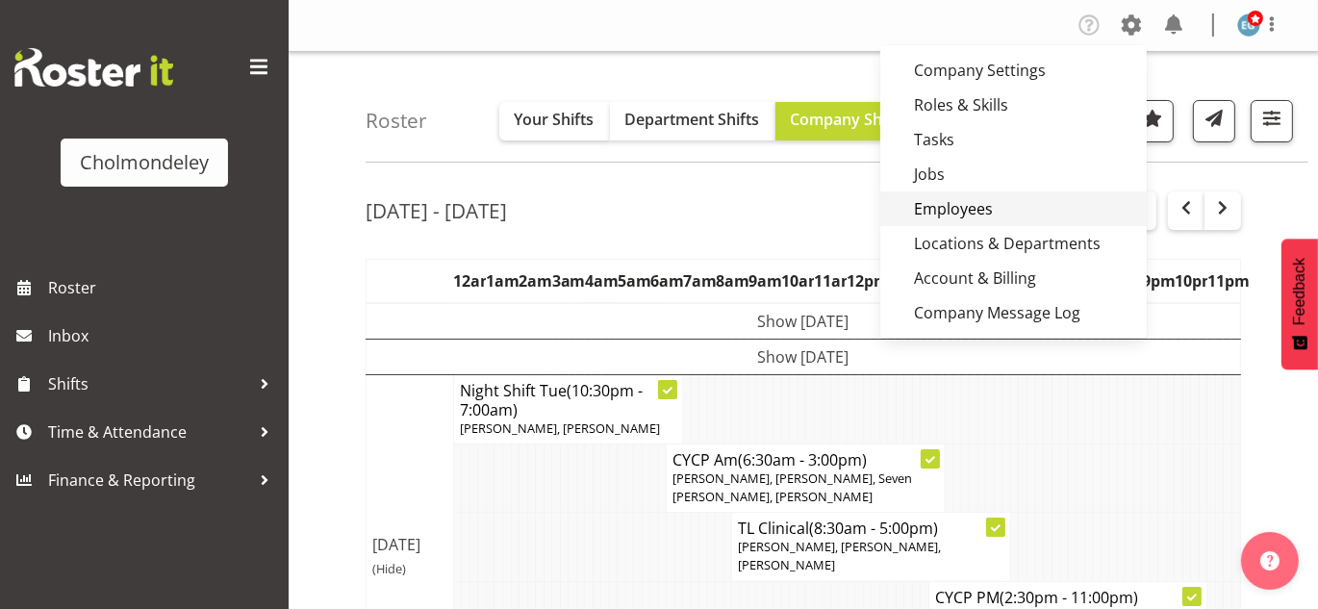
click at [991, 212] on link "Employees" at bounding box center [1013, 208] width 267 height 35
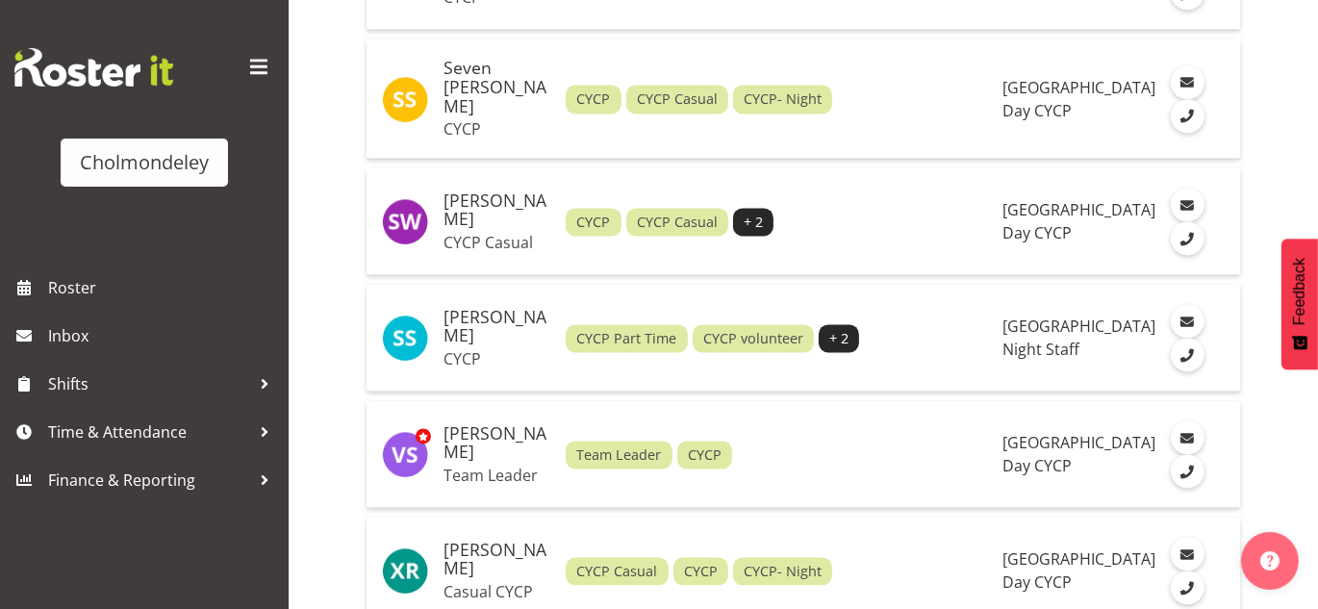
scroll to position [3982, 0]
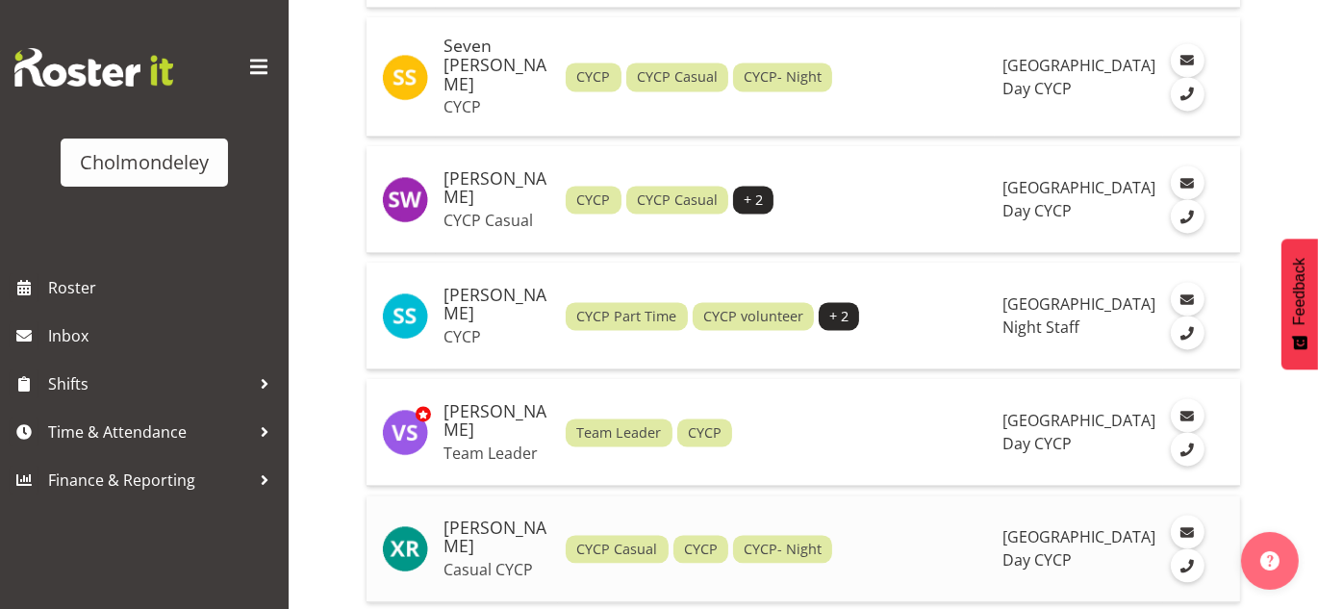
click at [475, 560] on p "Casual CYCP" at bounding box center [497, 569] width 107 height 19
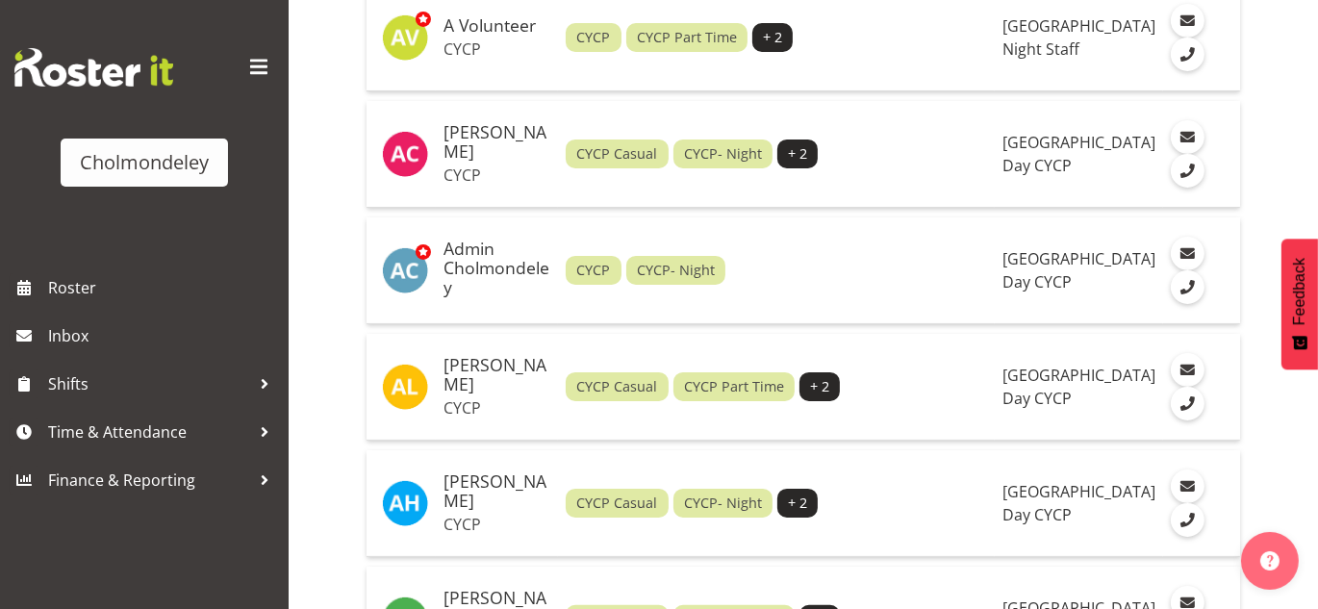
scroll to position [331, 0]
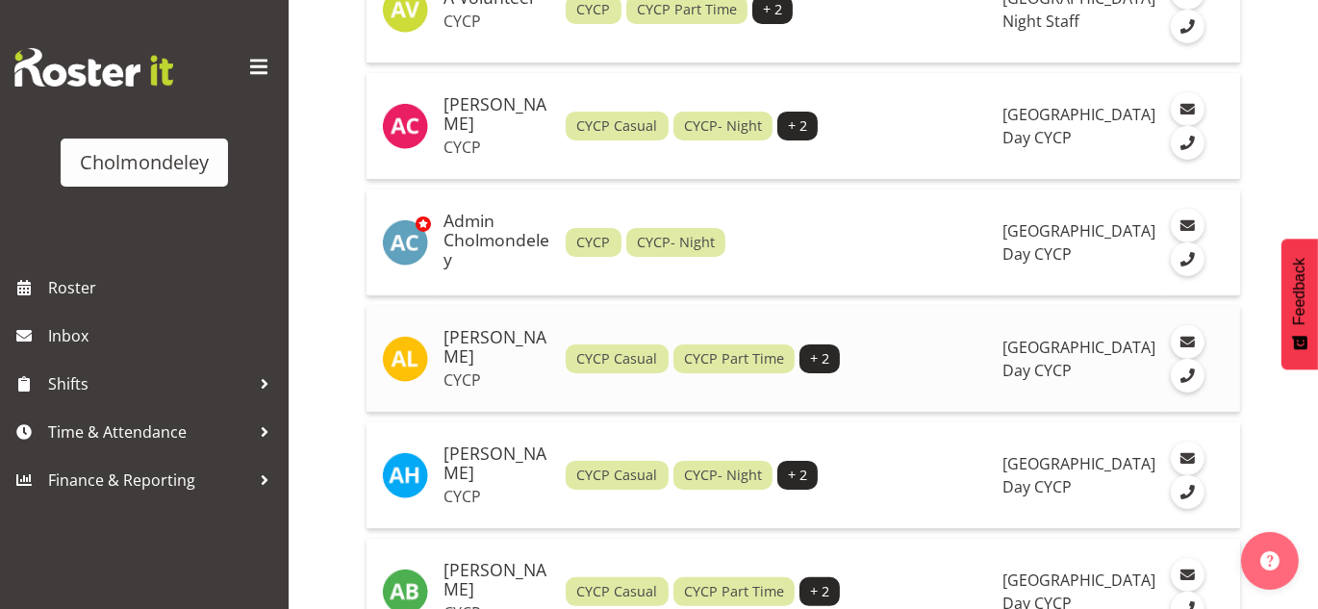
click at [497, 340] on h5 "[PERSON_NAME]" at bounding box center [497, 347] width 107 height 38
click at [456, 454] on h5 "[PERSON_NAME]" at bounding box center [497, 464] width 107 height 38
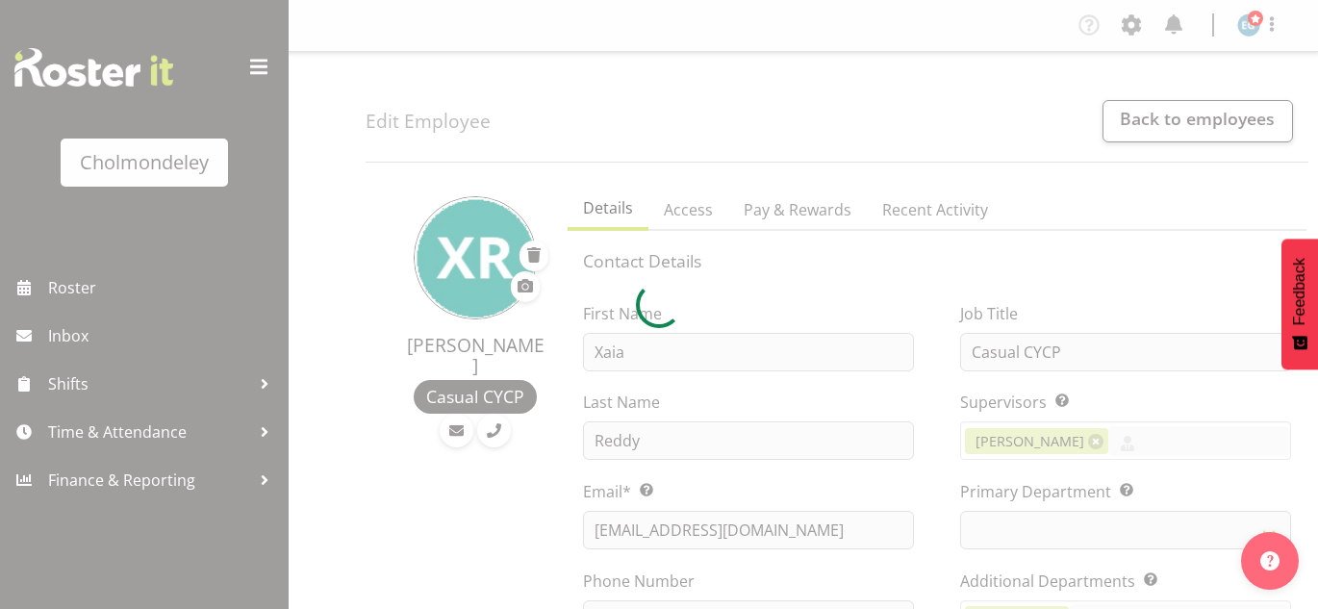
select select "shift"
select select "TimelineWeek"
select select
select select "80"
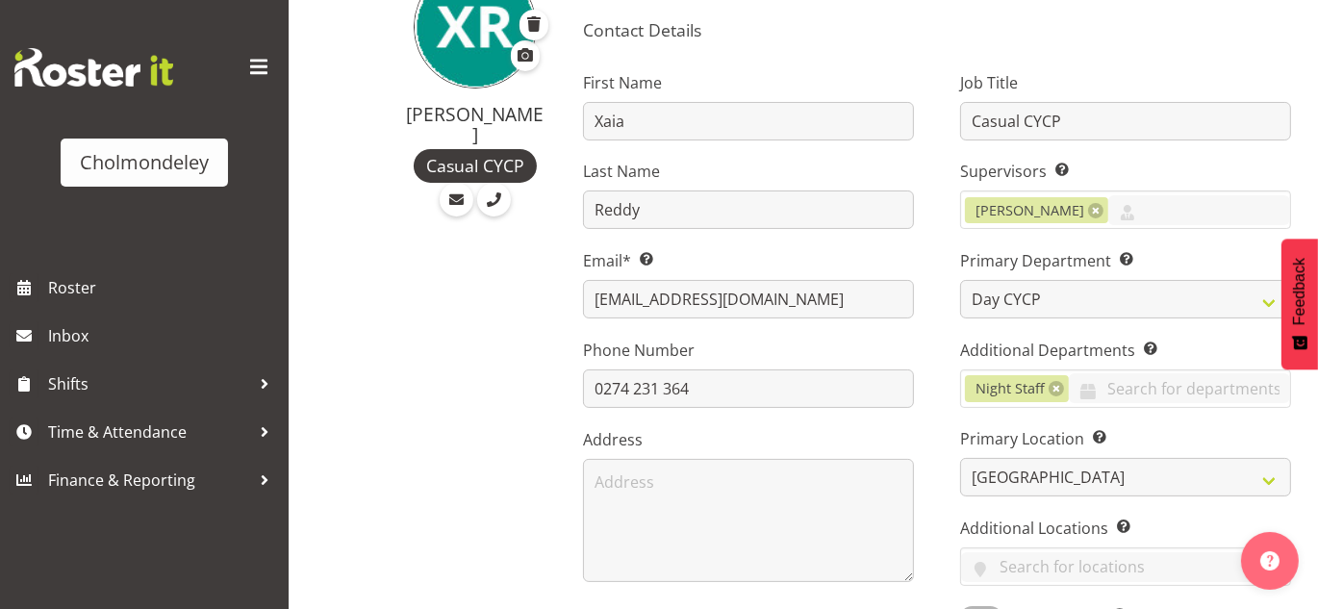
scroll to position [253, 0]
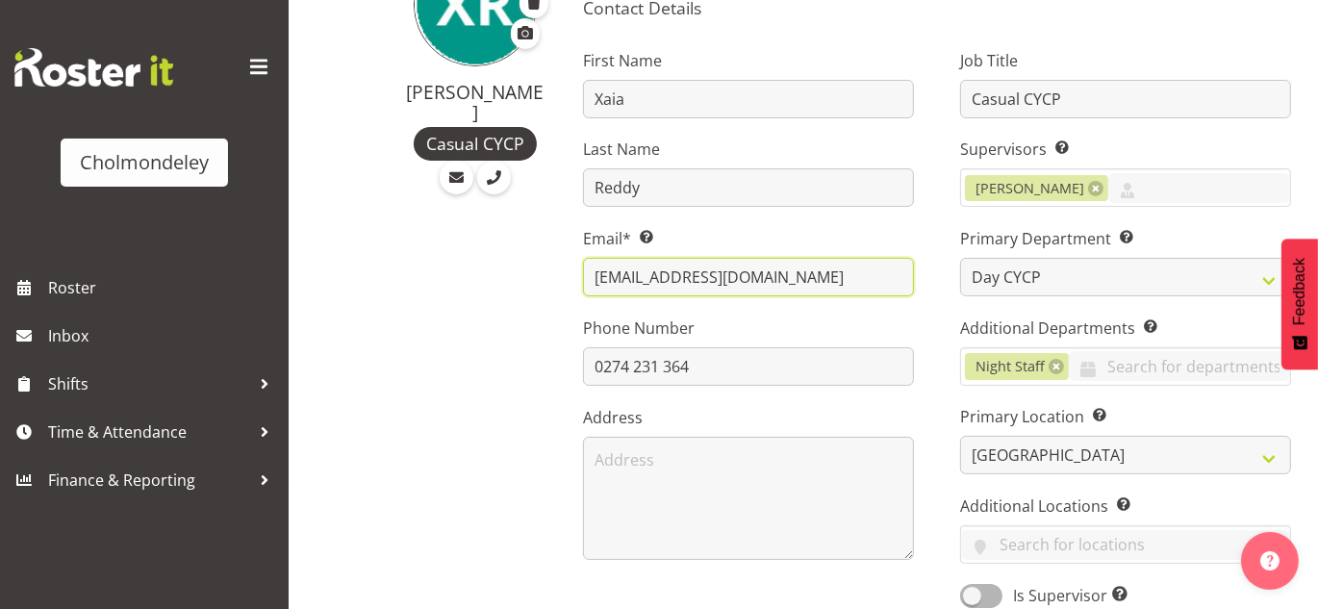
drag, startPoint x: 829, startPoint y: 284, endPoint x: 569, endPoint y: 290, distance: 260.8
click at [569, 290] on div "First Name Xaia Last Name Reddy Email* This is a required field. xaiareddy27@gm…" at bounding box center [748, 322] width 377 height 600
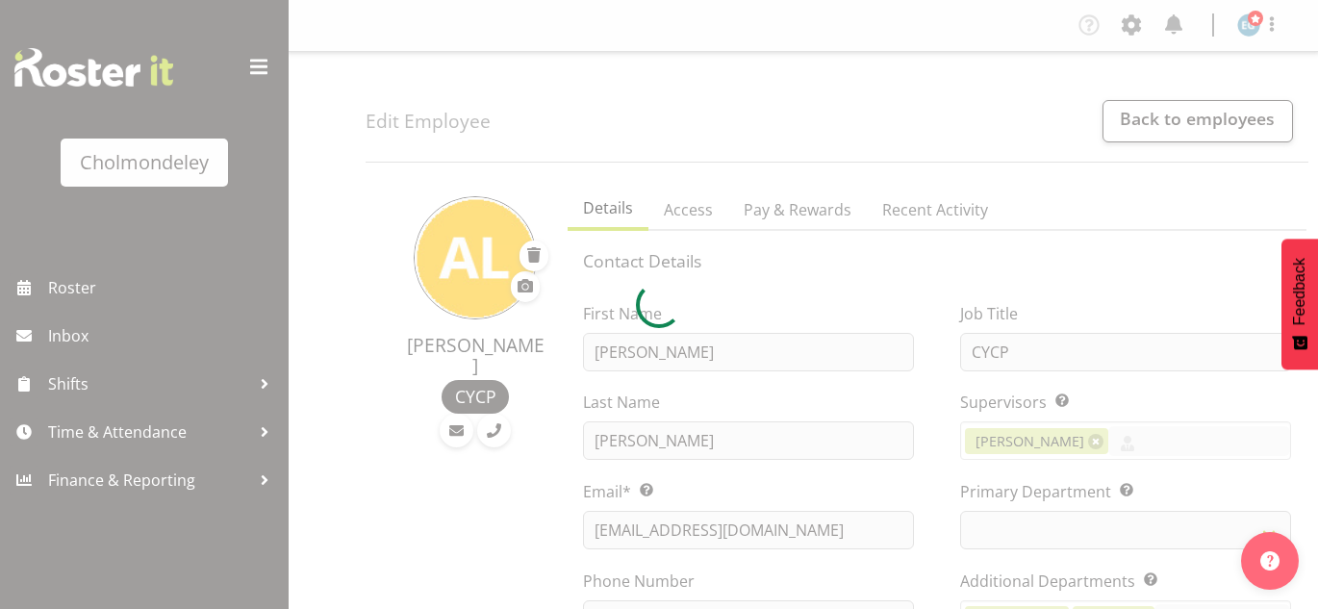
select select "shift"
select select "TimelineWeek"
select select
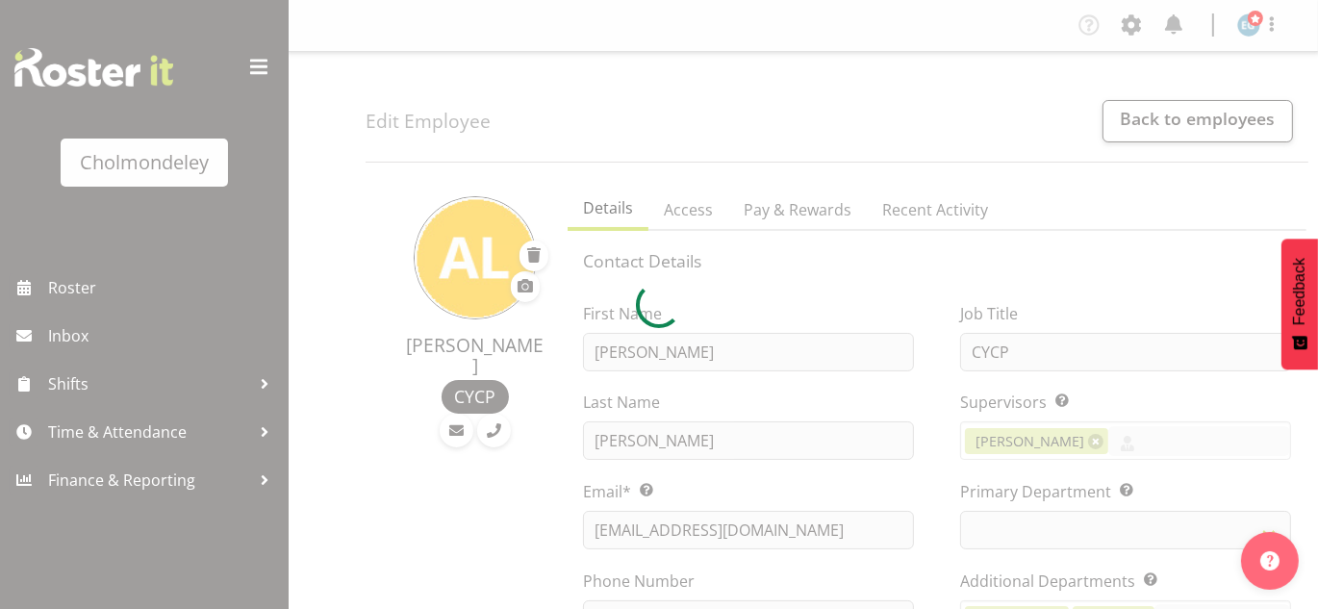
select select
select select "80"
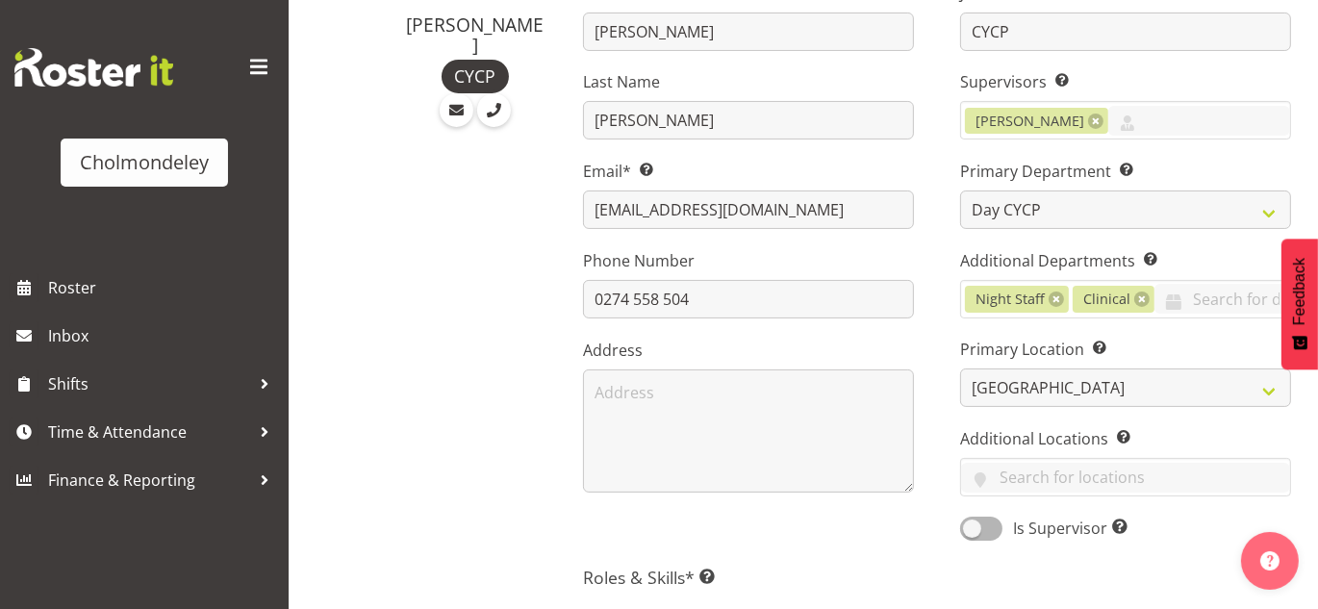
scroll to position [310, 0]
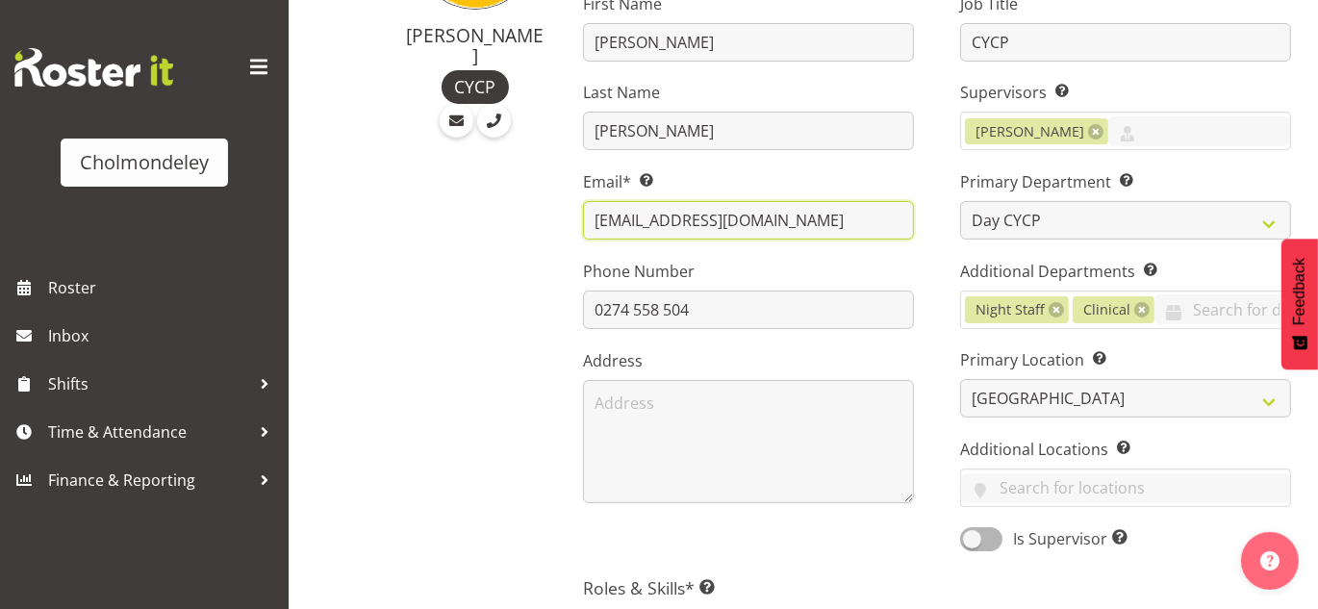
drag, startPoint x: 793, startPoint y: 221, endPoint x: 590, endPoint y: 216, distance: 203.1
click at [590, 216] on input "alex.lan081097@gmail.com" at bounding box center [748, 220] width 331 height 38
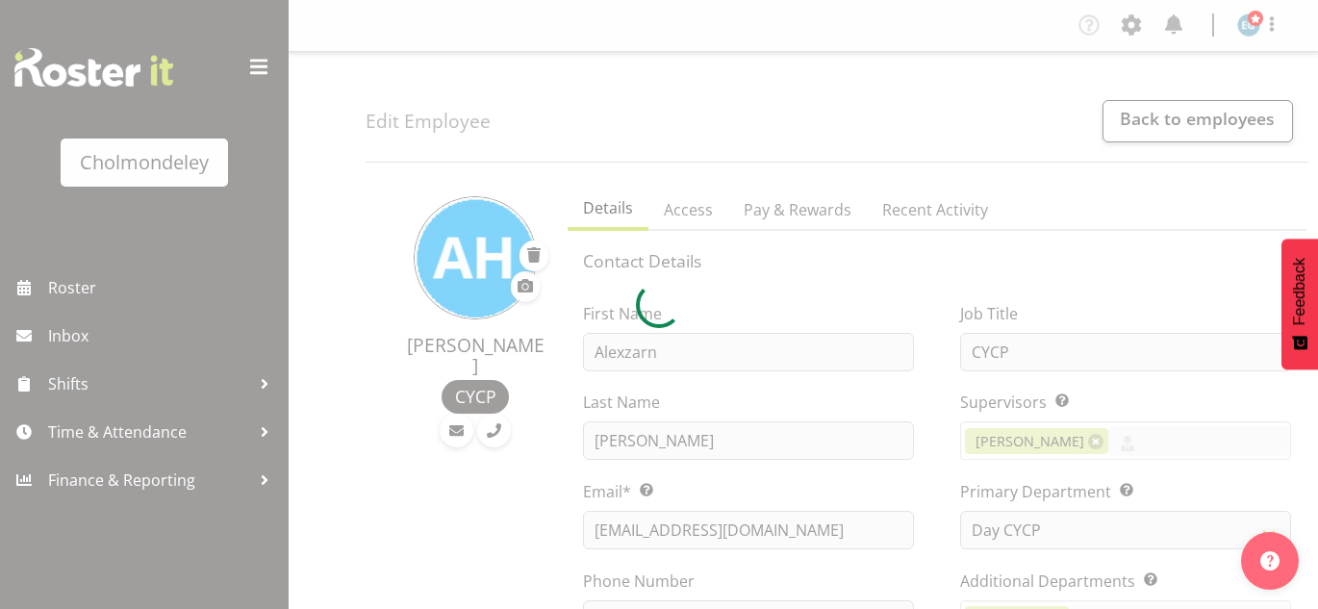
select select "80"
select select "shift"
select select "TimelineWeek"
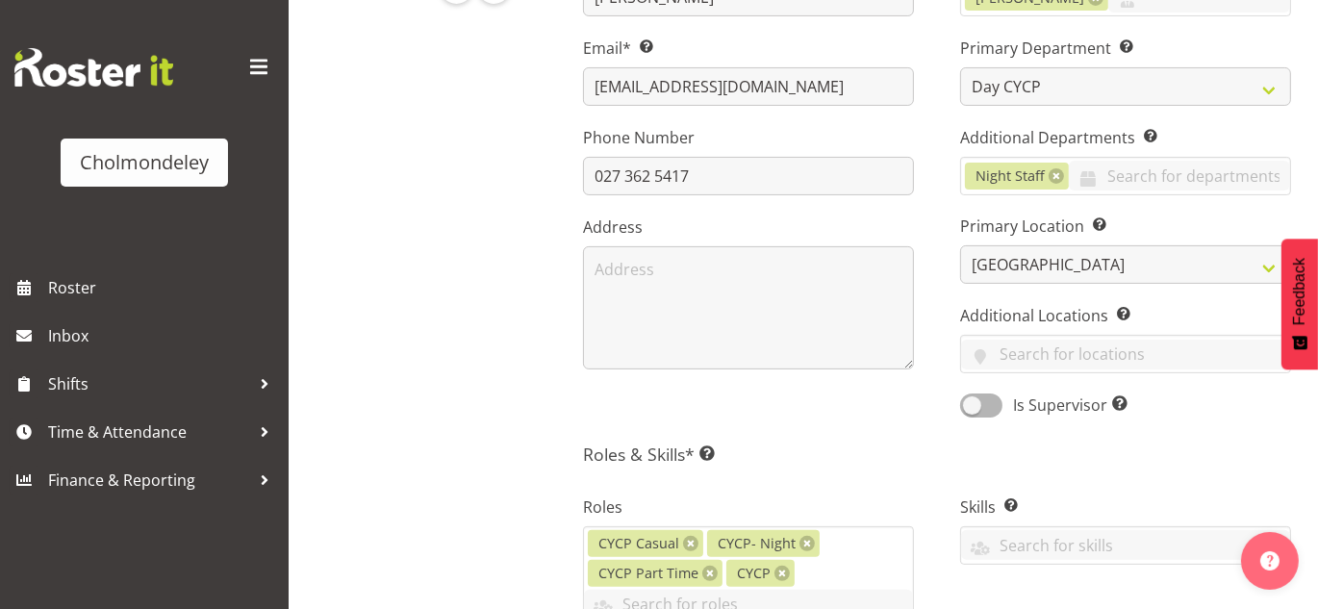
scroll to position [425, 0]
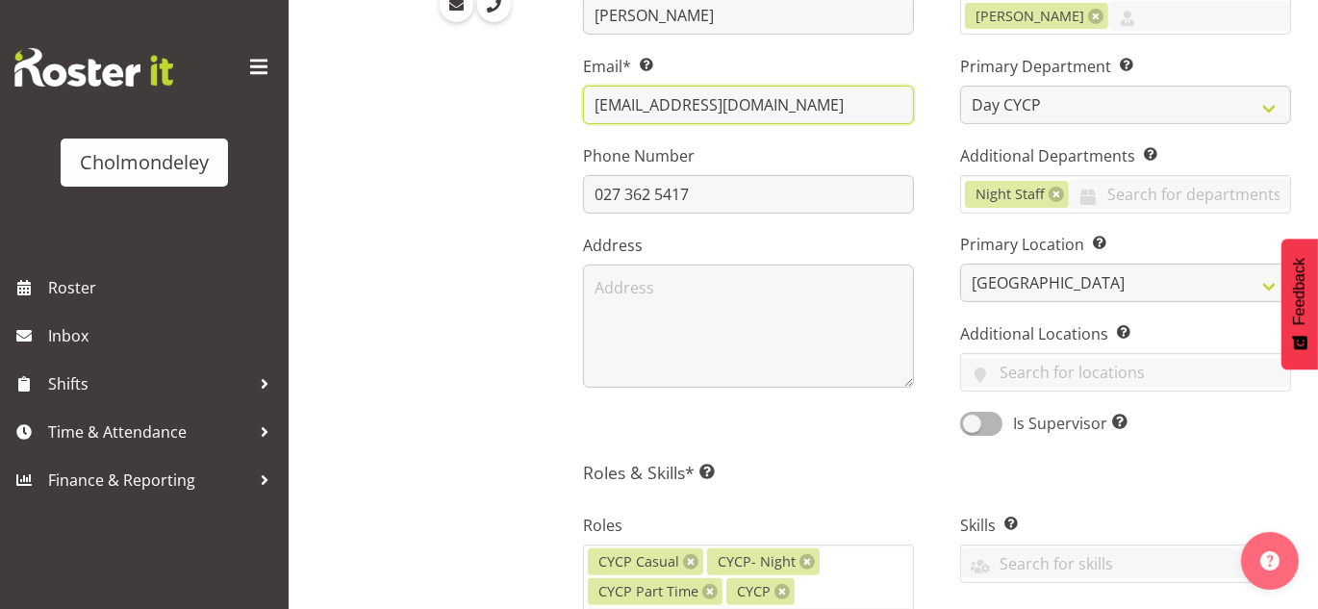
drag, startPoint x: 826, startPoint y: 102, endPoint x: 564, endPoint y: 89, distance: 262.0
click at [564, 89] on div "First Name [PERSON_NAME] Last Name [PERSON_NAME] Email* This is a required fiel…" at bounding box center [748, 150] width 377 height 600
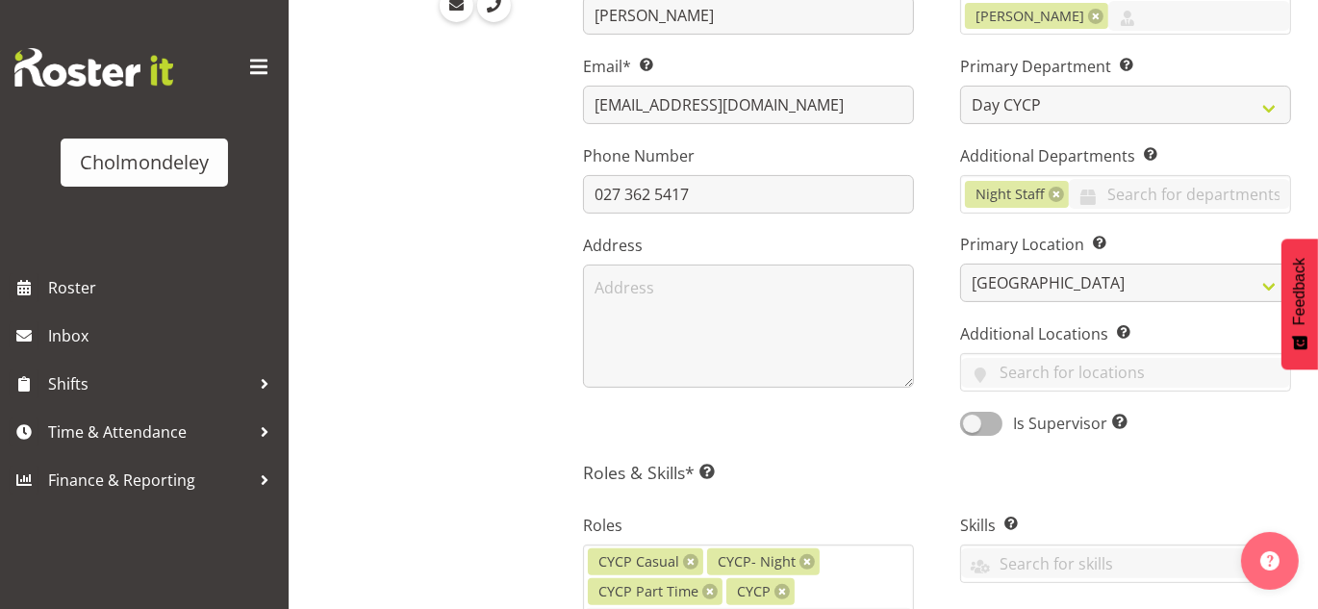
click at [449, 245] on div "[PERSON_NAME] CYCP" at bounding box center [461, 564] width 191 height 1625
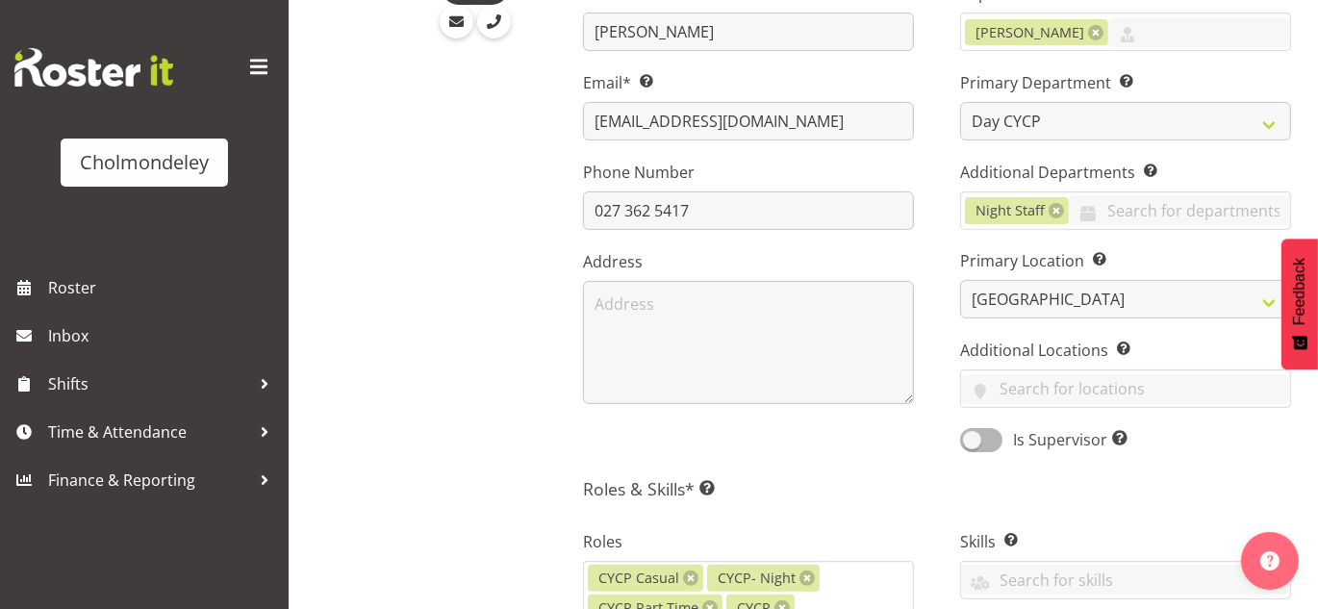
scroll to position [0, 0]
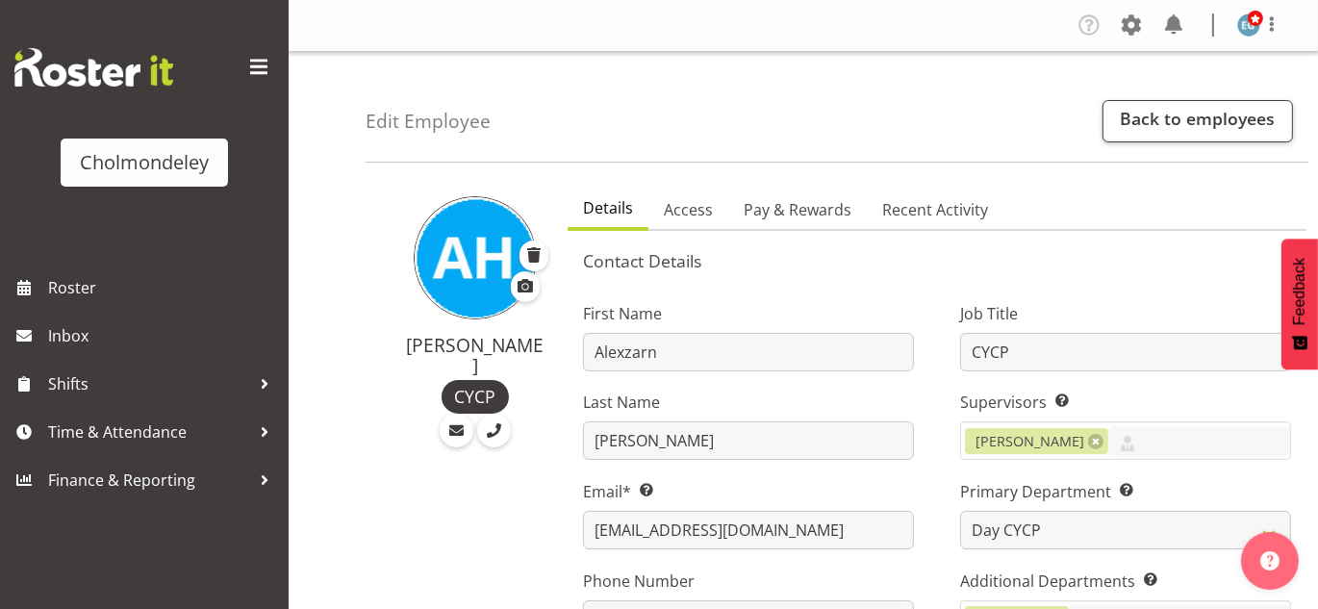
click at [151, 86] on img at bounding box center [93, 67] width 159 height 38
click at [163, 63] on img at bounding box center [93, 67] width 159 height 38
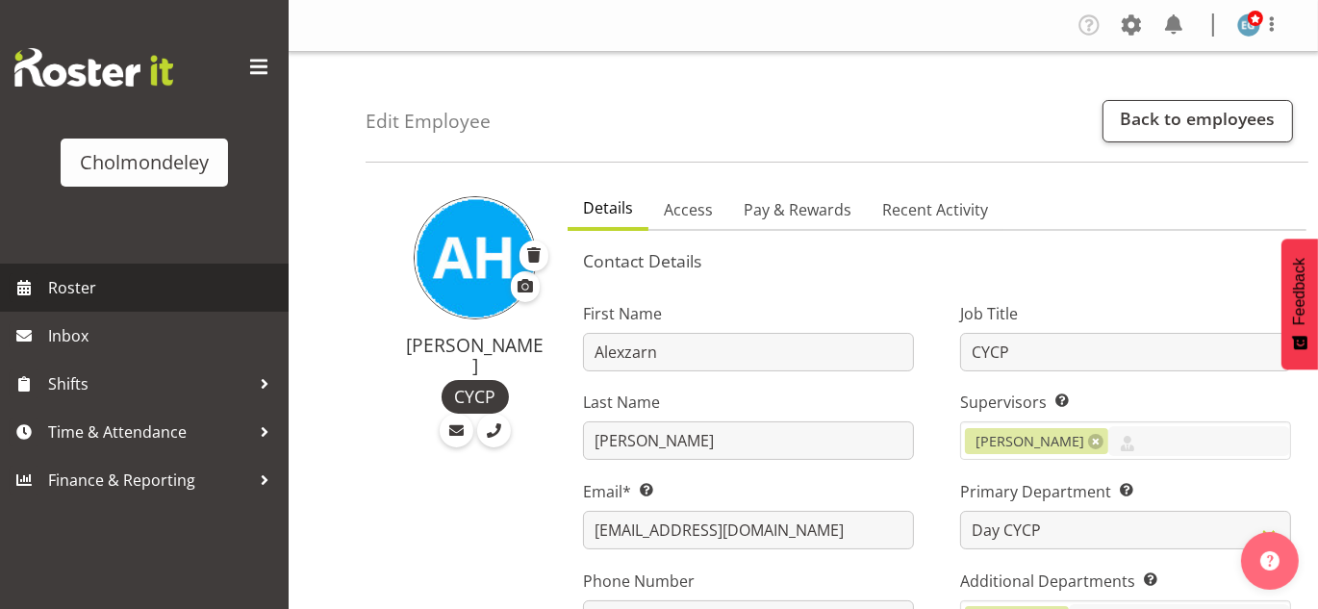
click at [82, 279] on span "Roster" at bounding box center [163, 287] width 231 height 29
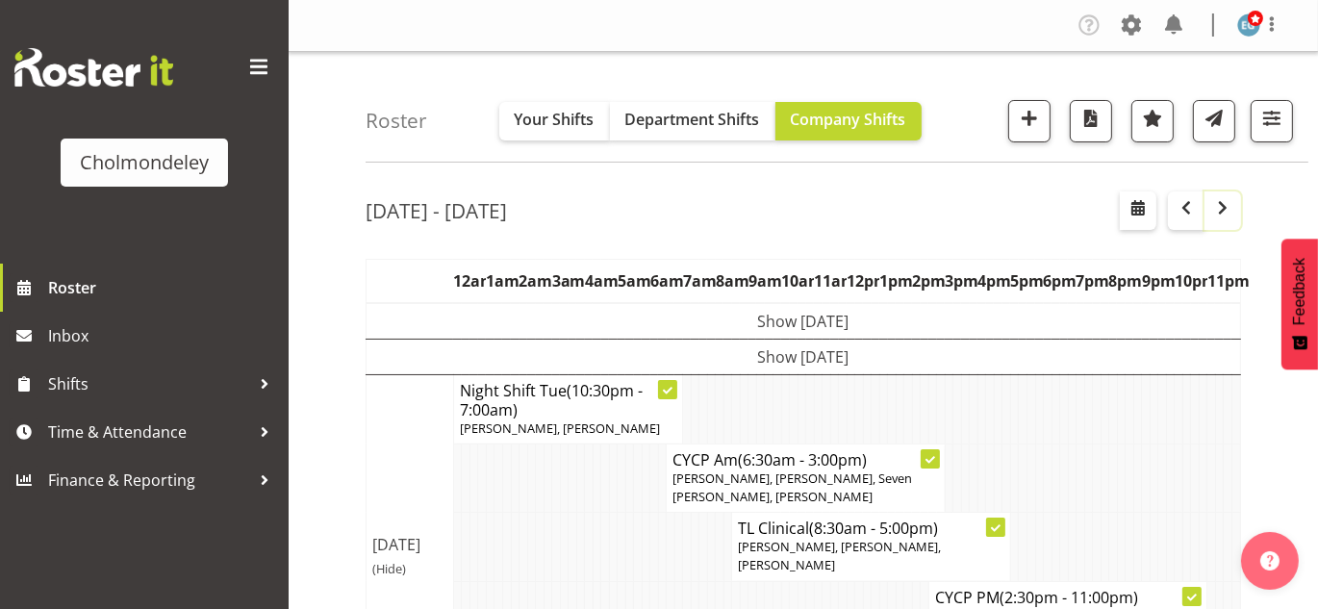
click at [1216, 216] on span "button" at bounding box center [1222, 207] width 23 height 23
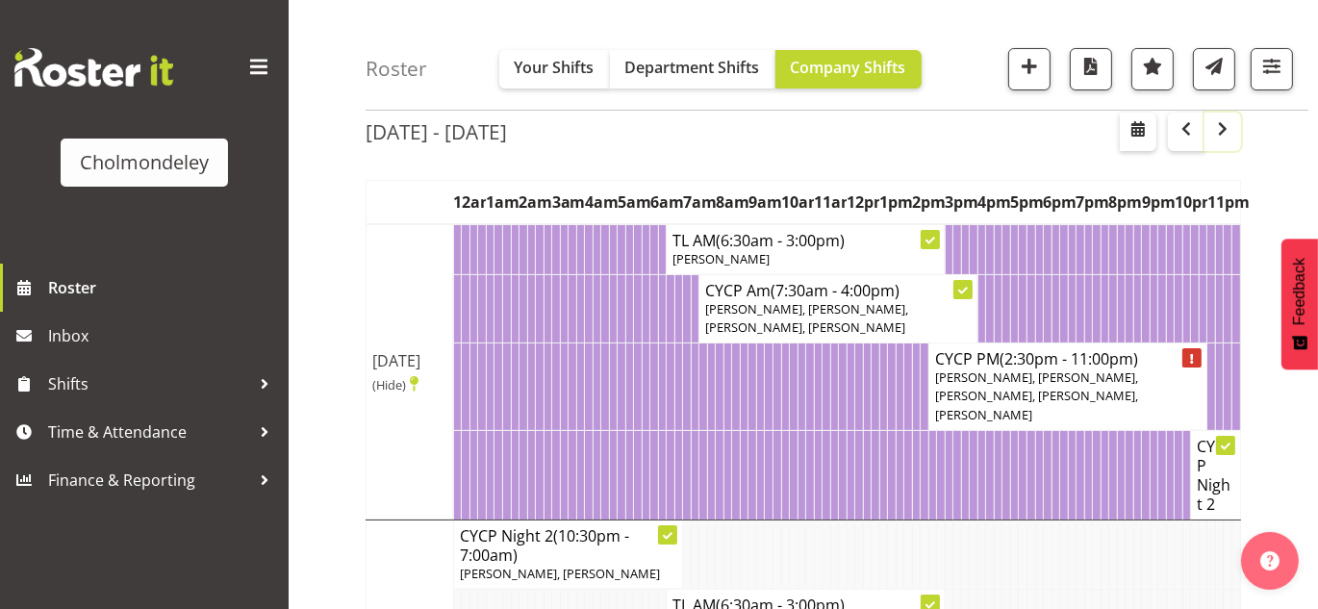
scroll to position [94, 0]
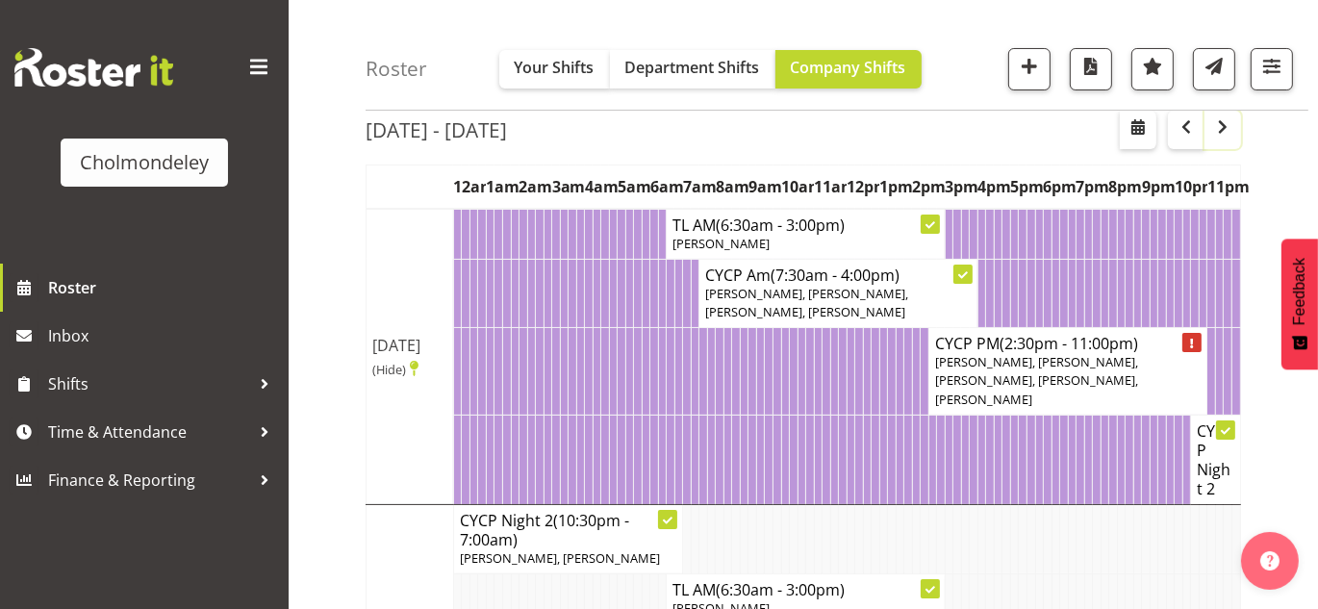
click at [1236, 123] on button "button" at bounding box center [1223, 130] width 37 height 38
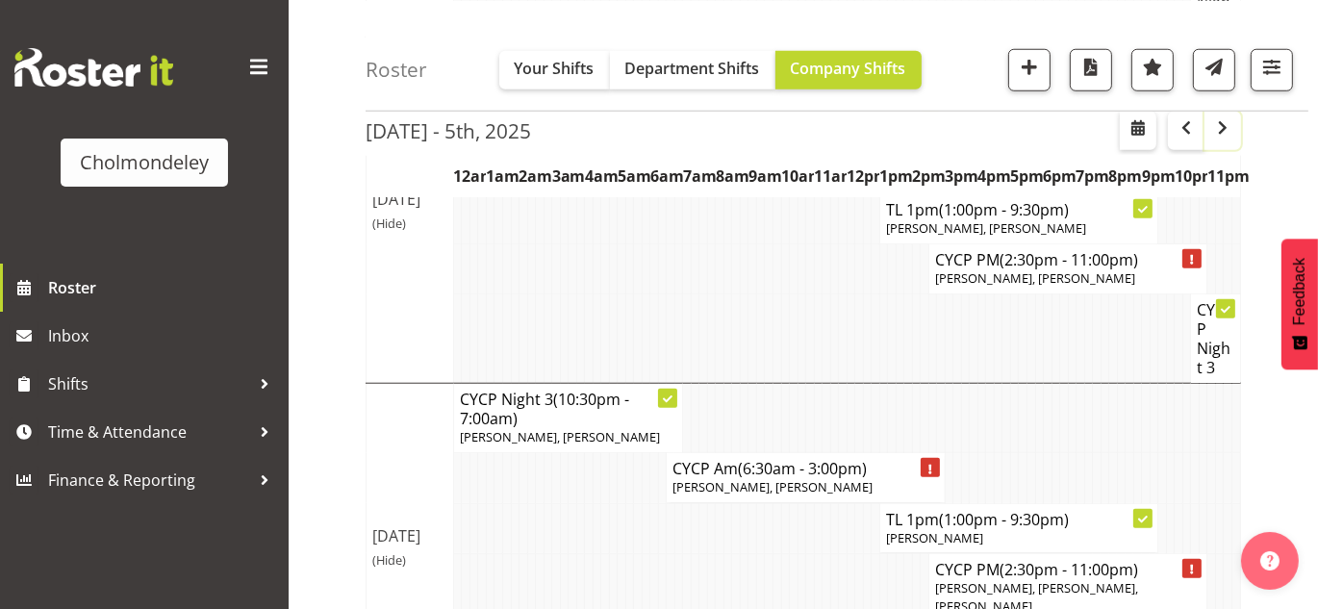
scroll to position [1737, 0]
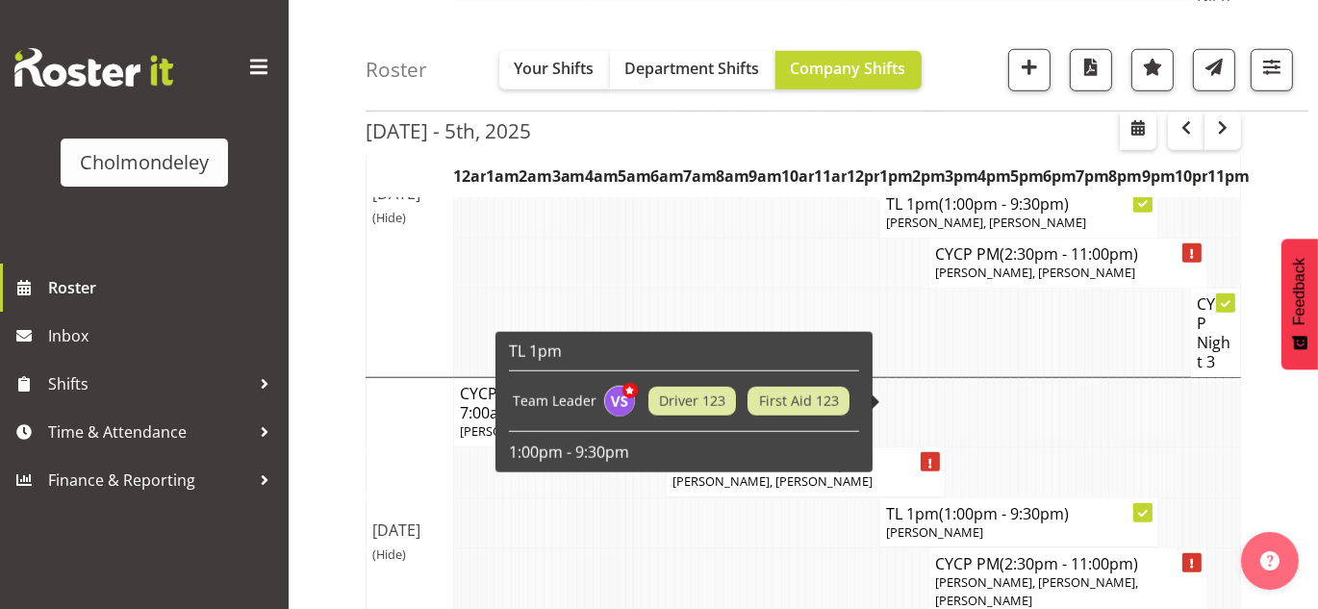
click at [1029, 523] on p "[PERSON_NAME]" at bounding box center [1019, 532] width 267 height 18
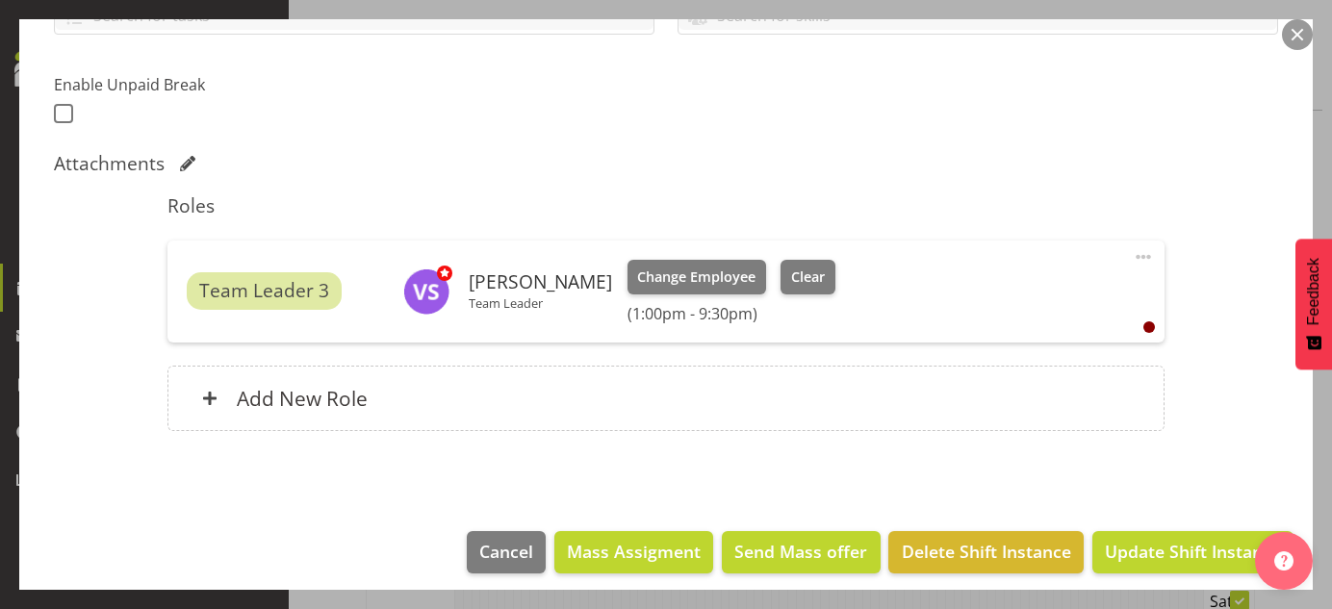
scroll to position [489, 0]
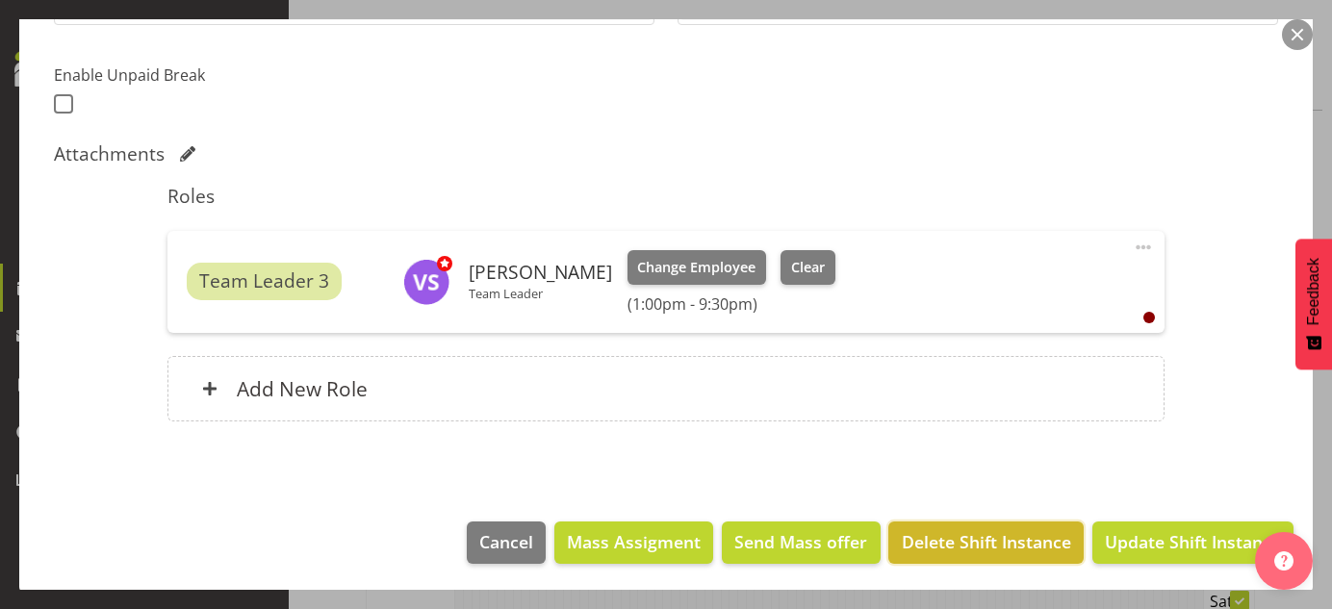
click at [979, 540] on span "Delete Shift Instance" at bounding box center [986, 541] width 169 height 25
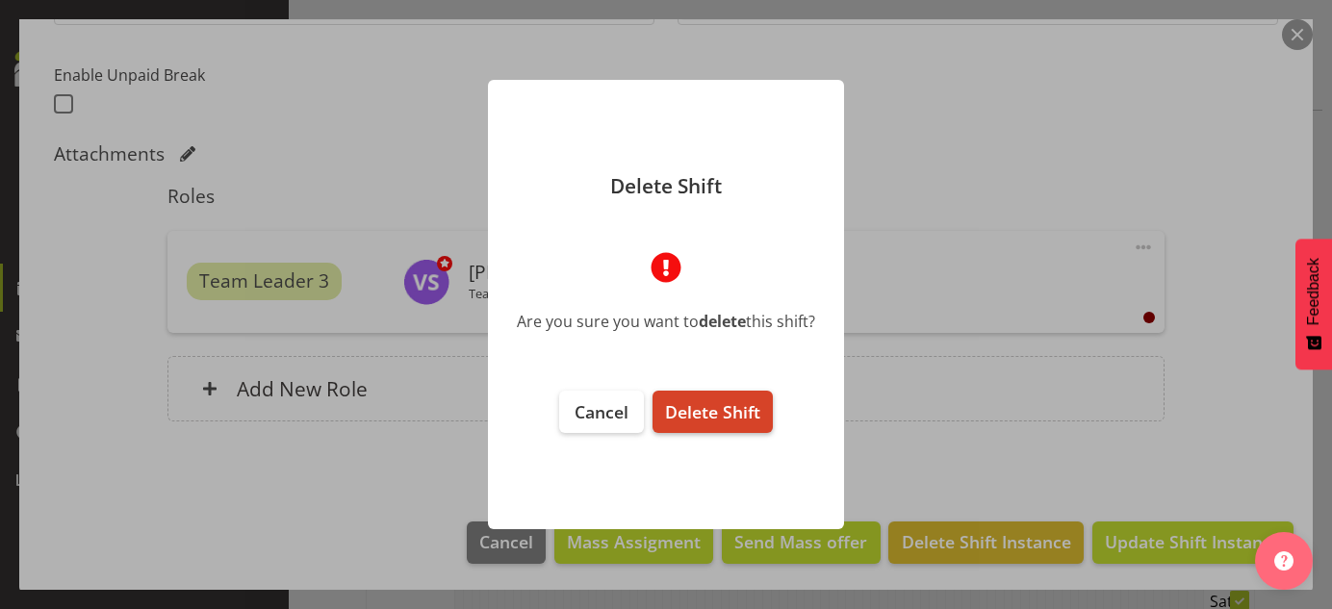
click at [700, 413] on span "Delete Shift" at bounding box center [712, 411] width 95 height 23
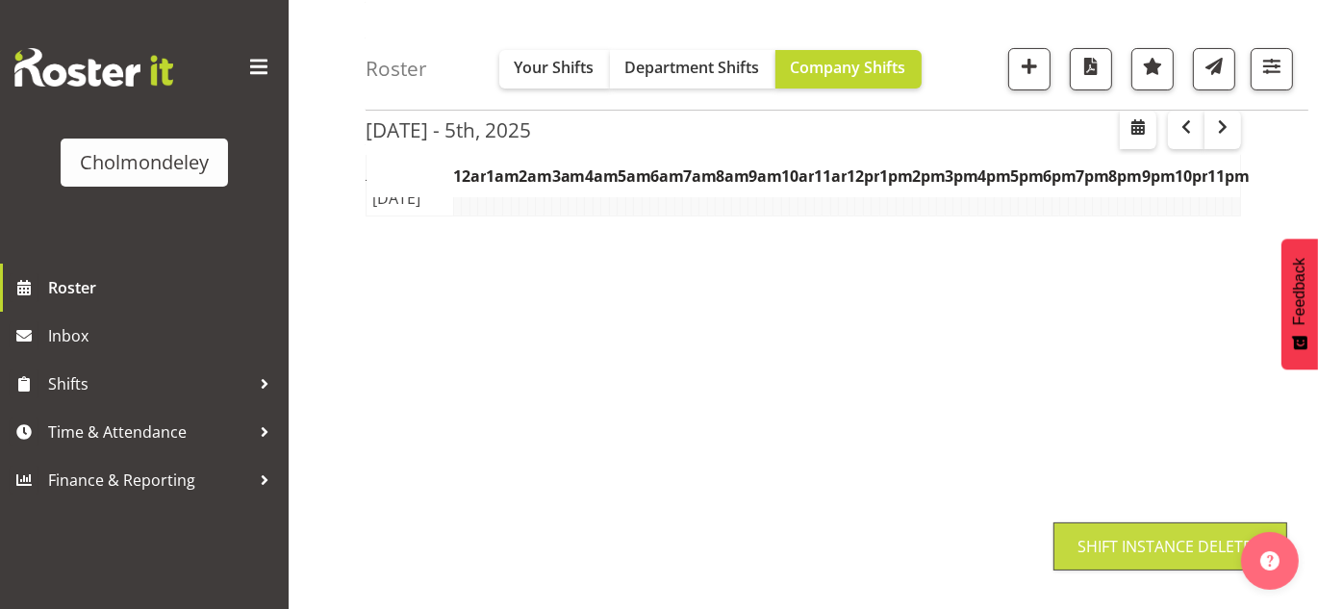
scroll to position [1737, 0]
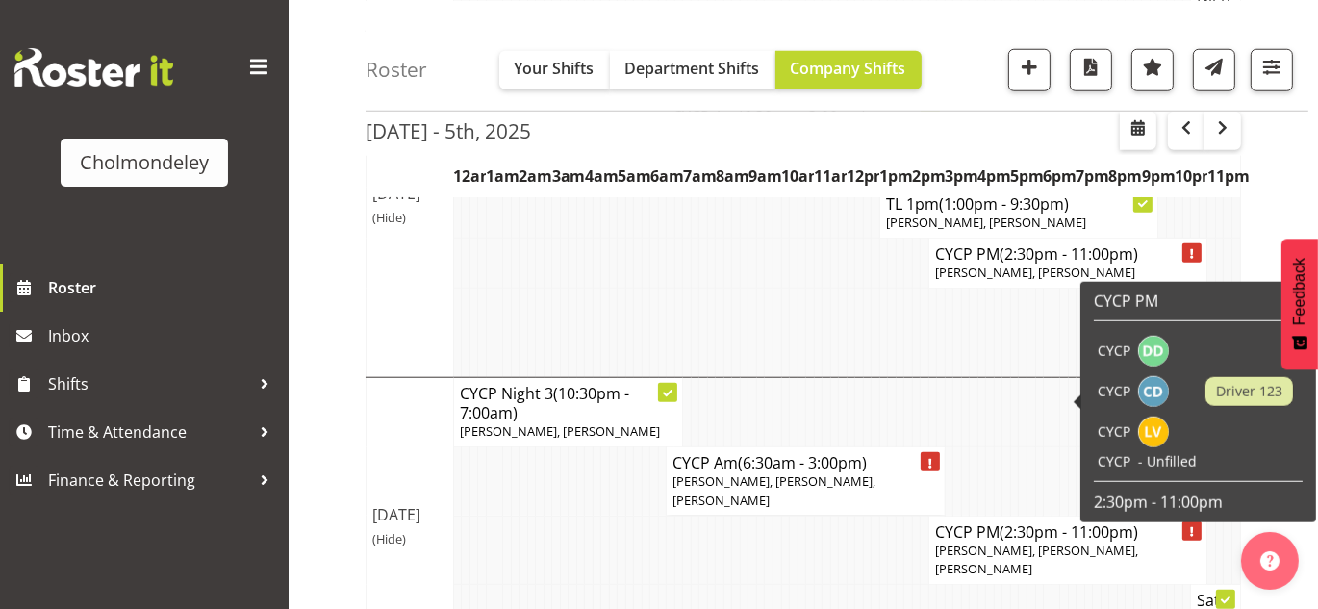
click at [1129, 401] on td "CYCP" at bounding box center [1114, 391] width 40 height 40
click at [1036, 521] on span "(2:30pm - 11:00pm)" at bounding box center [1069, 531] width 139 height 21
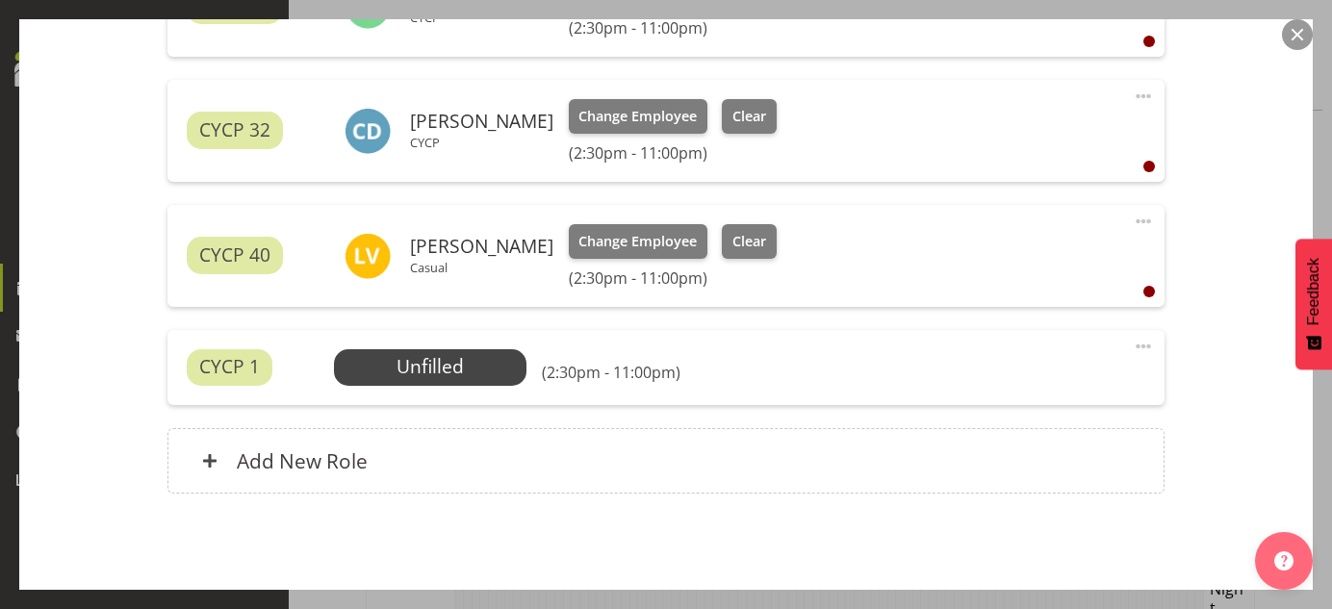
scroll to position [801, 0]
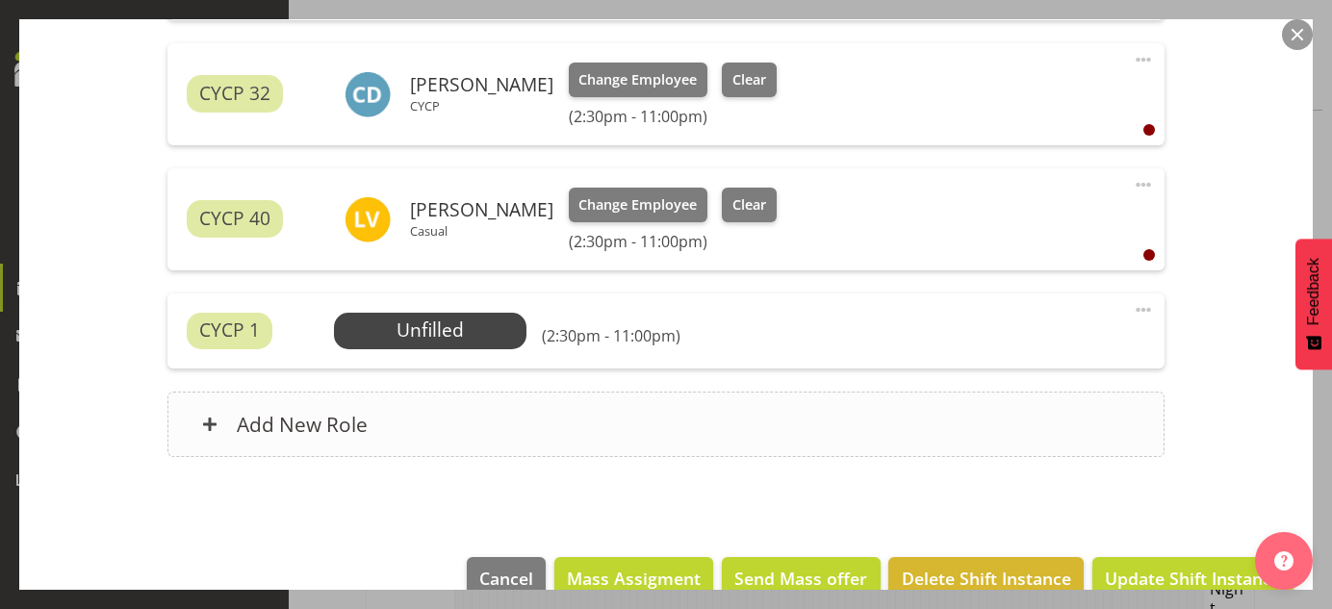
click at [343, 418] on h6 "Add New Role" at bounding box center [302, 424] width 131 height 25
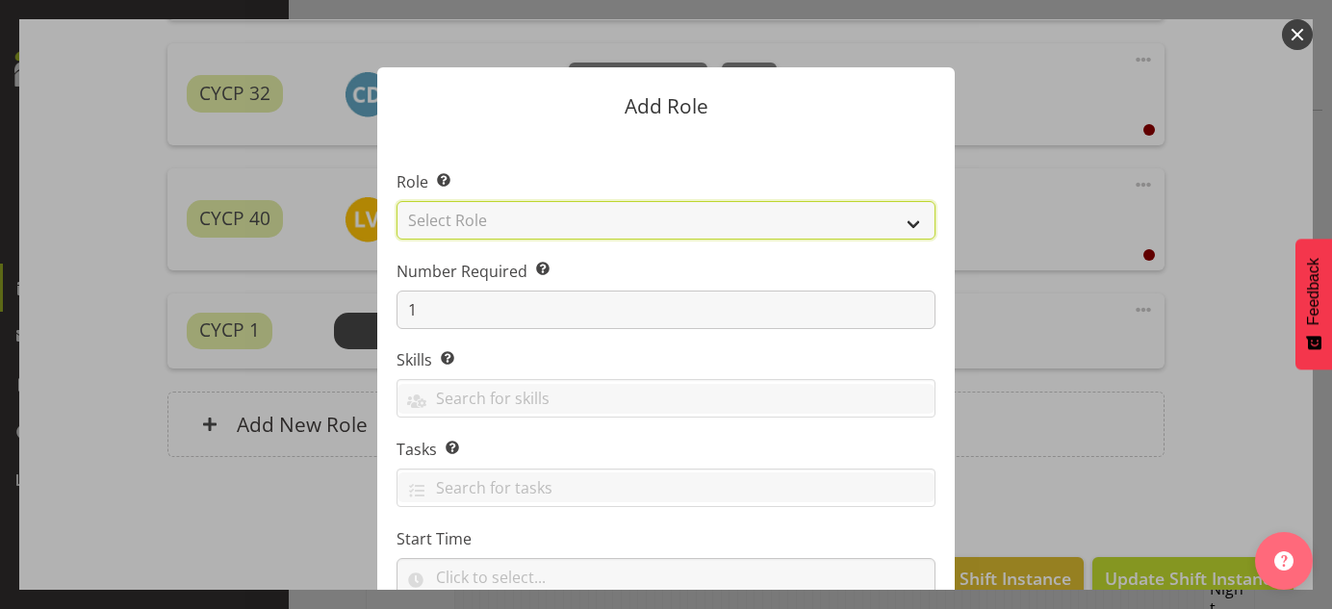
click at [538, 222] on select "Select Role Awhi Team CYCP CYCP Casual CYCP Part Time CYCP volunteer CYCP- Nigh…" at bounding box center [665, 220] width 539 height 38
select select "206"
click at [396, 201] on select "Select Role Awhi Team CYCP CYCP Casual CYCP Part Time CYCP volunteer CYCP- Nigh…" at bounding box center [665, 220] width 539 height 38
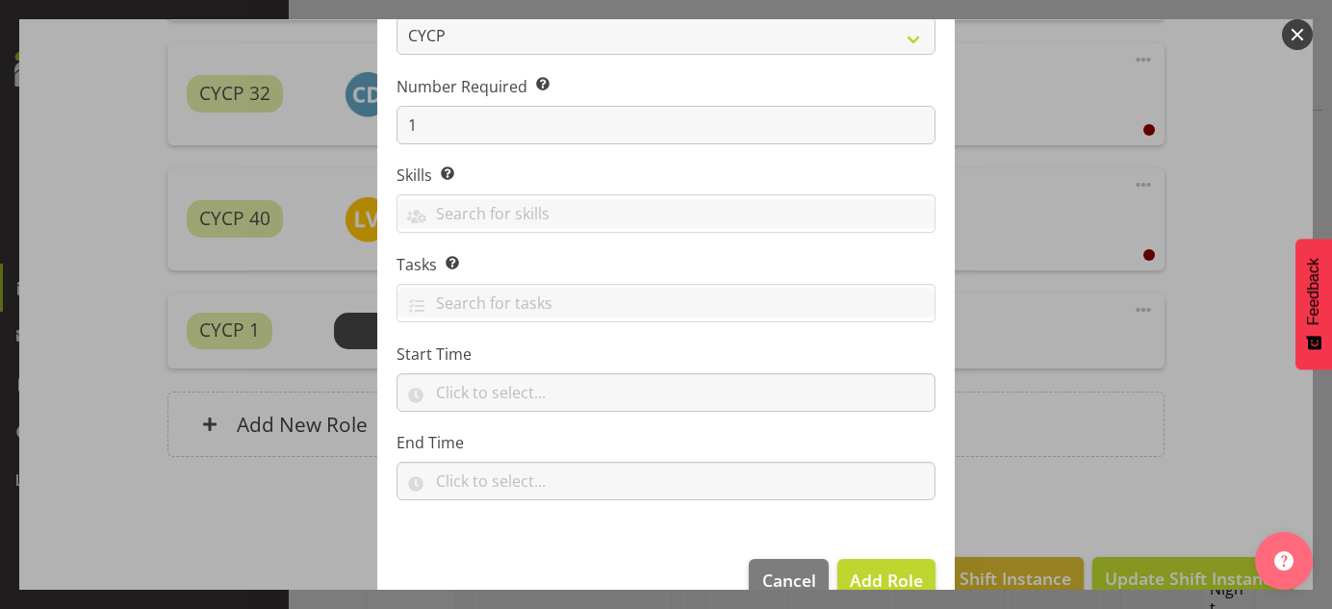
scroll to position [223, 0]
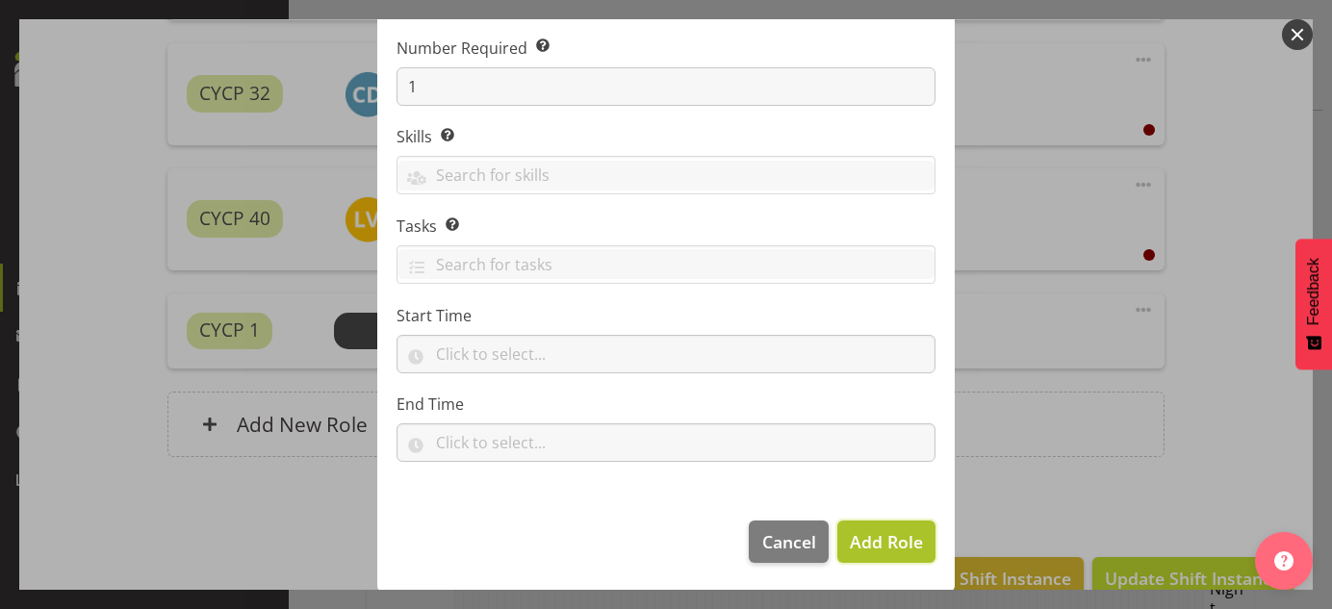
click at [876, 544] on span "Add Role" at bounding box center [886, 541] width 73 height 23
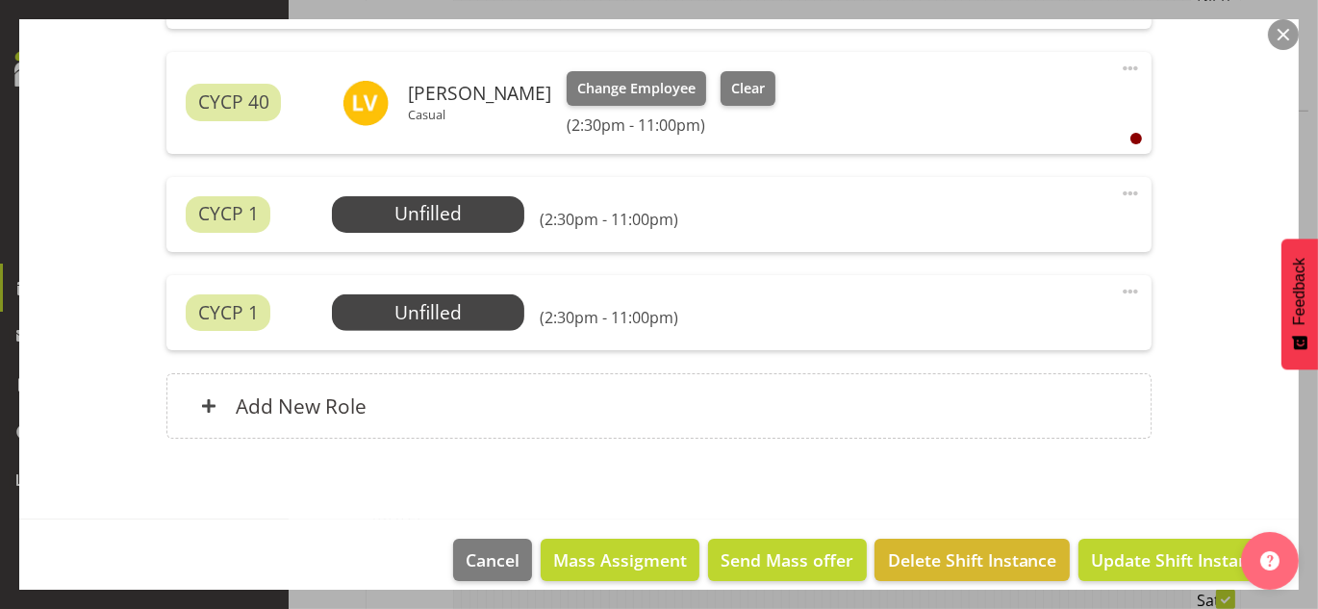
scroll to position [936, 0]
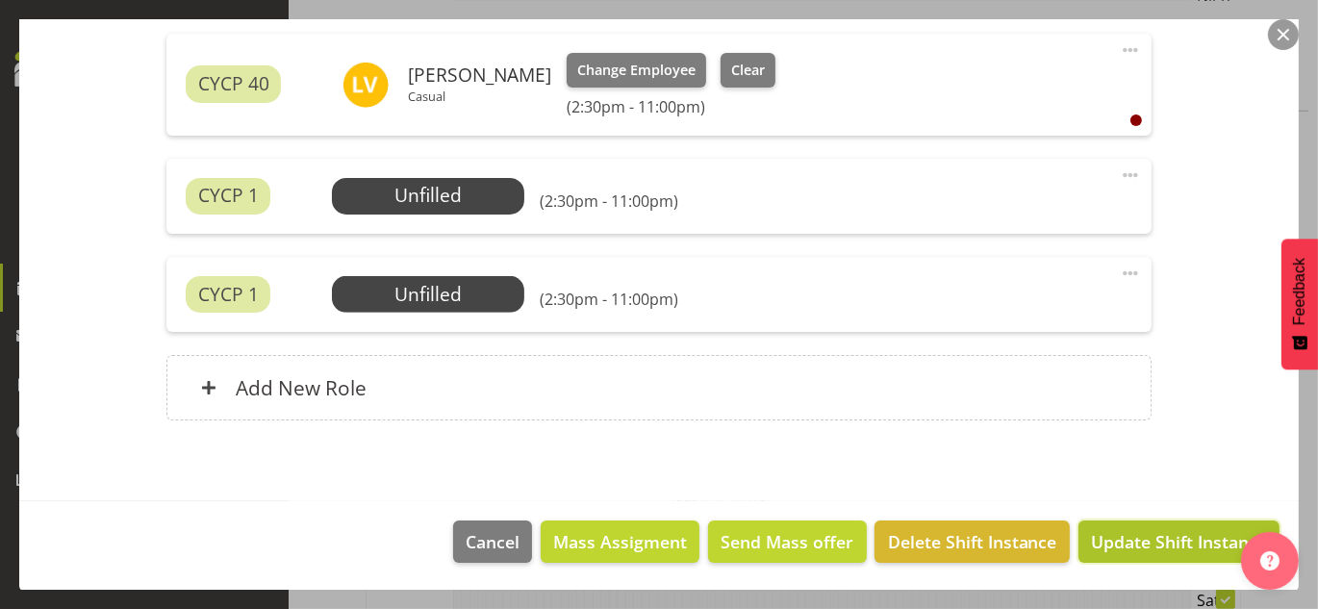
click at [1167, 542] on span "Update Shift Instance" at bounding box center [1179, 541] width 176 height 25
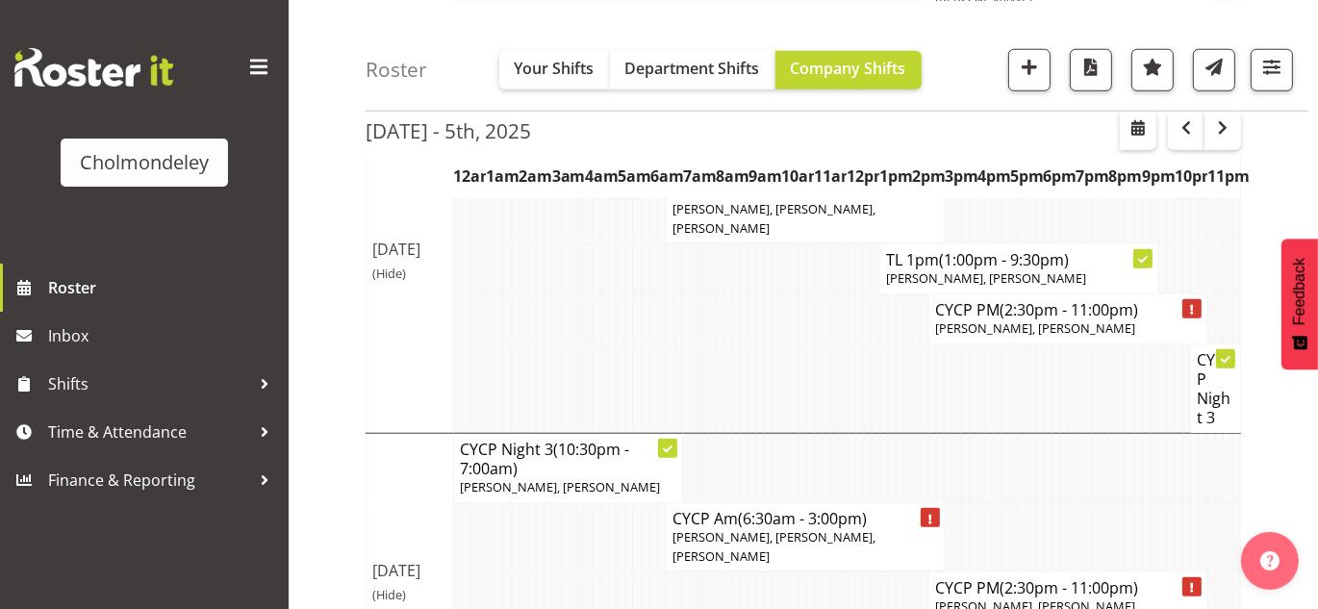
scroll to position [1684, 0]
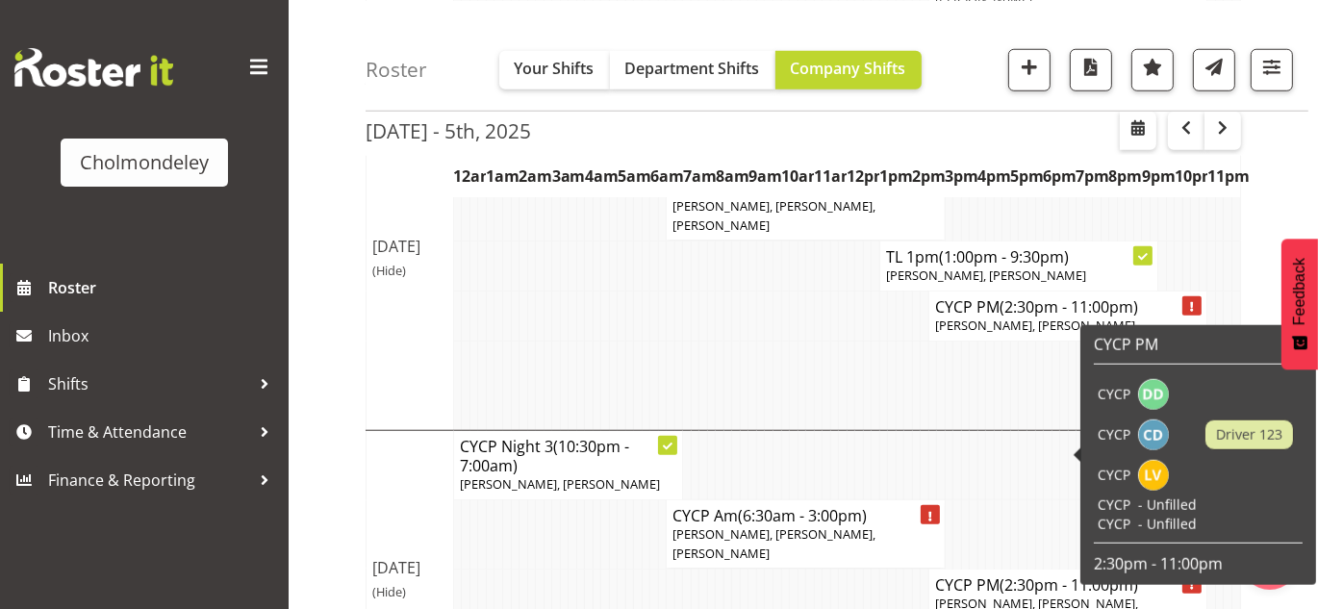
click at [1090, 453] on div "CYCP PM CYCP CYCP Driver 123 CYCP CYCP - Unfilled CYCP - Unfilled 2:30pm - 11:0…" at bounding box center [1198, 455] width 218 height 250
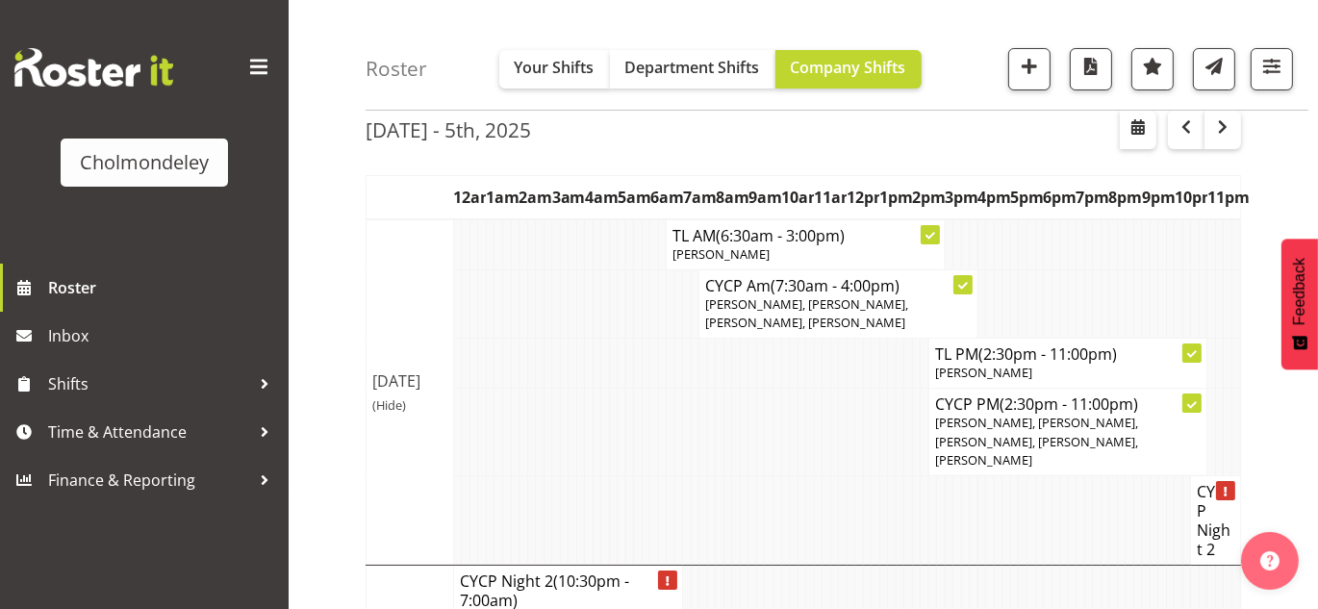
scroll to position [0, 0]
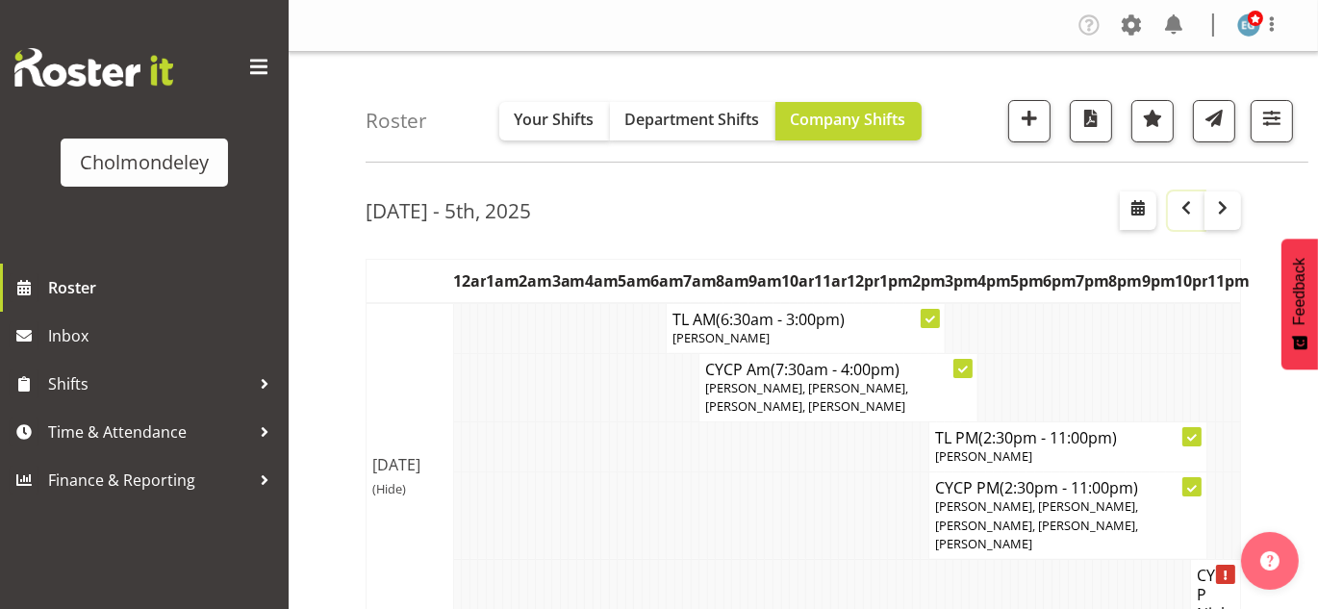
click at [1185, 209] on span "button" at bounding box center [1186, 207] width 23 height 23
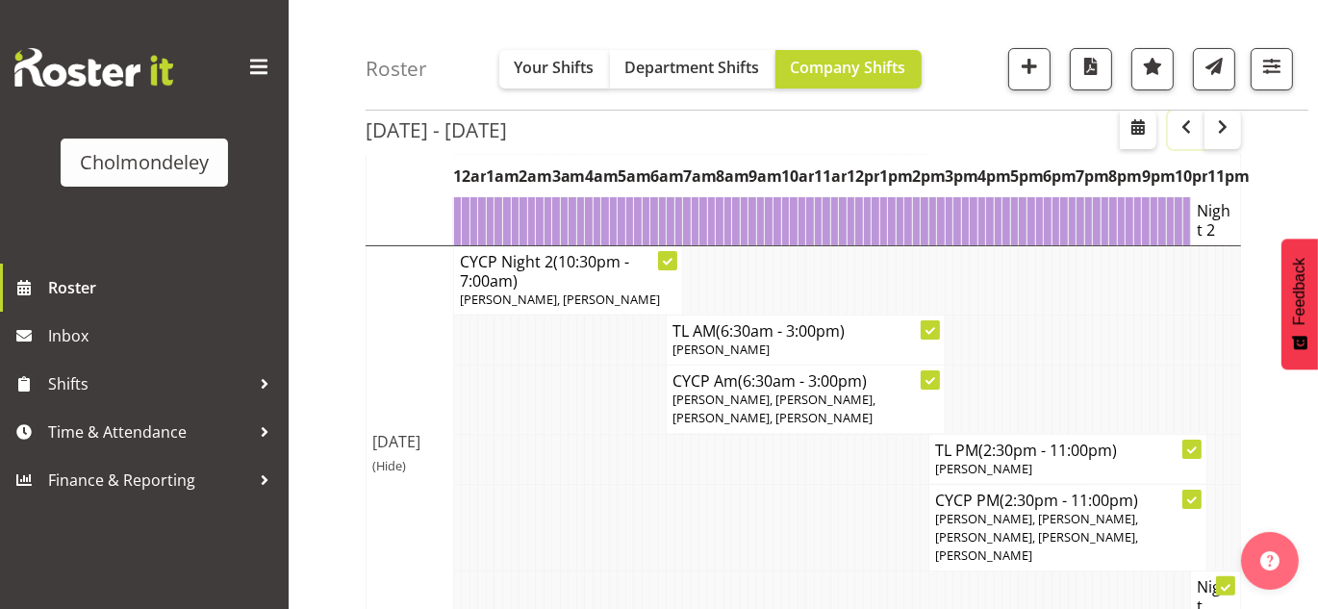
scroll to position [472, 0]
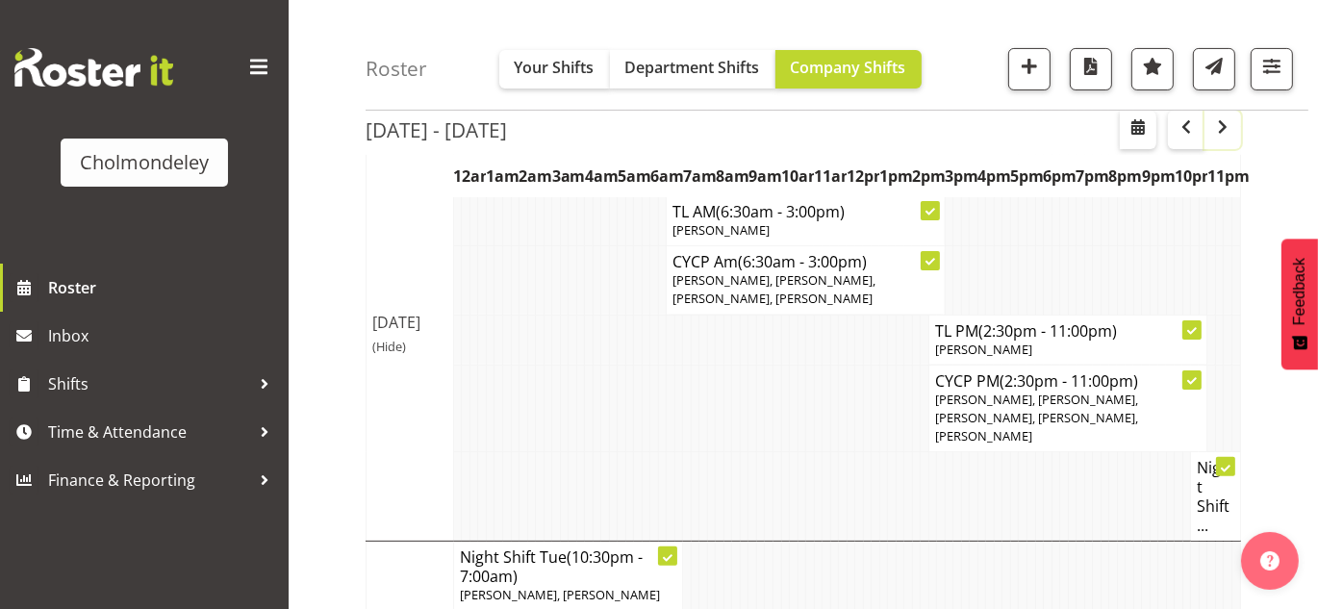
click at [1218, 121] on span "button" at bounding box center [1222, 126] width 23 height 23
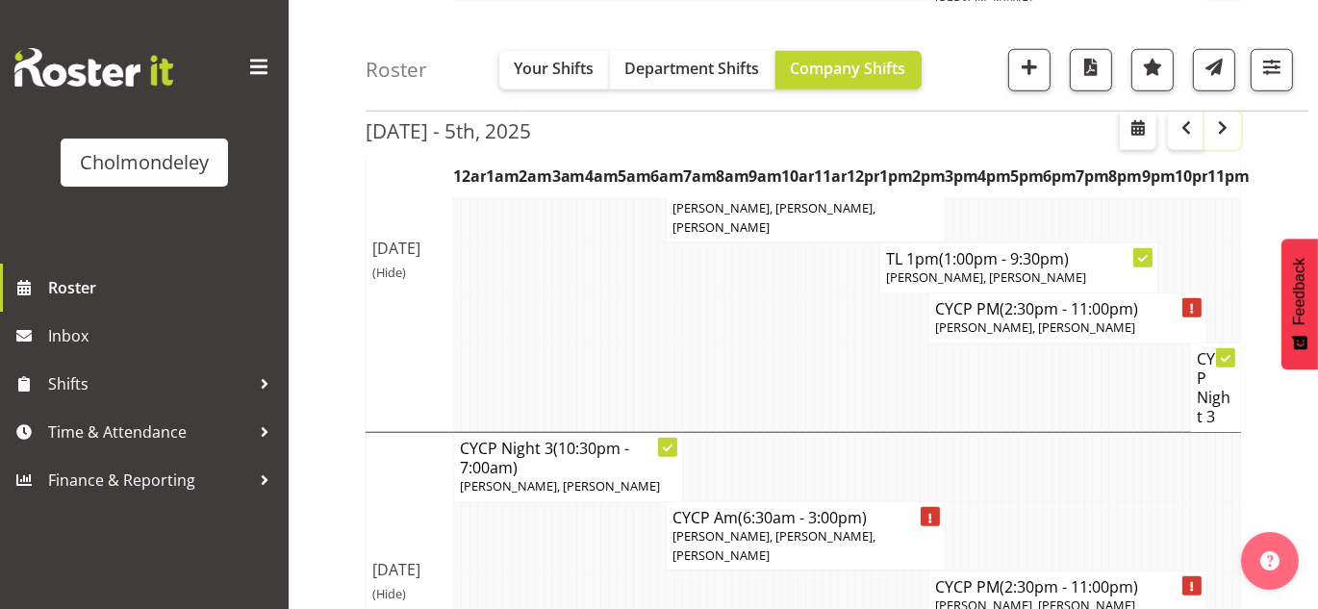
scroll to position [1706, 0]
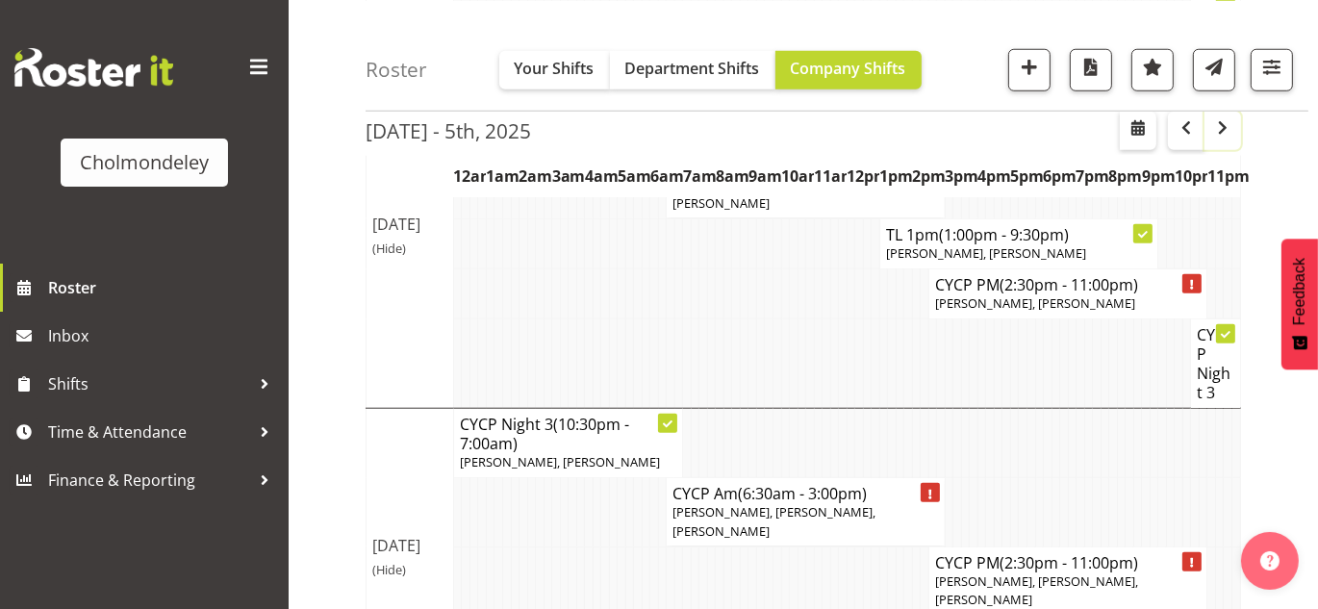
click at [1226, 130] on span "button" at bounding box center [1222, 126] width 23 height 23
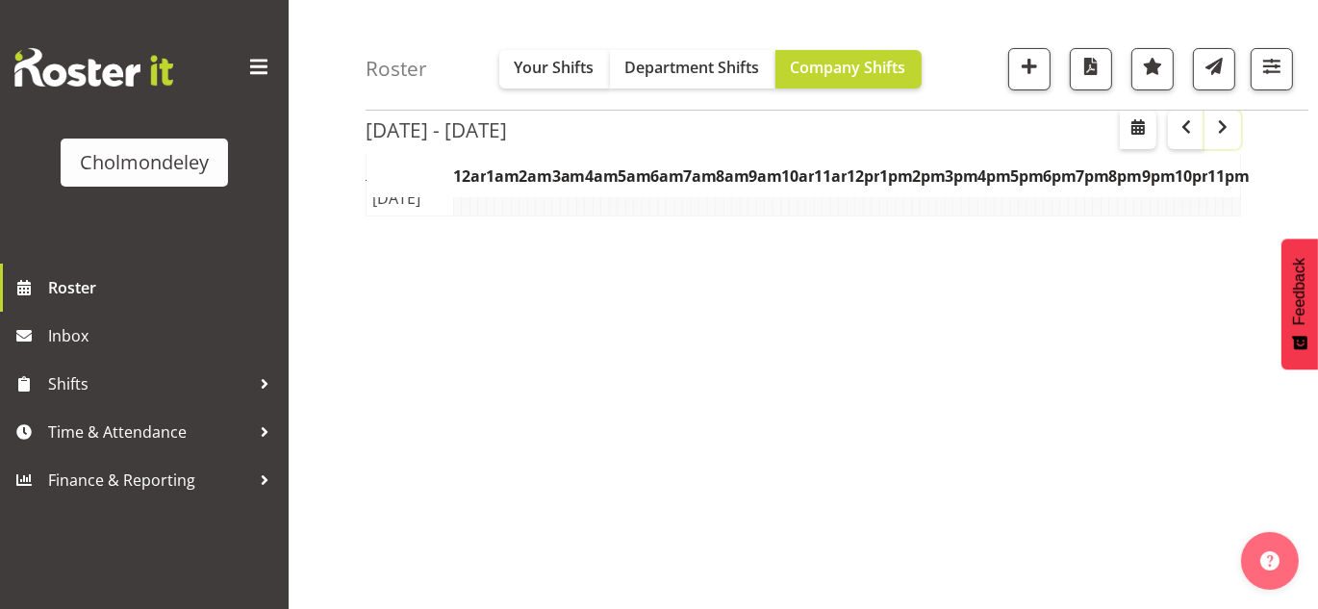
scroll to position [1279, 0]
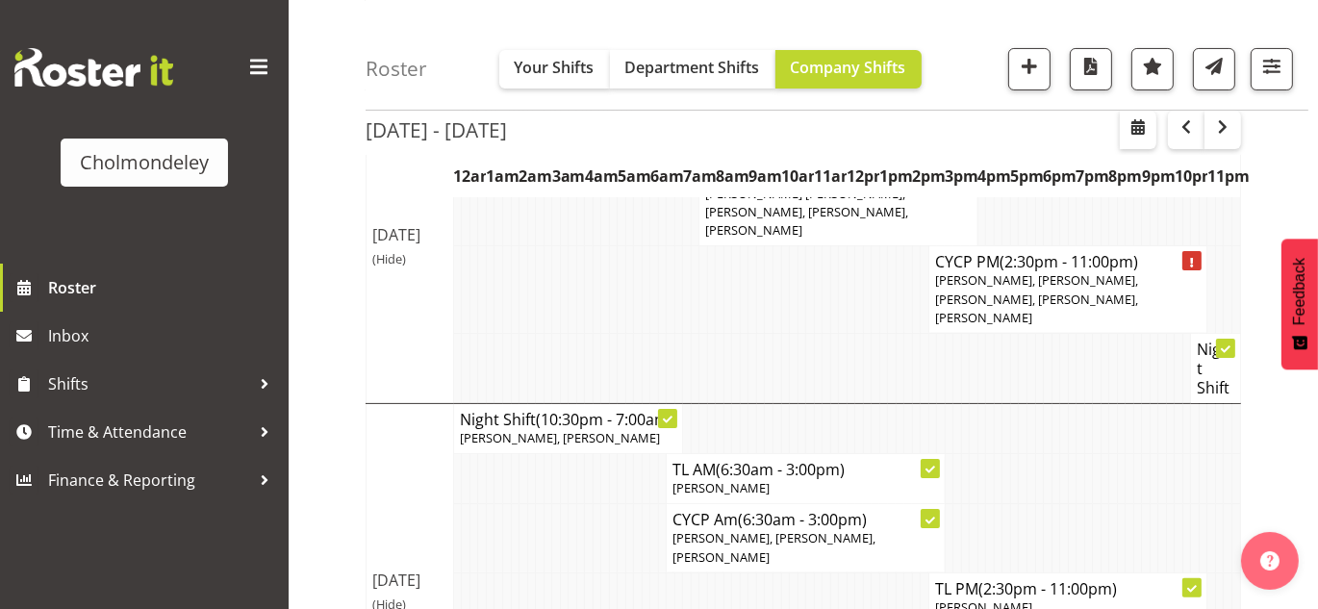
scroll to position [0, 0]
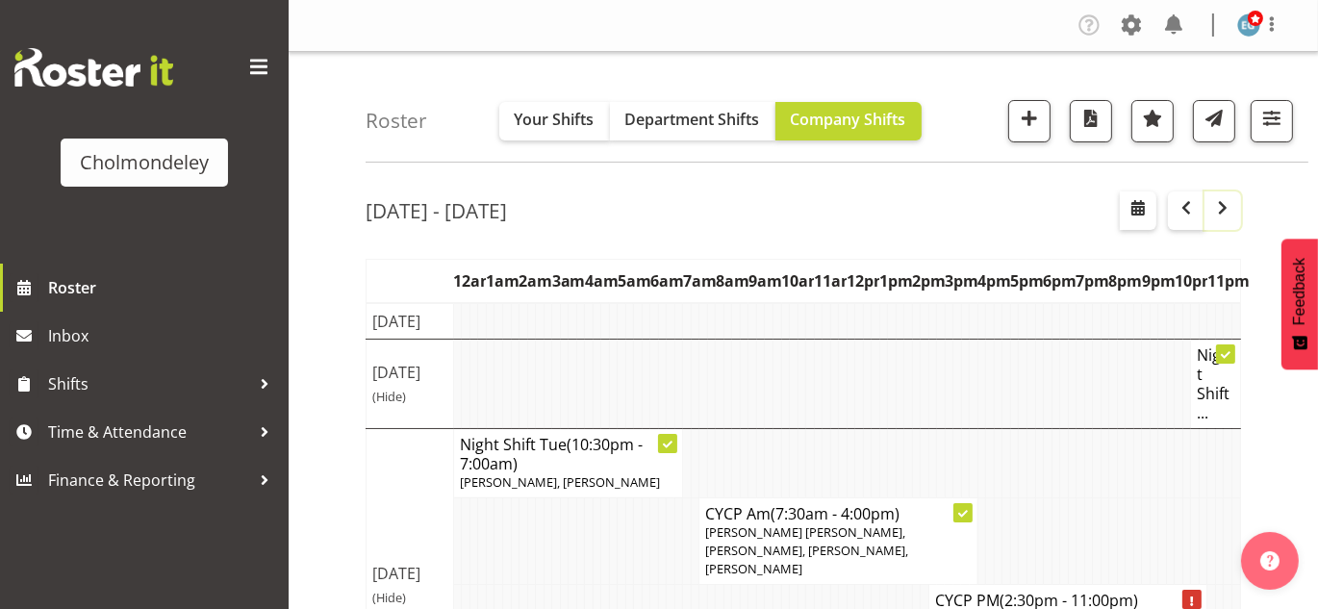
click at [1231, 212] on span "button" at bounding box center [1222, 207] width 23 height 23
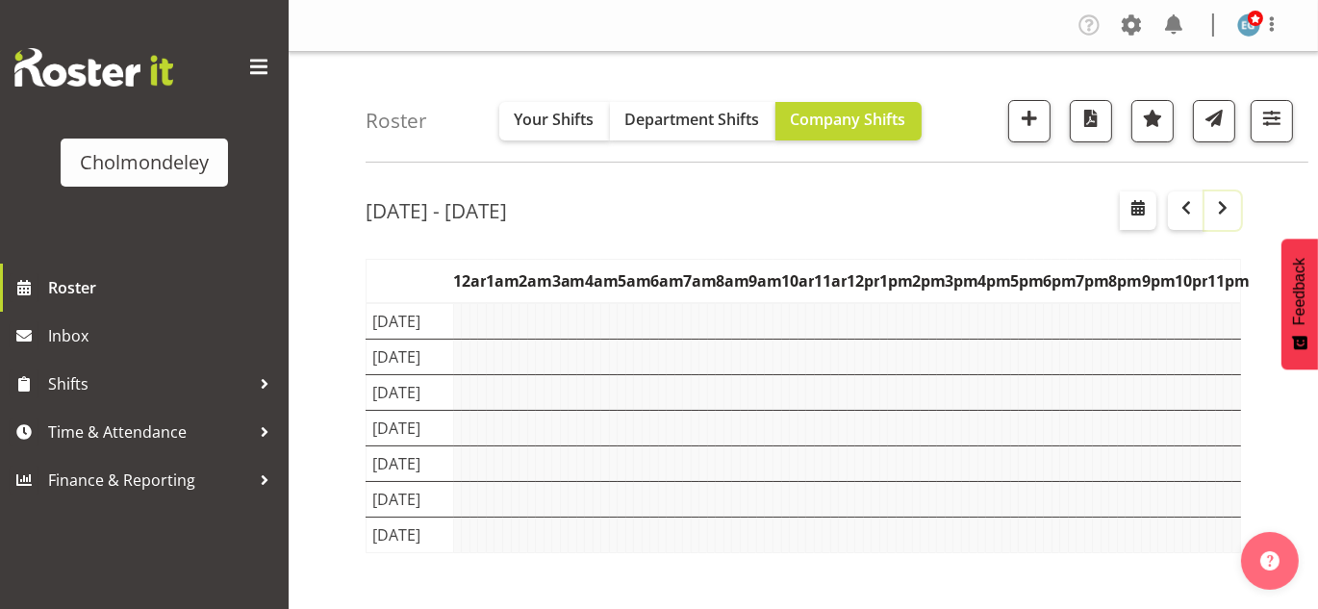
click at [1231, 212] on span "button" at bounding box center [1222, 207] width 23 height 23
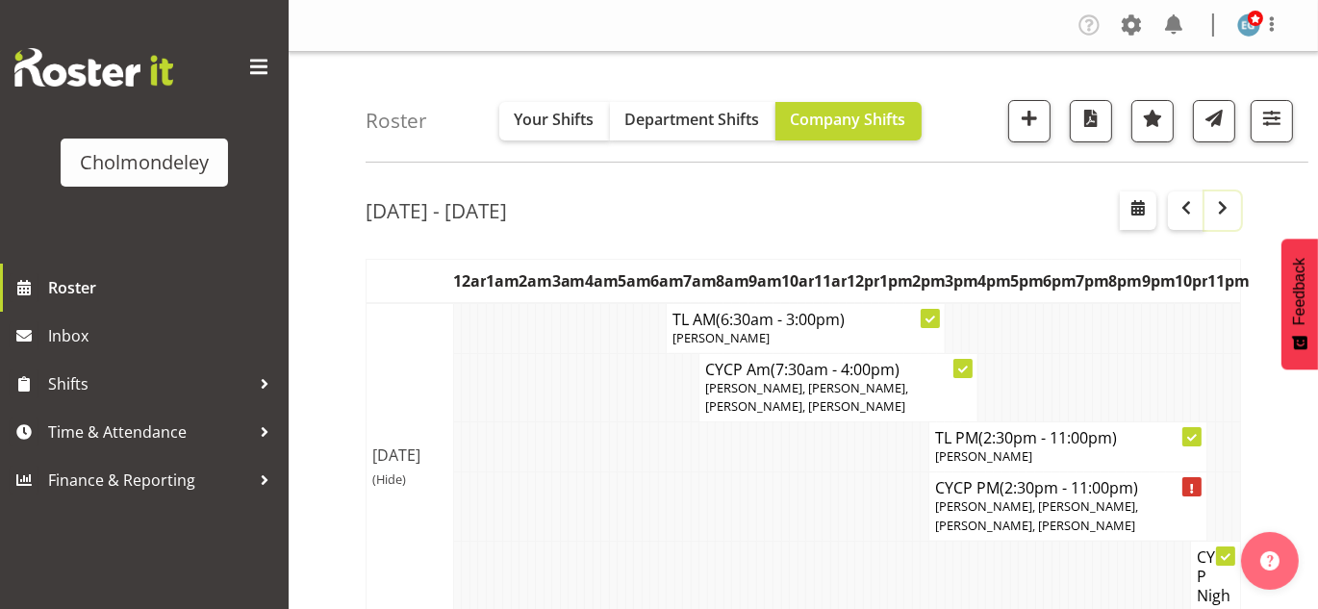
scroll to position [1865, 0]
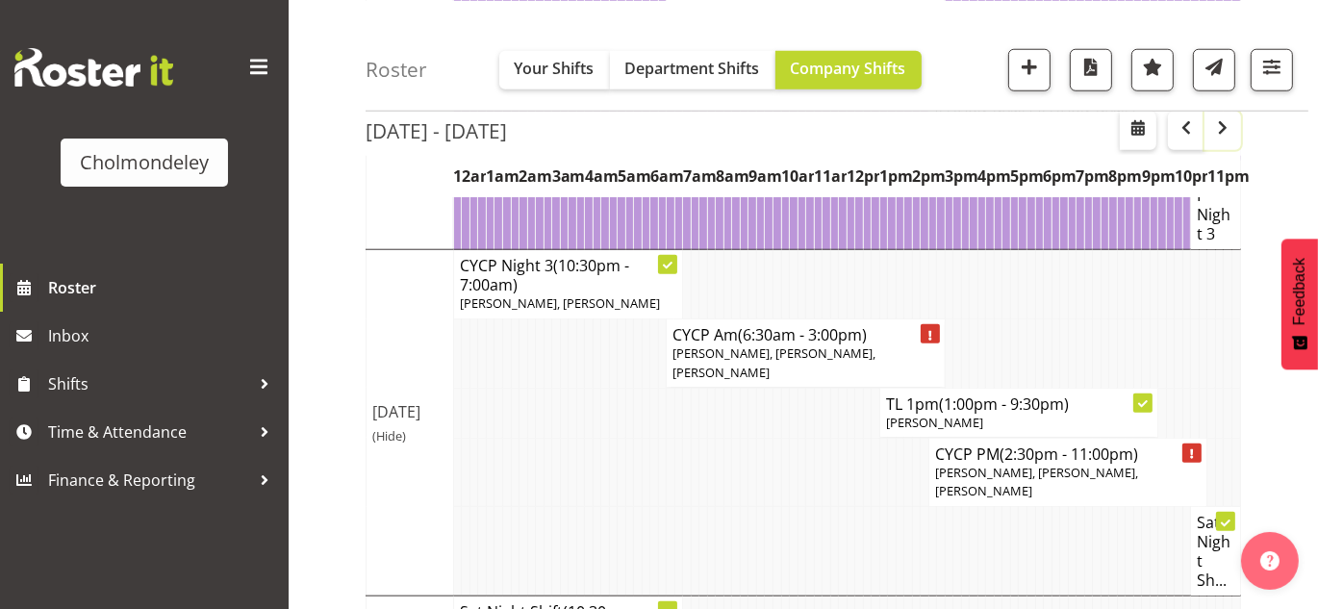
click at [1219, 129] on span "button" at bounding box center [1222, 126] width 23 height 23
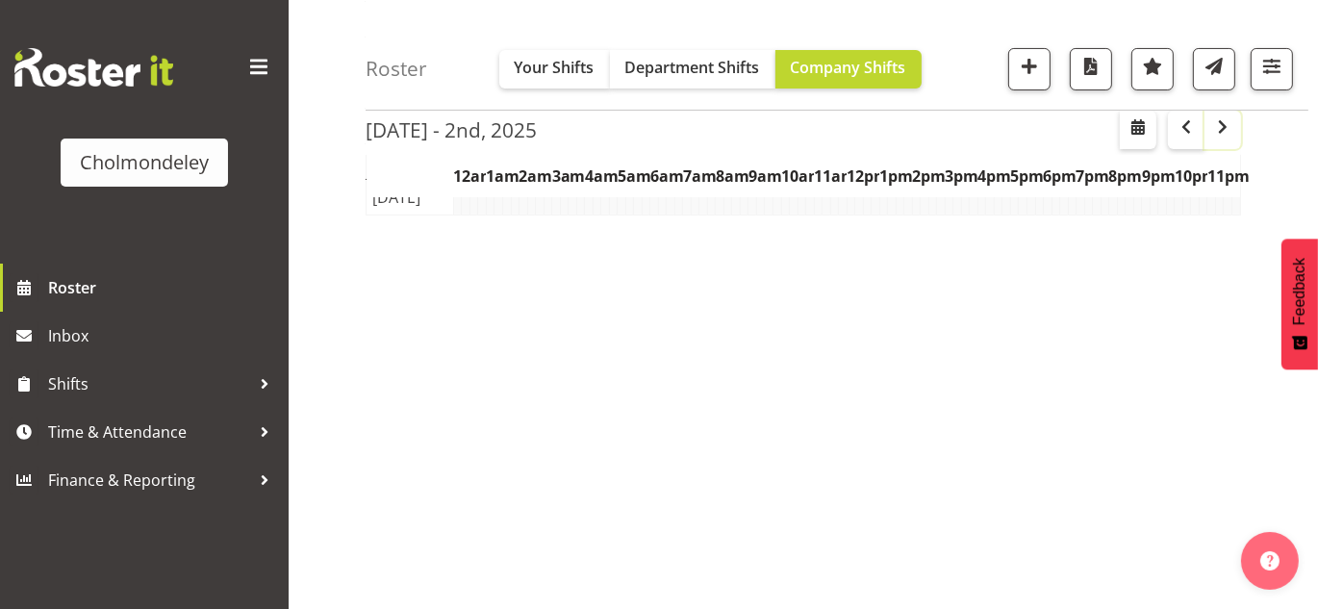
scroll to position [337, 0]
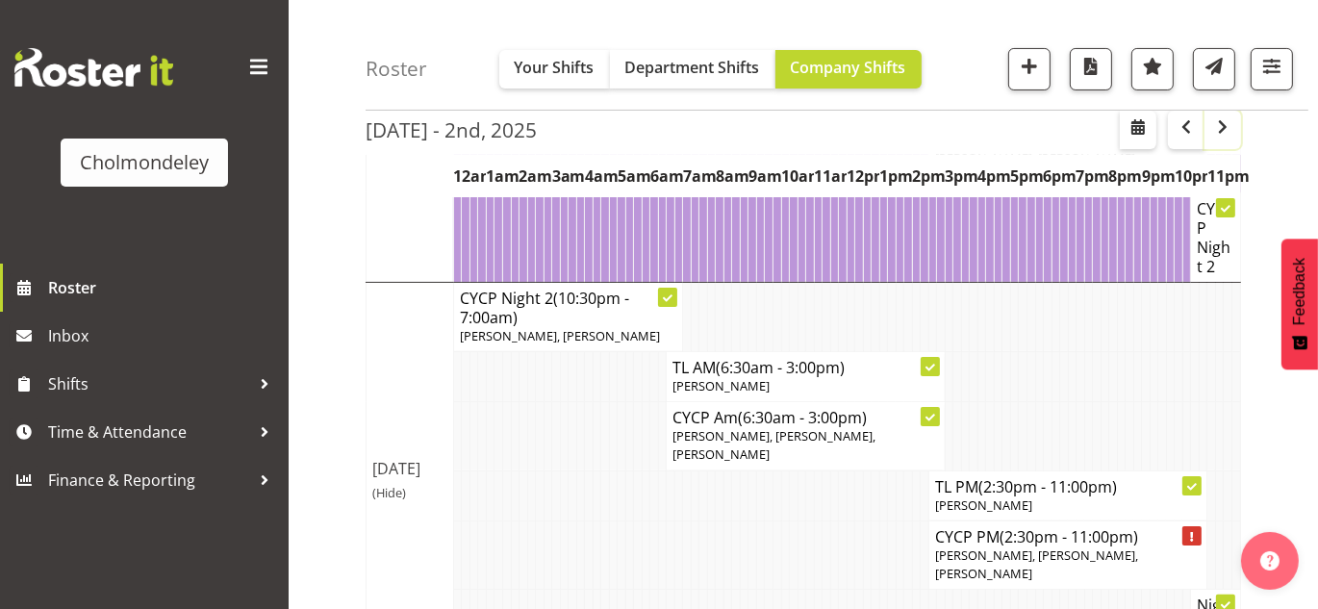
scroll to position [351, 0]
